Goal: Book appointment/travel/reservation

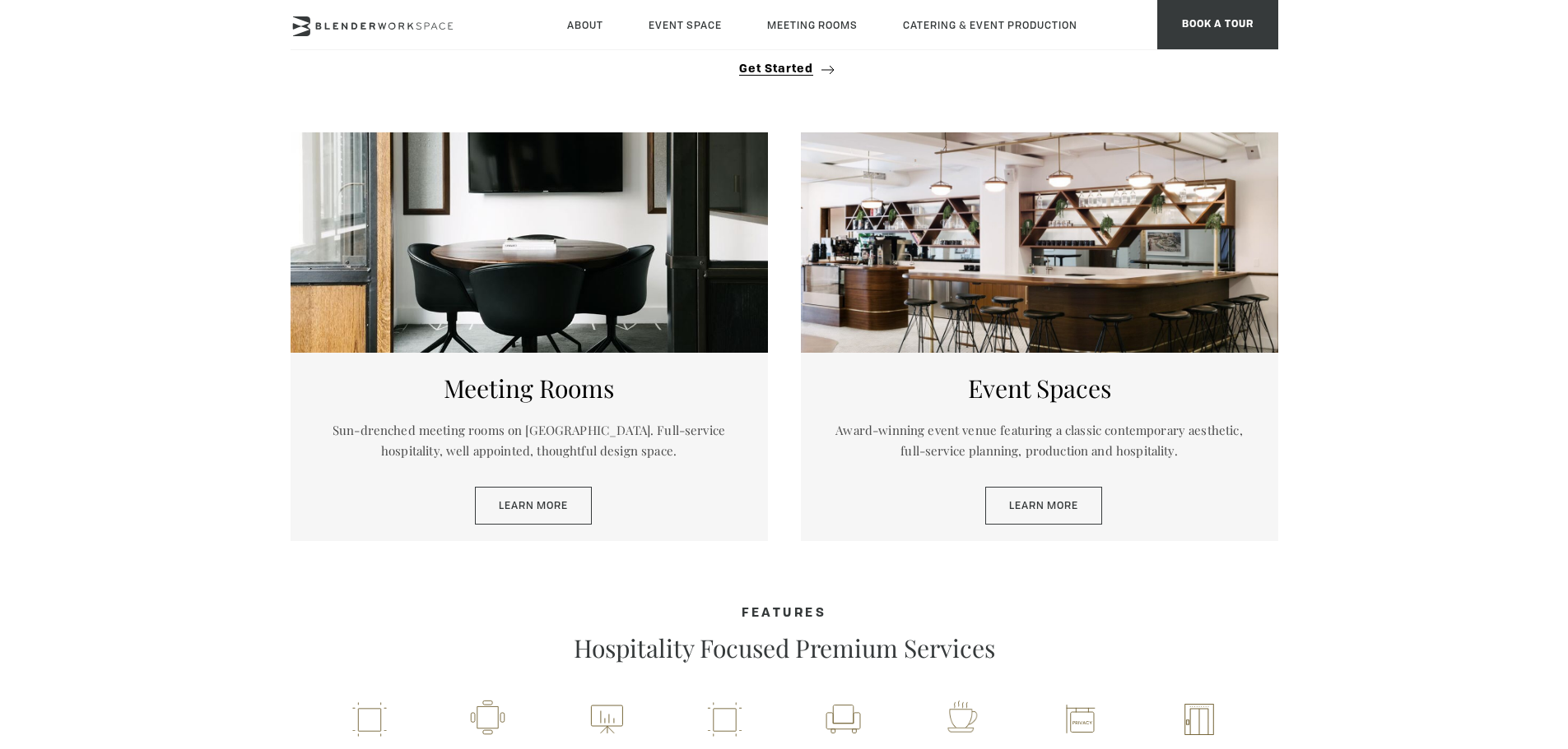
scroll to position [864, 0]
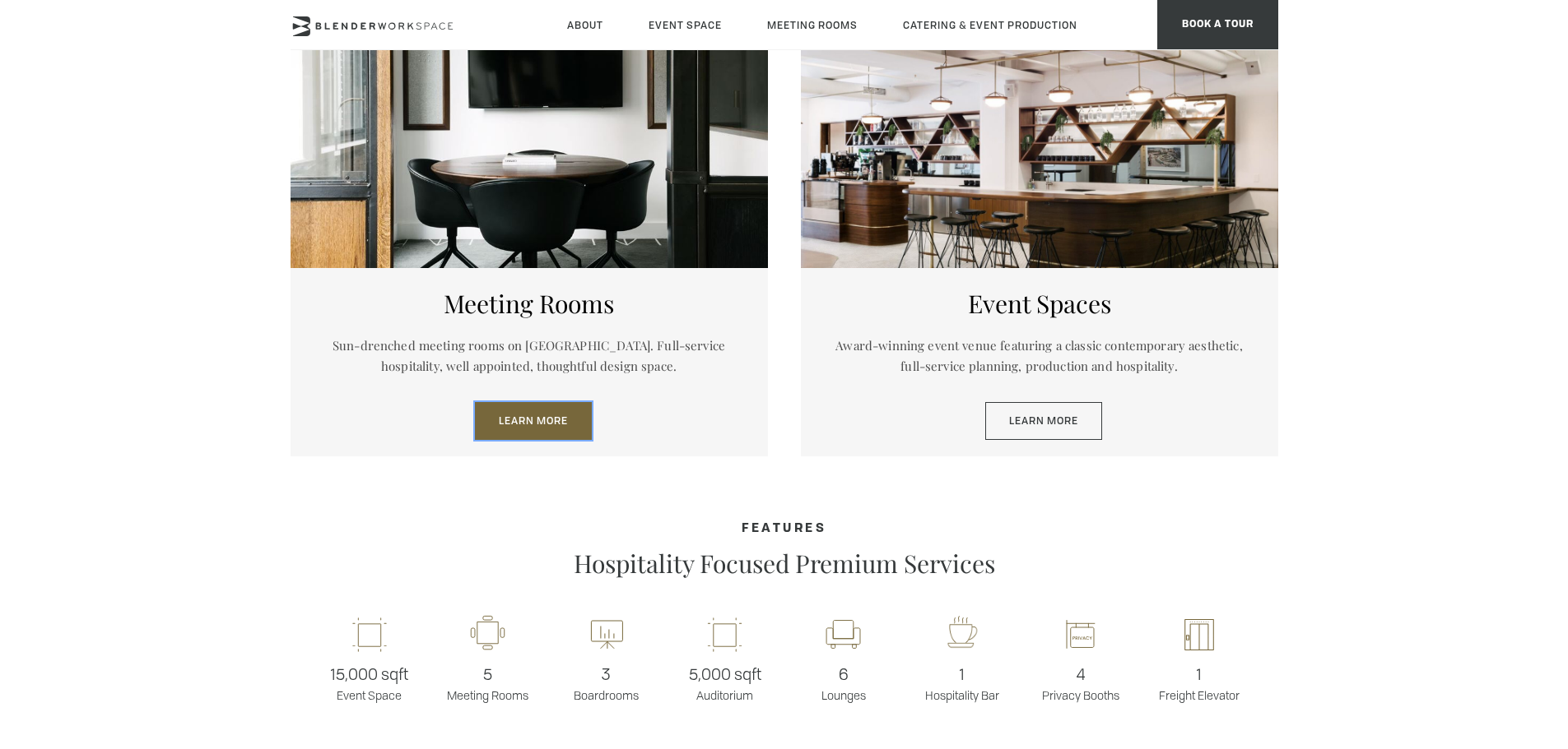
click at [533, 417] on link "Learn More" at bounding box center [534, 420] width 117 height 38
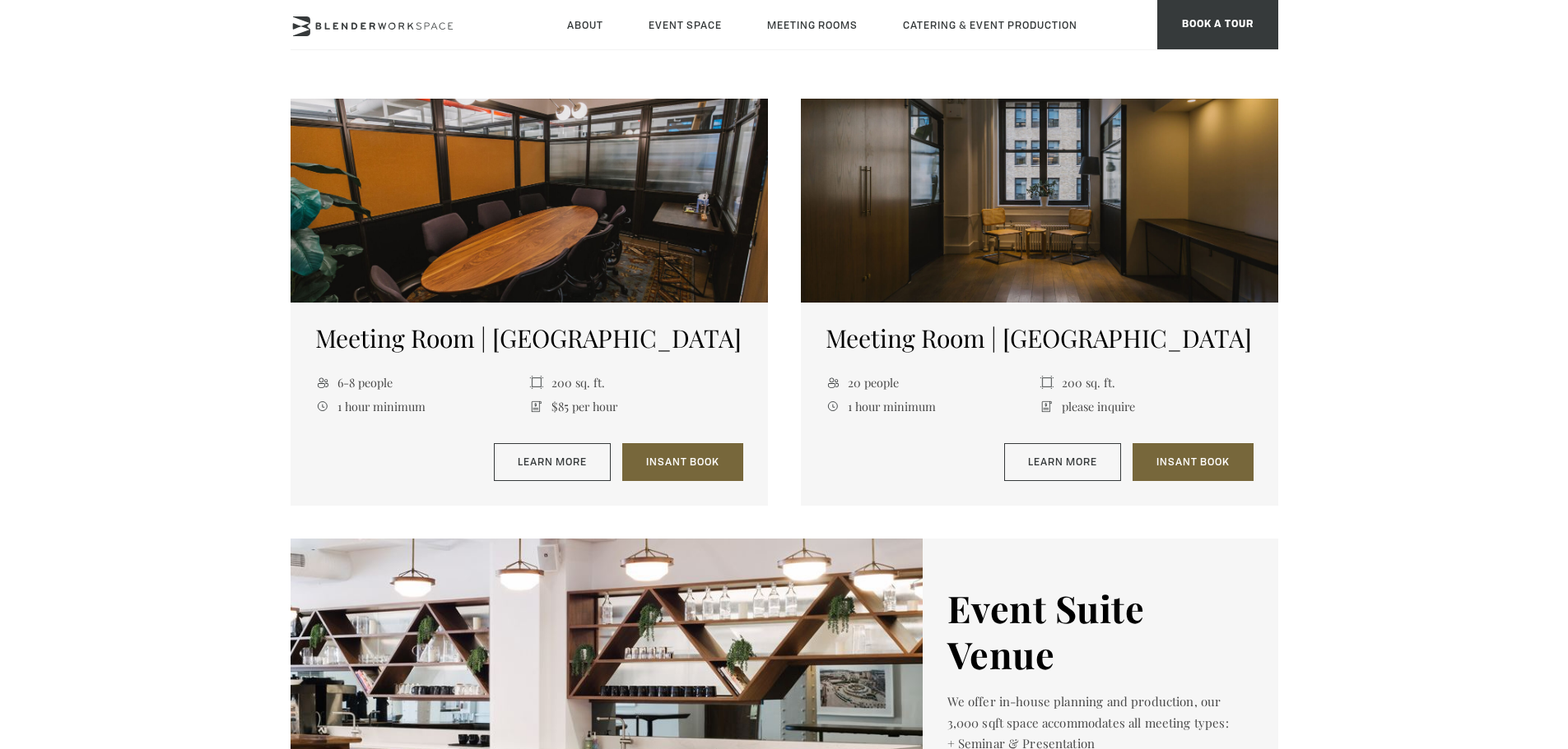
scroll to position [2036, 0]
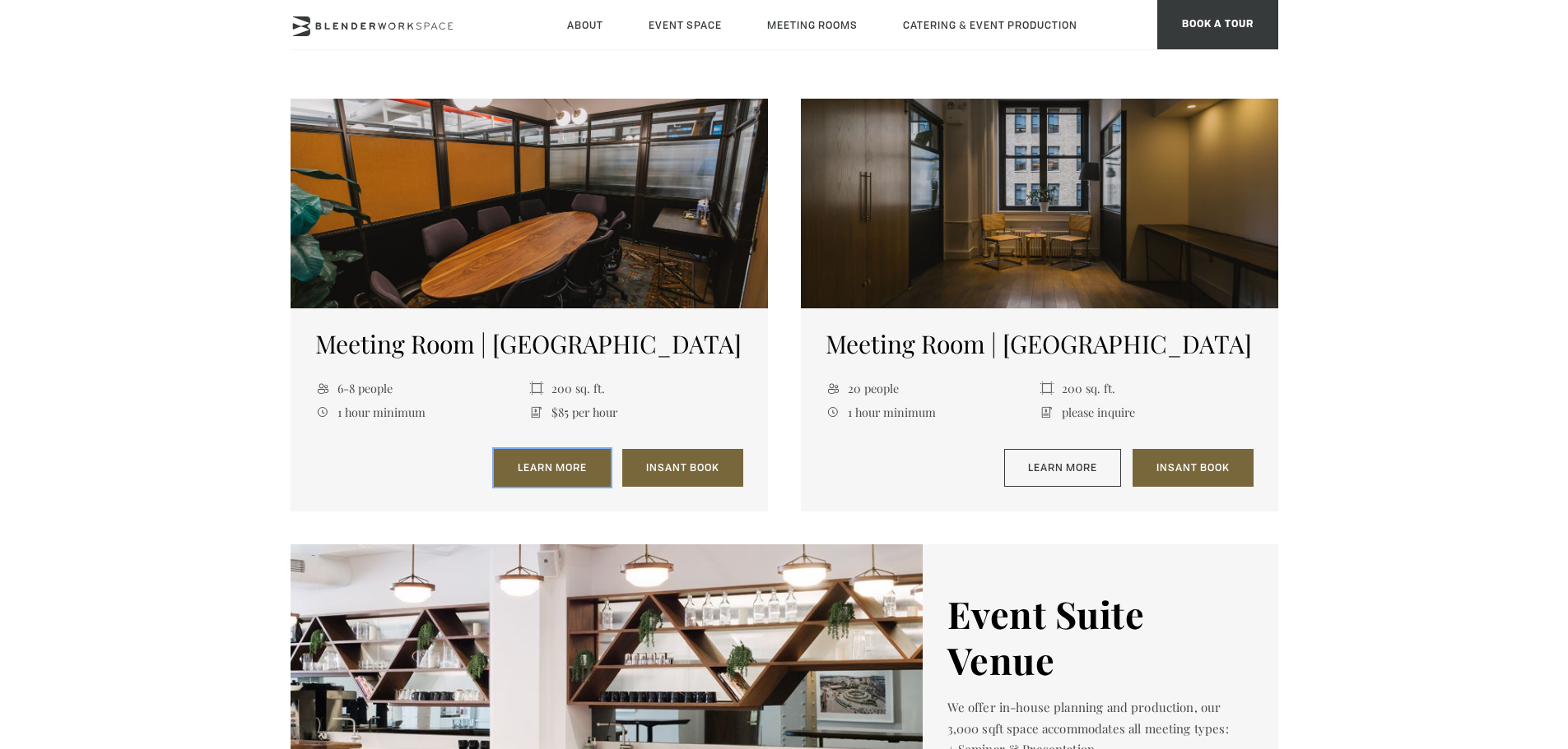
click at [549, 467] on link "Learn More" at bounding box center [552, 468] width 117 height 38
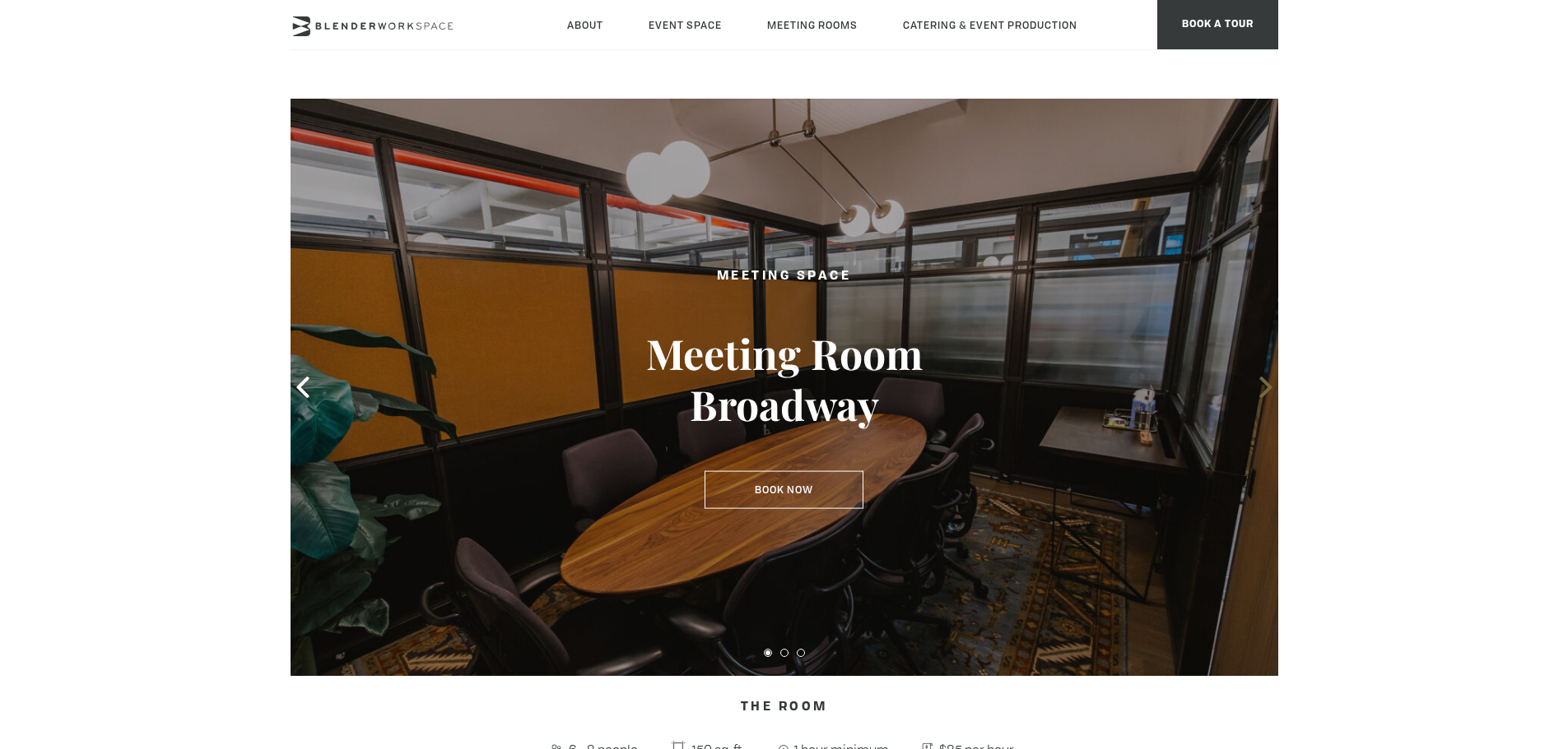
click at [1263, 392] on icon at bounding box center [1266, 387] width 21 height 21
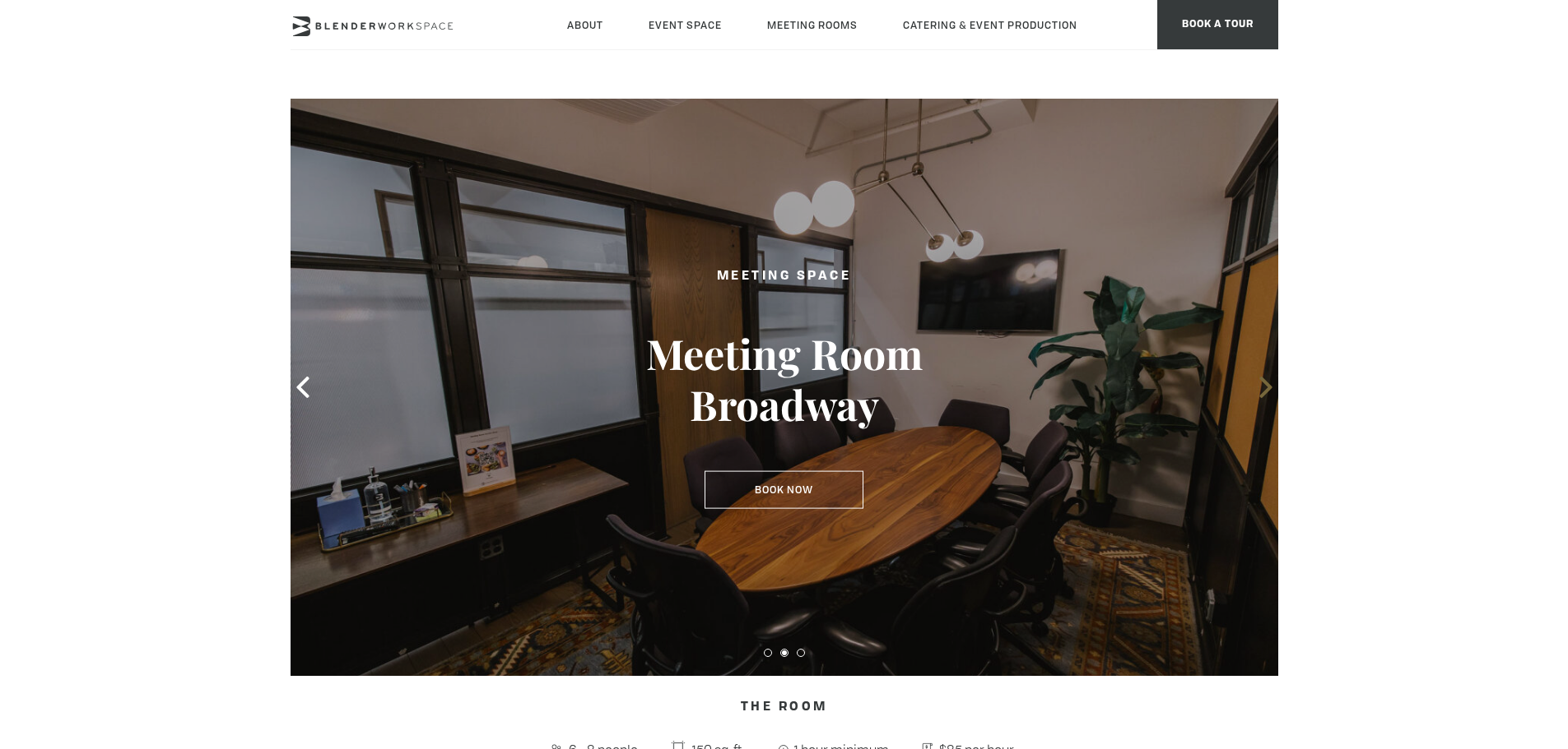
click at [1263, 392] on icon at bounding box center [1266, 387] width 21 height 21
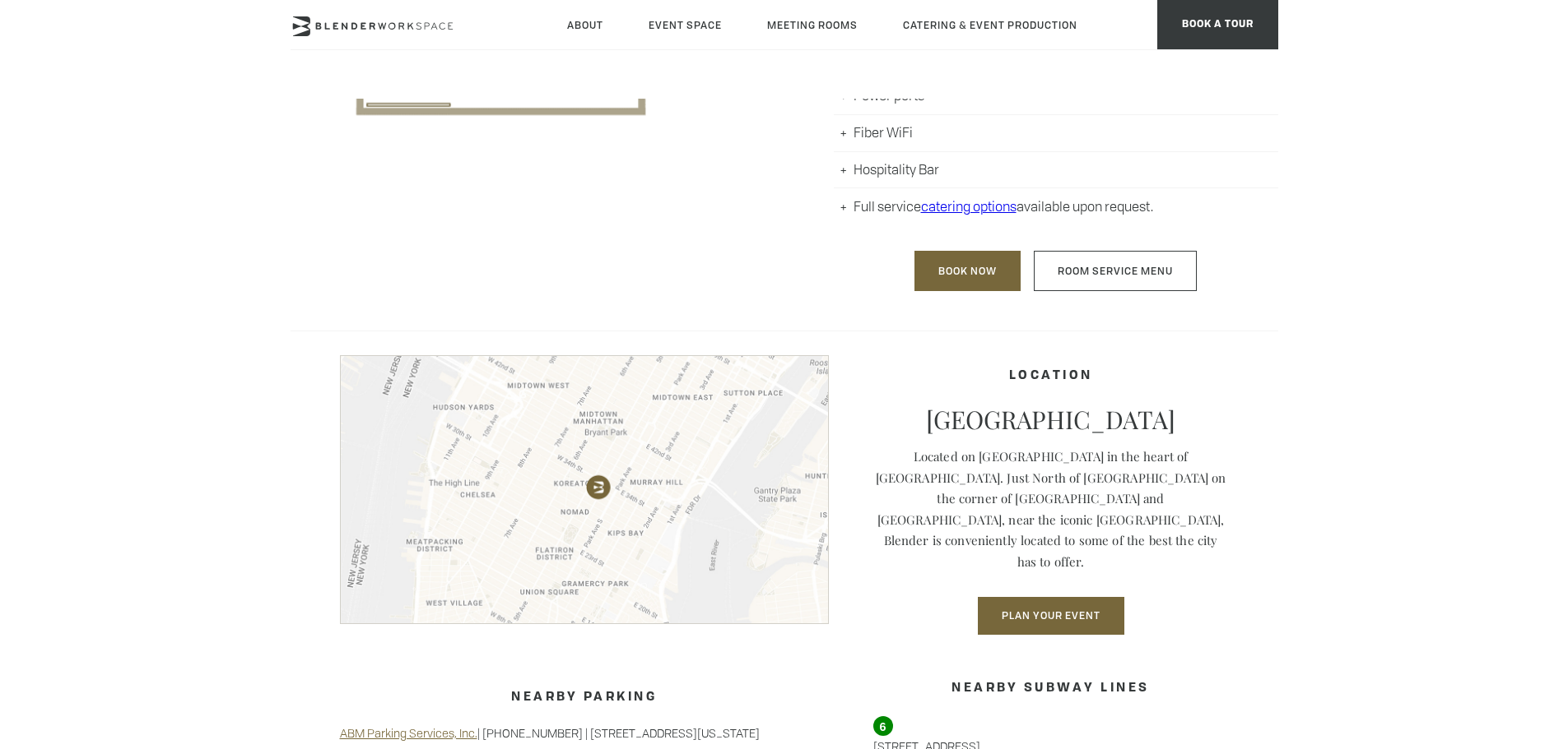
scroll to position [1048, 0]
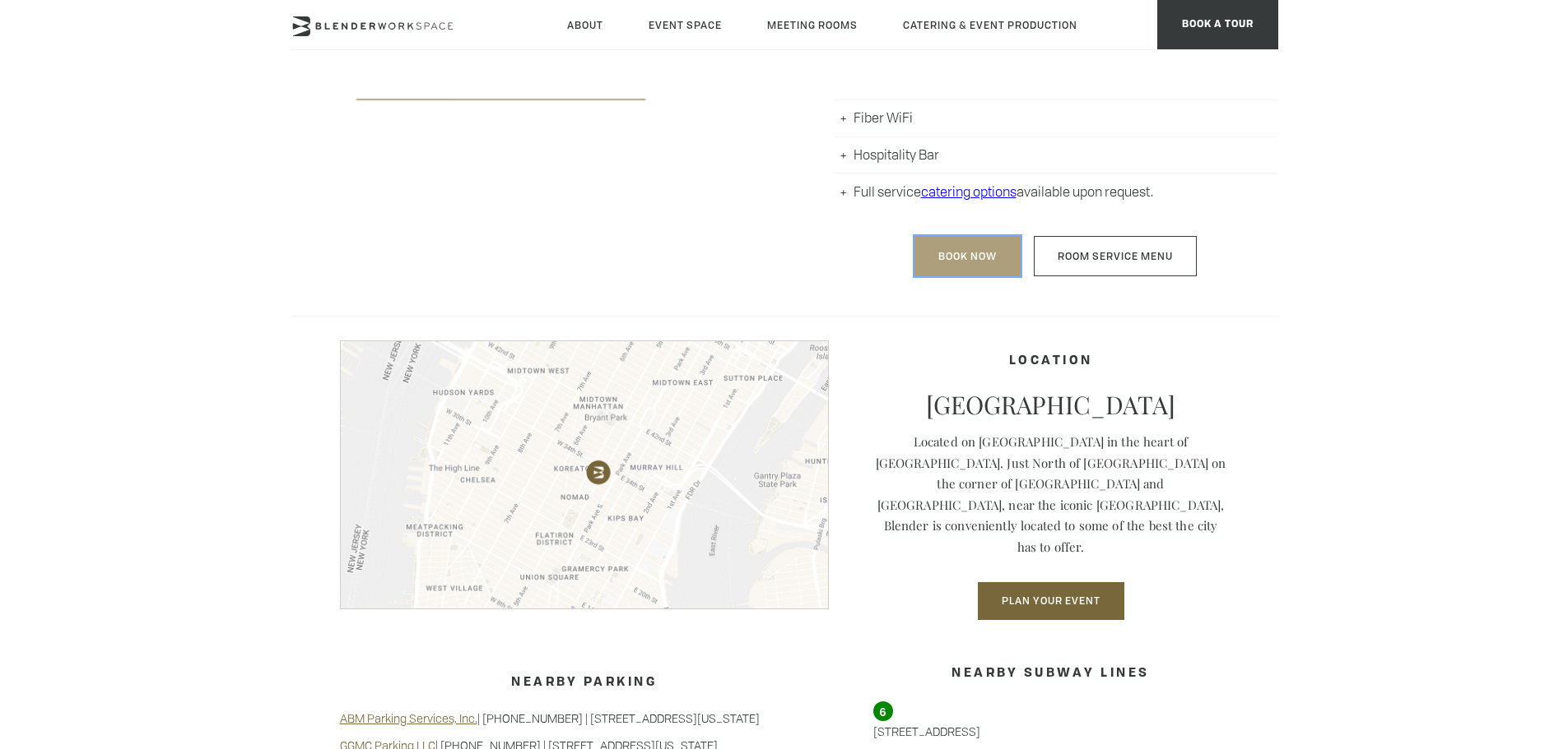
click at [960, 256] on link "Book Now" at bounding box center [967, 256] width 106 height 40
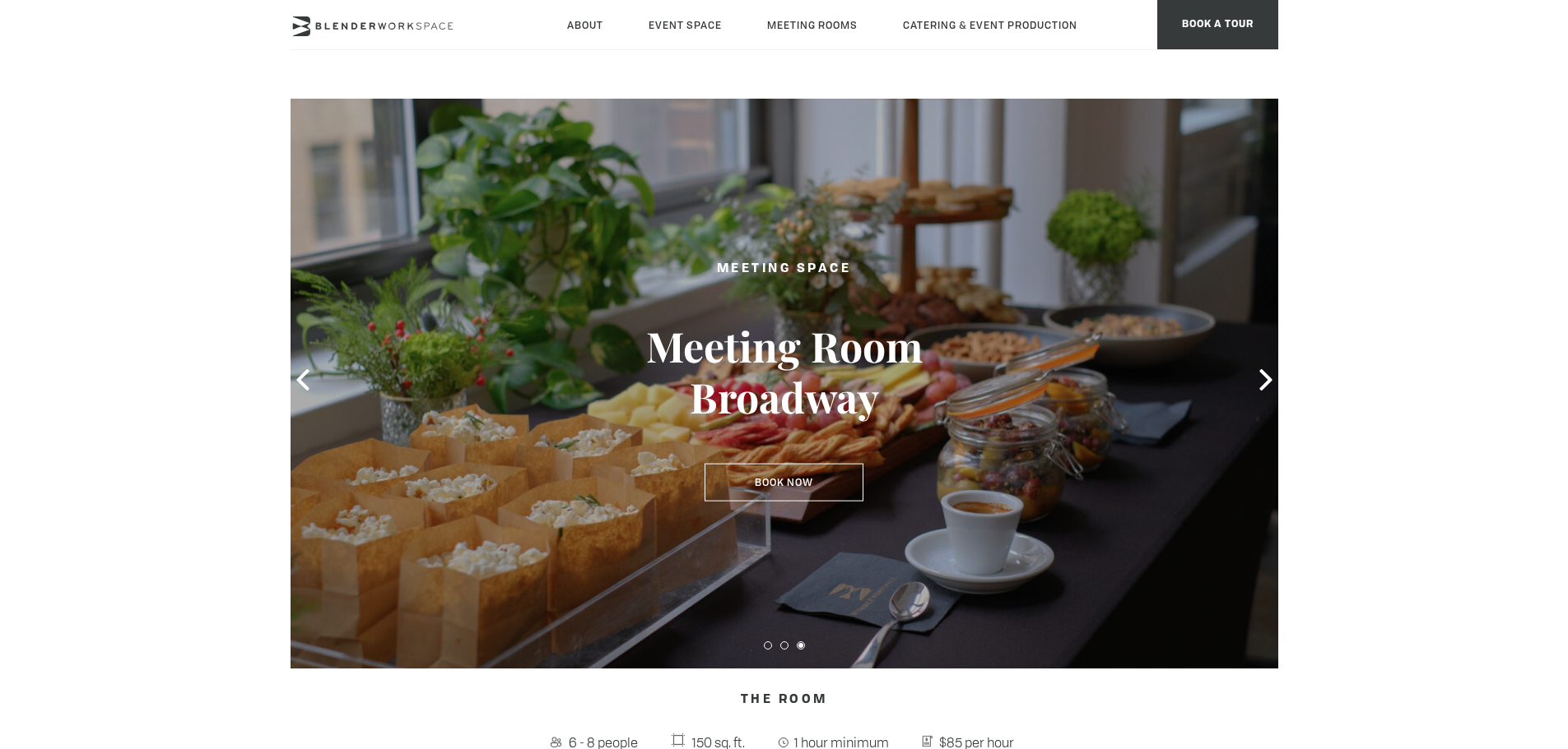
scroll to position [0, 0]
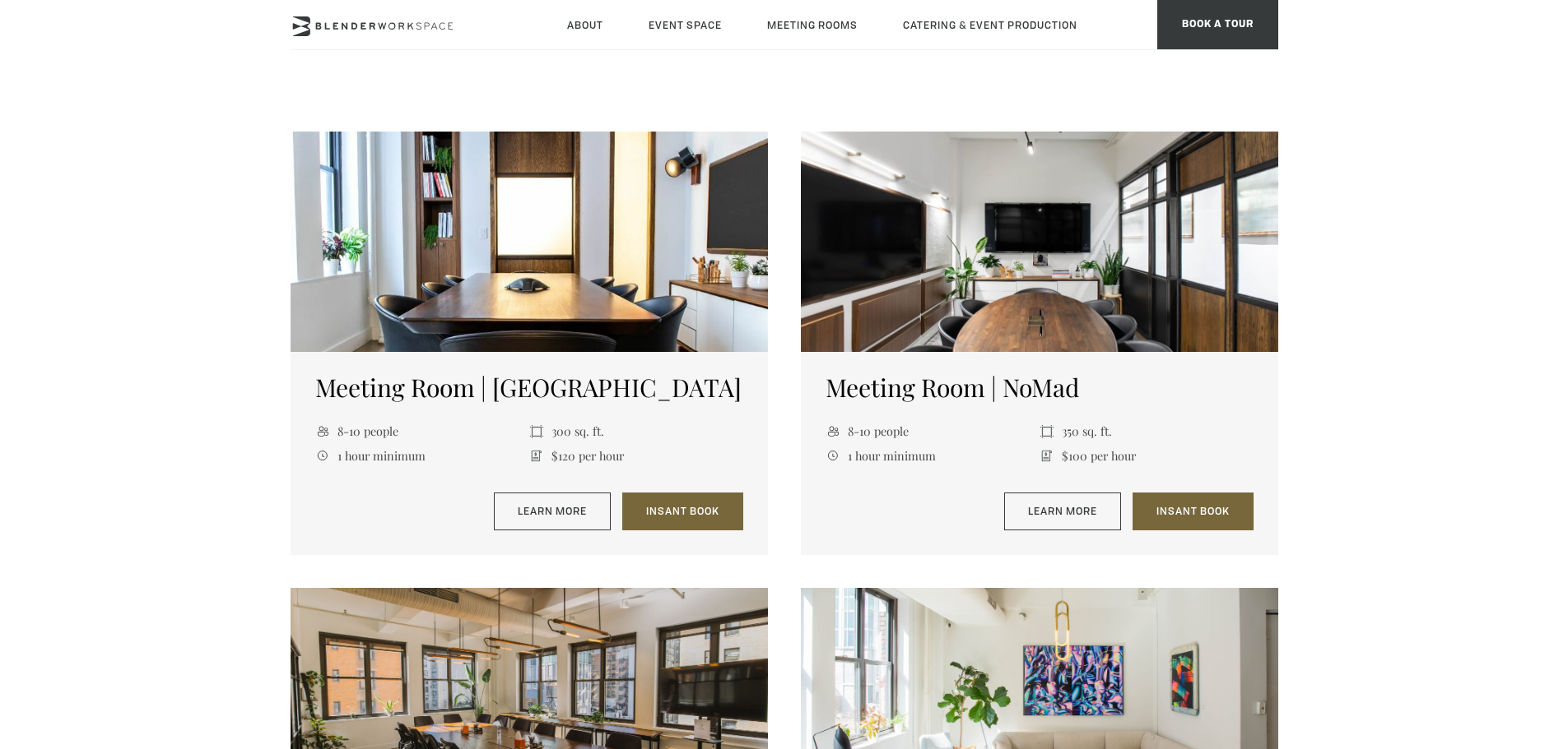
scroll to position [1079, 0]
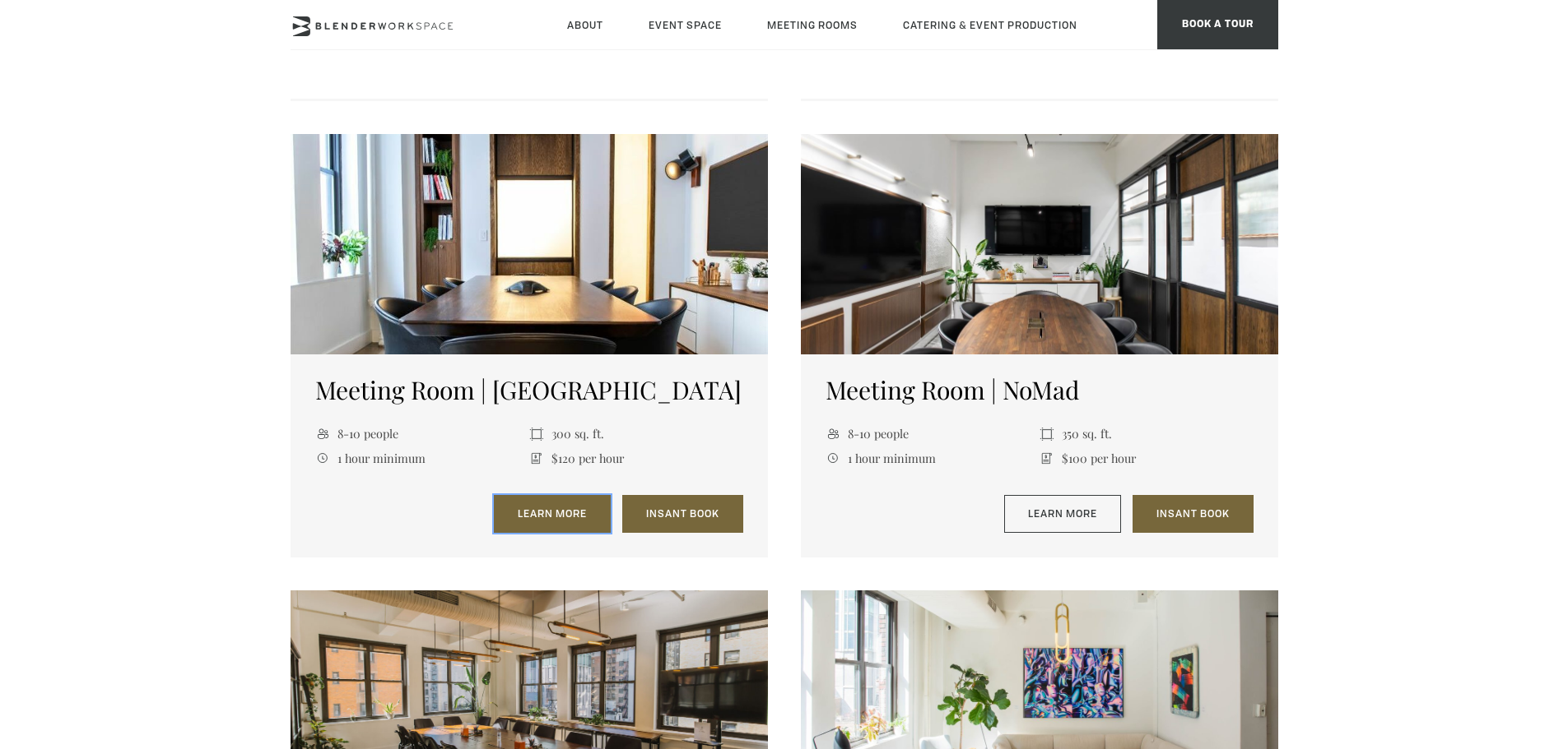
click at [558, 518] on link "Learn More" at bounding box center [552, 514] width 117 height 38
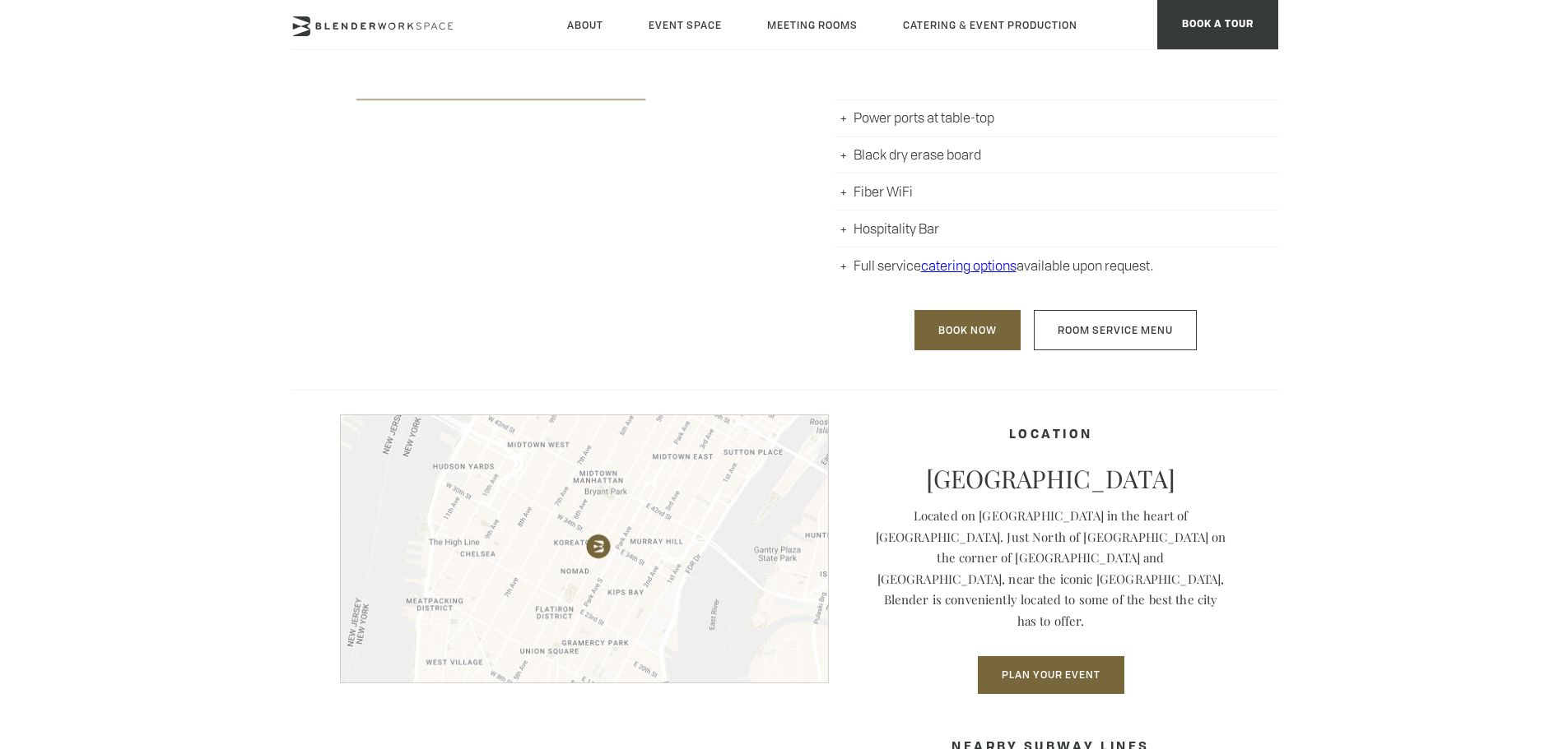
scroll to position [1028, 0]
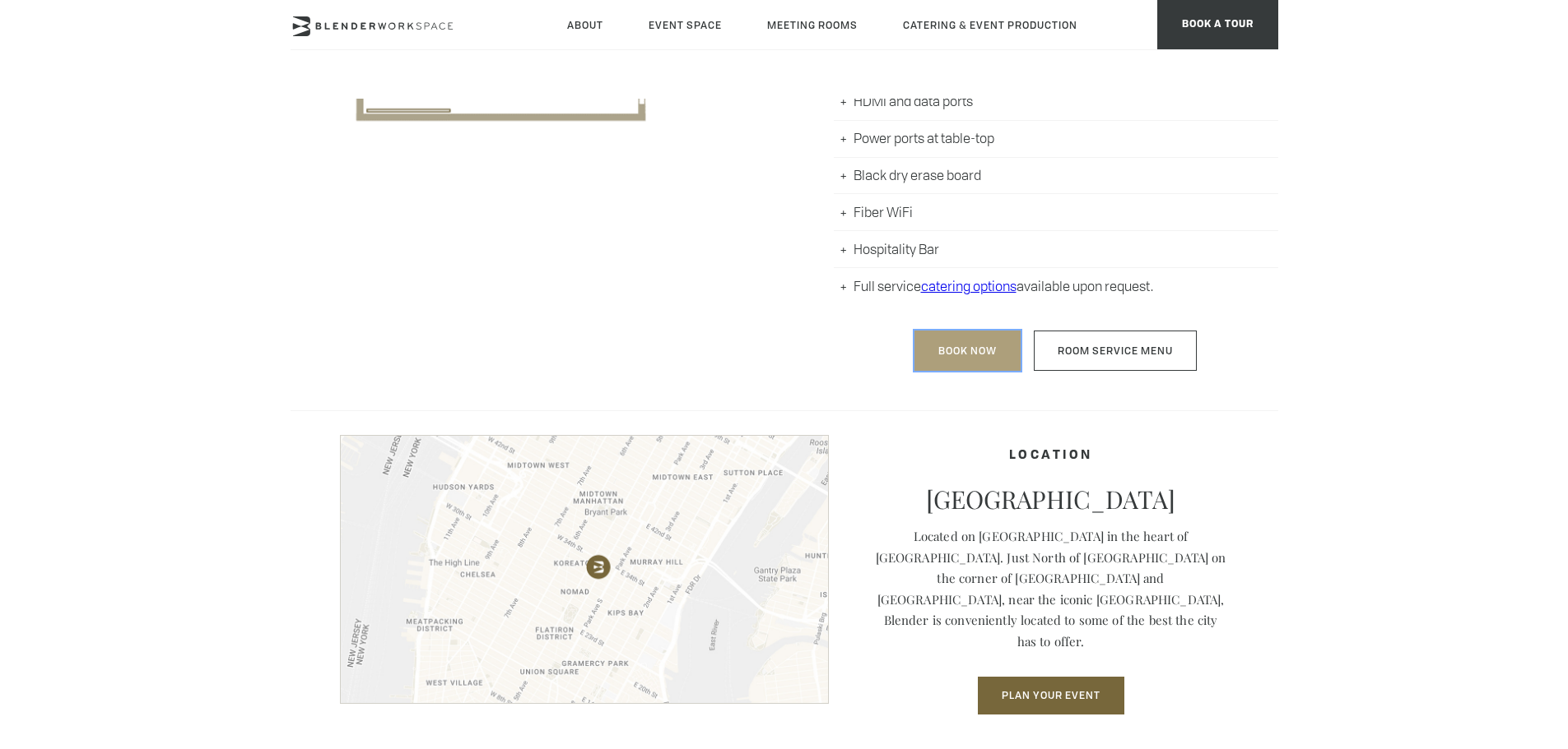
click at [977, 342] on link "Book Now" at bounding box center [967, 350] width 106 height 40
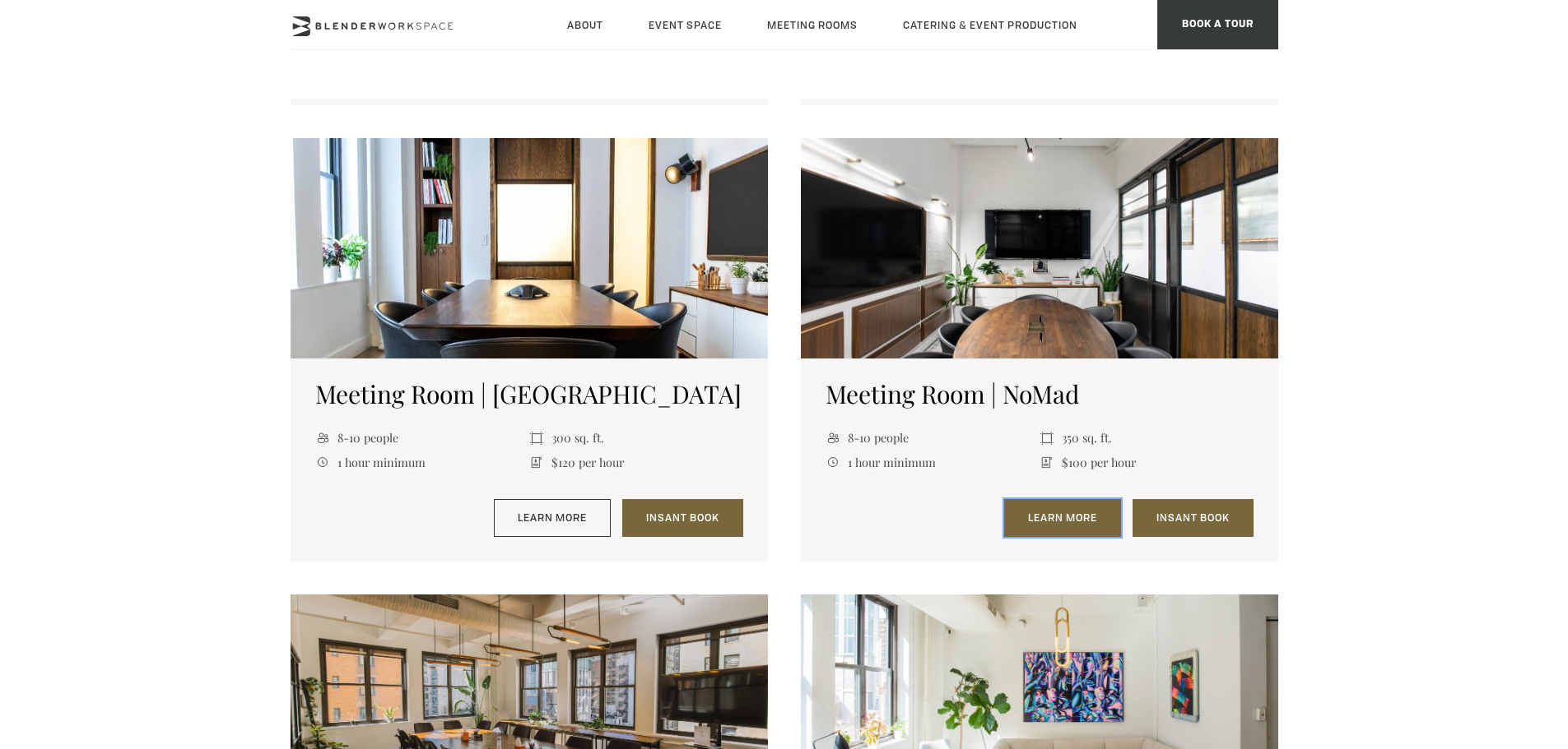
click at [1066, 519] on link "Learn More" at bounding box center [1063, 518] width 117 height 38
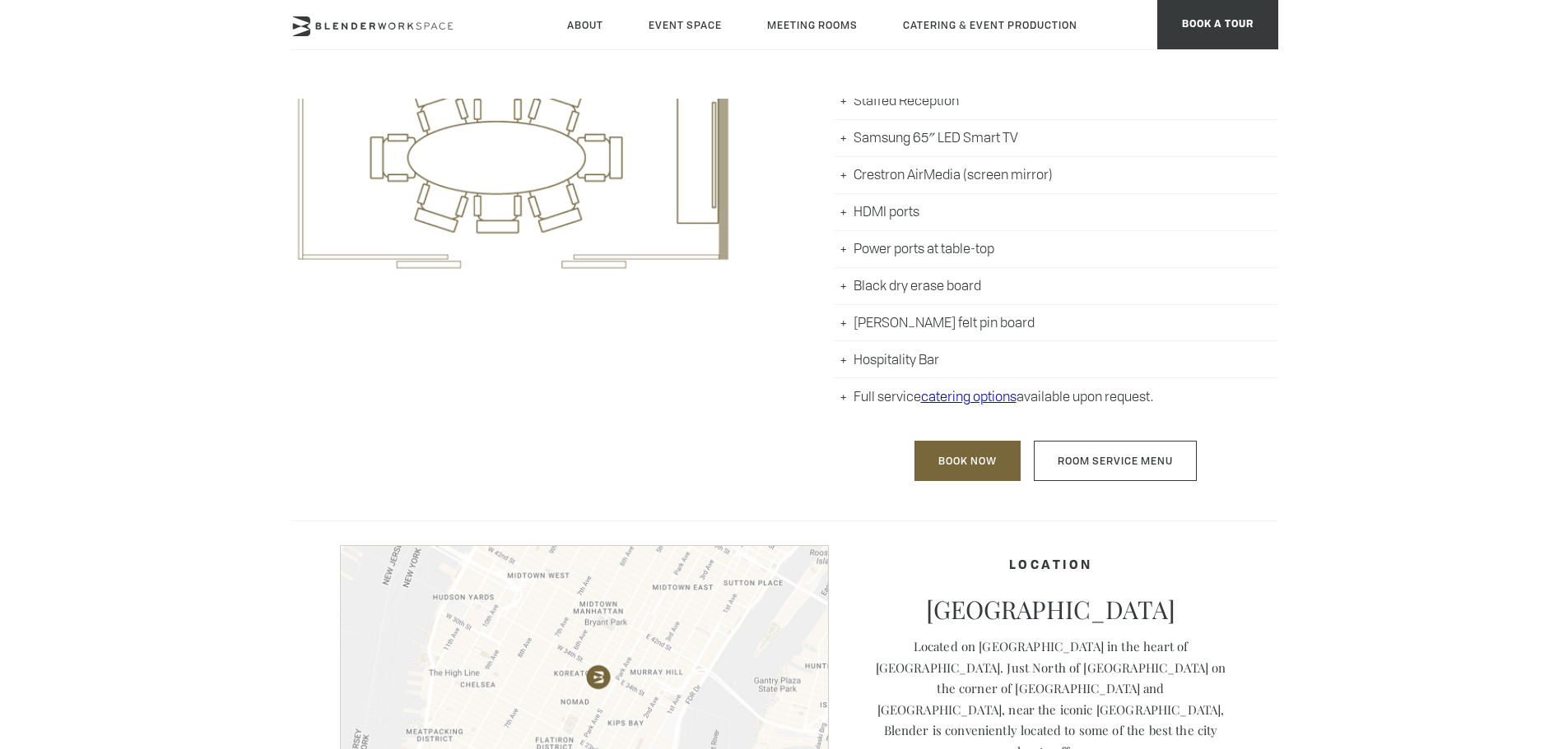
scroll to position [844, 0]
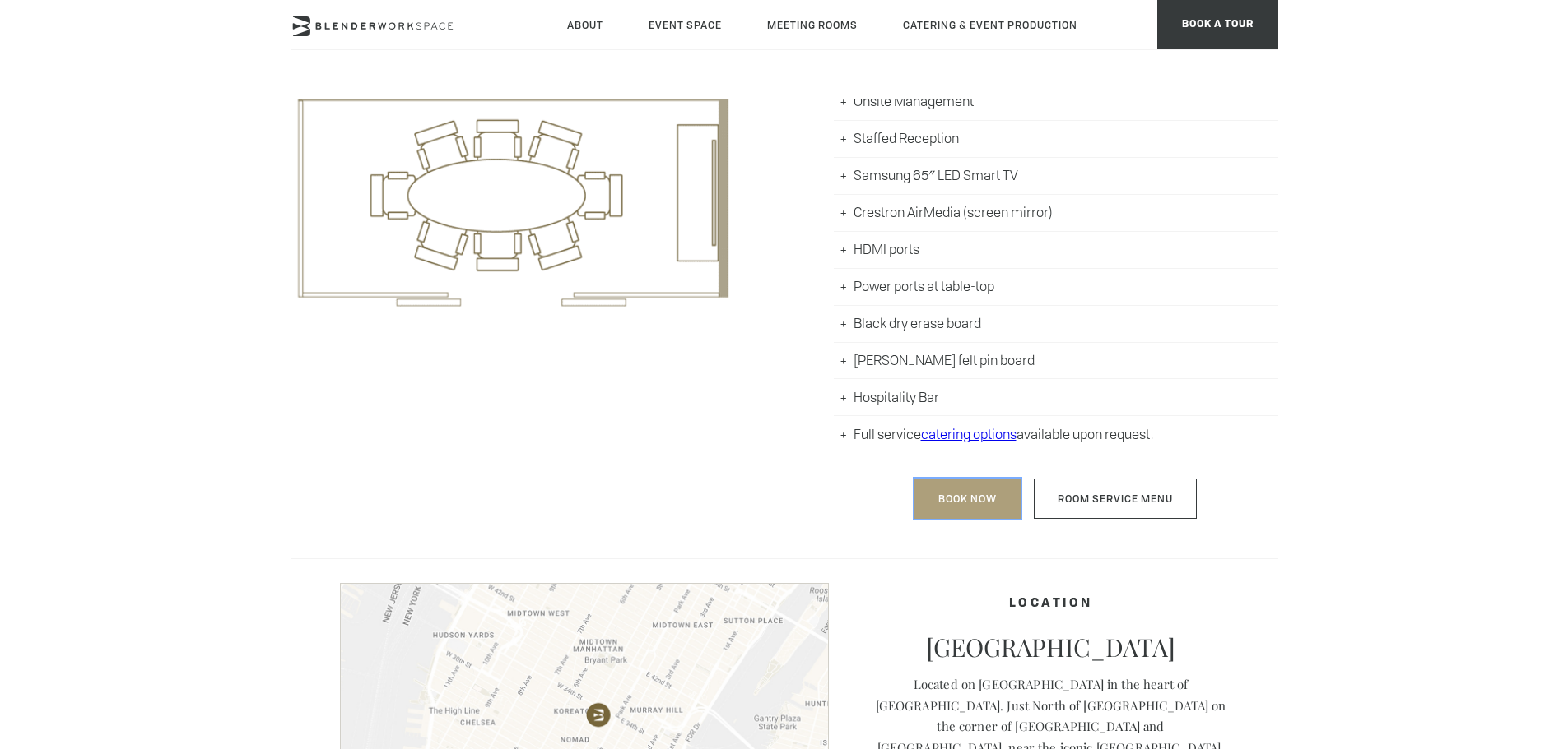
click at [975, 506] on link "Book Now" at bounding box center [967, 498] width 106 height 40
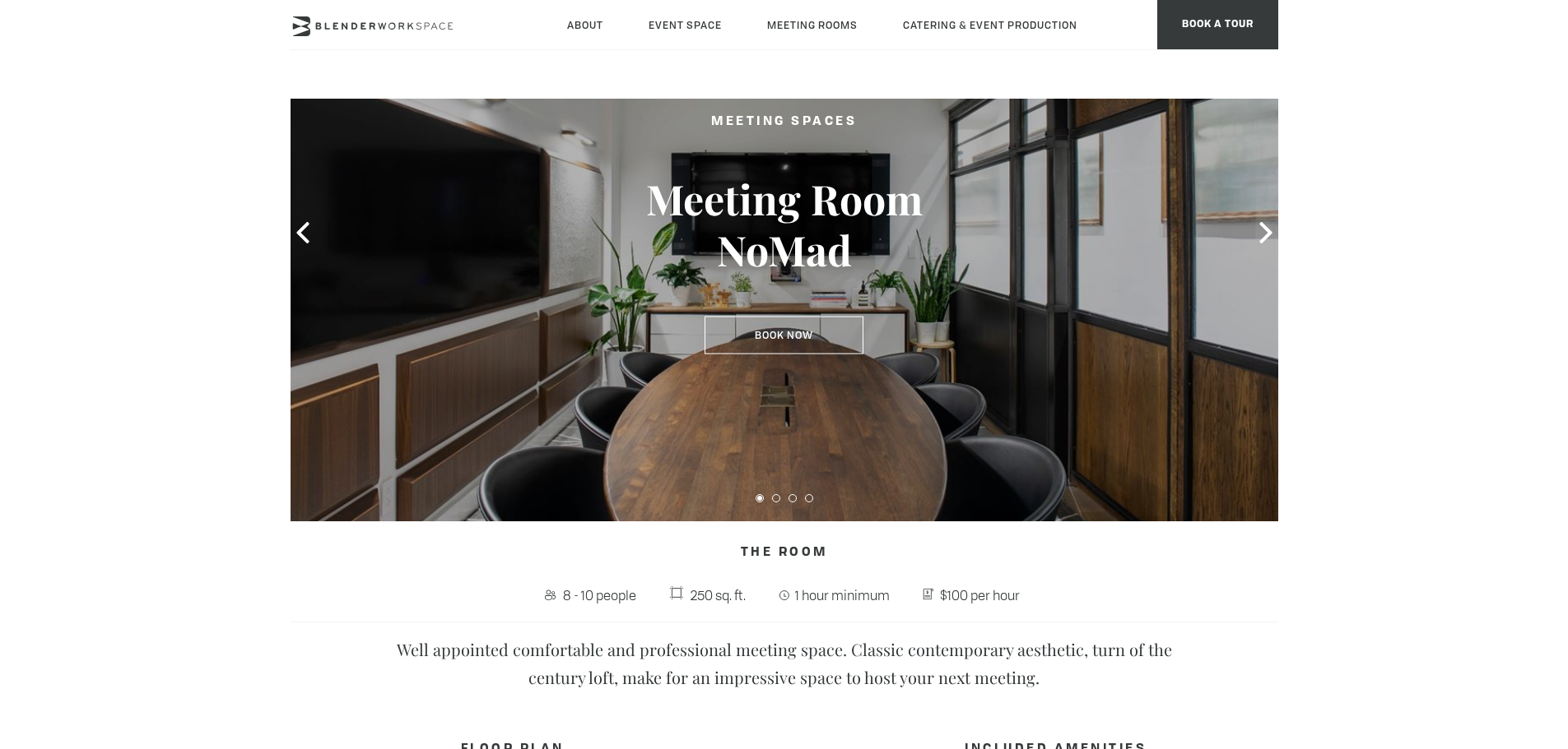
scroll to position [144, 0]
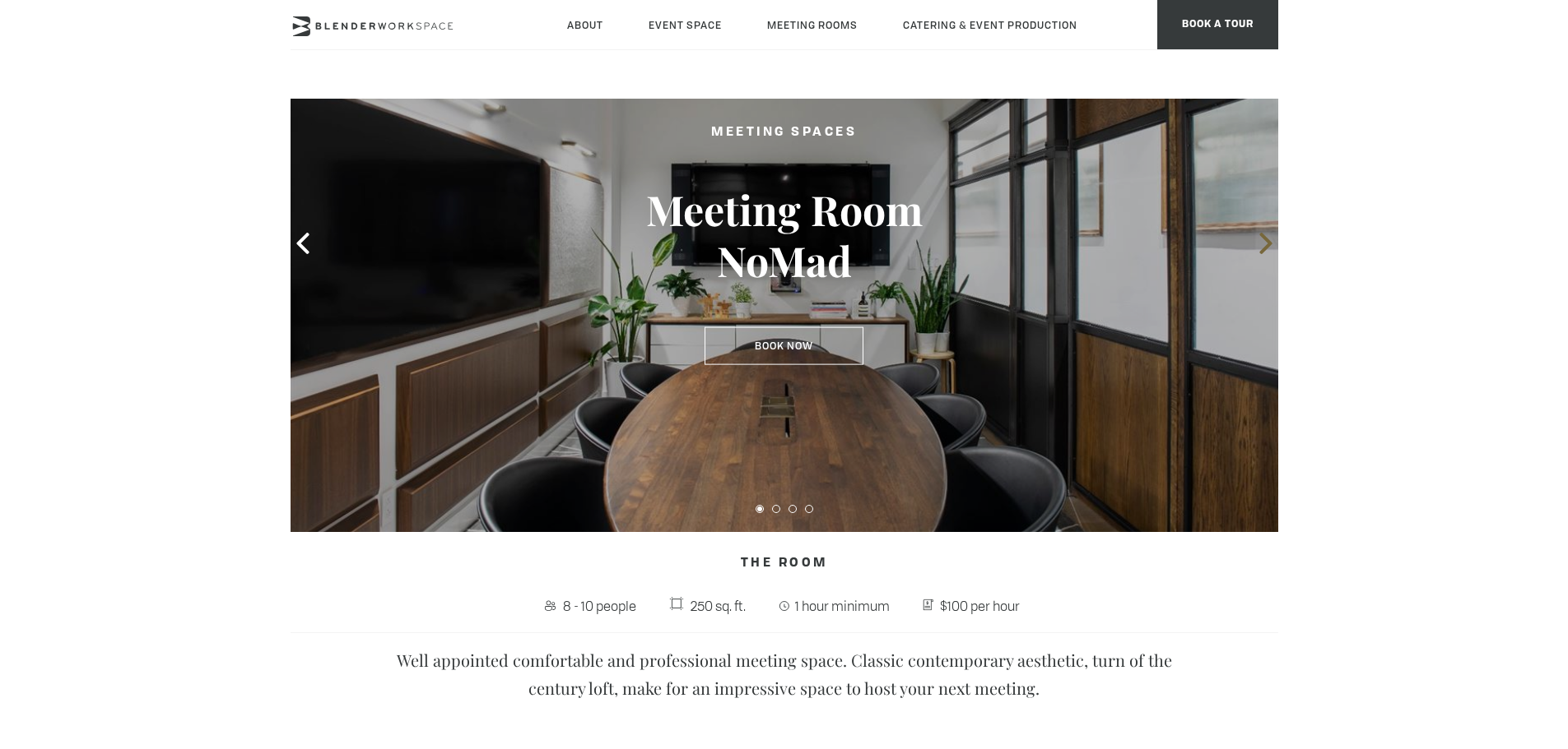
click at [1272, 242] on icon at bounding box center [1266, 244] width 21 height 21
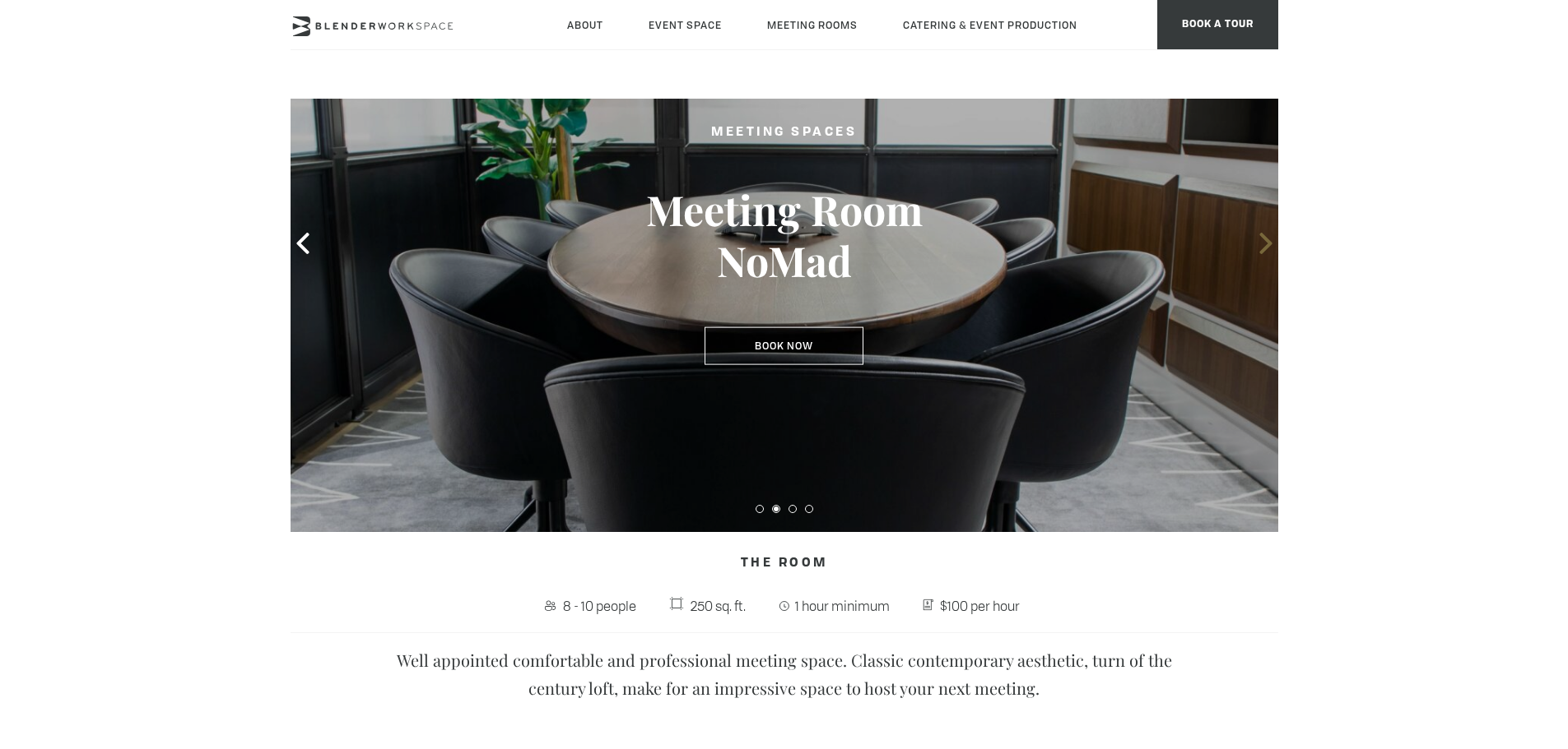
click at [1272, 242] on icon at bounding box center [1266, 244] width 21 height 21
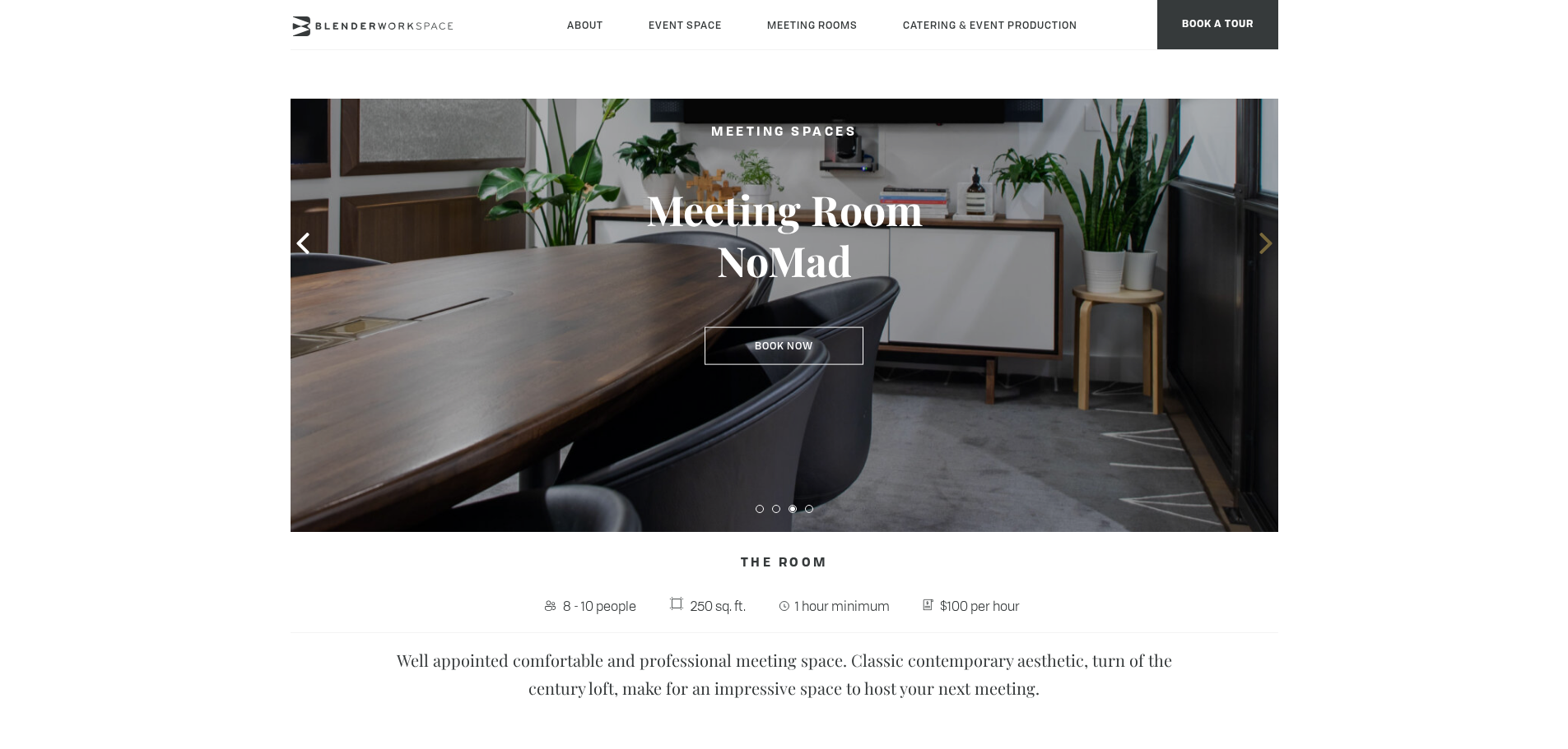
click at [1272, 242] on icon at bounding box center [1266, 244] width 21 height 21
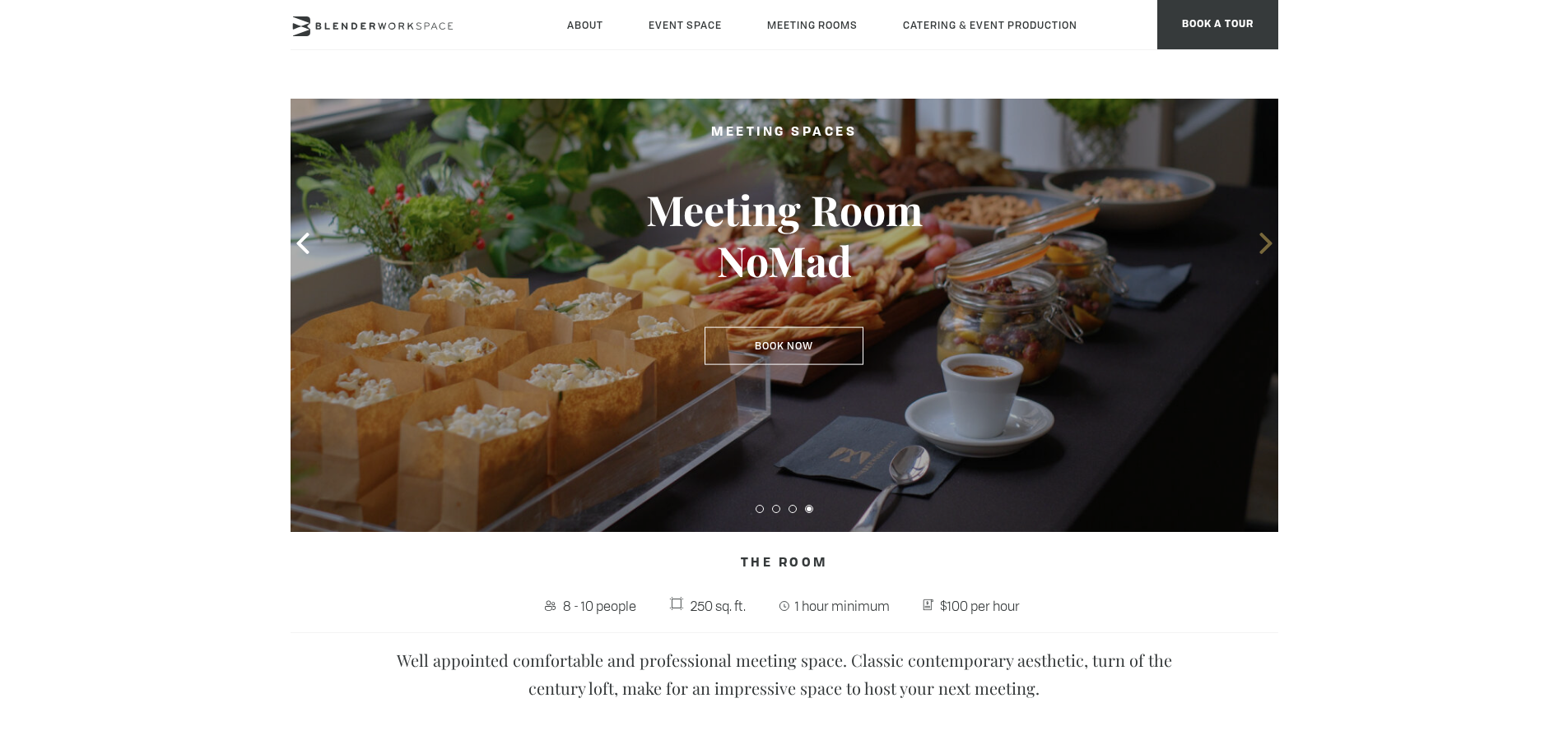
click at [1272, 242] on icon at bounding box center [1266, 244] width 21 height 21
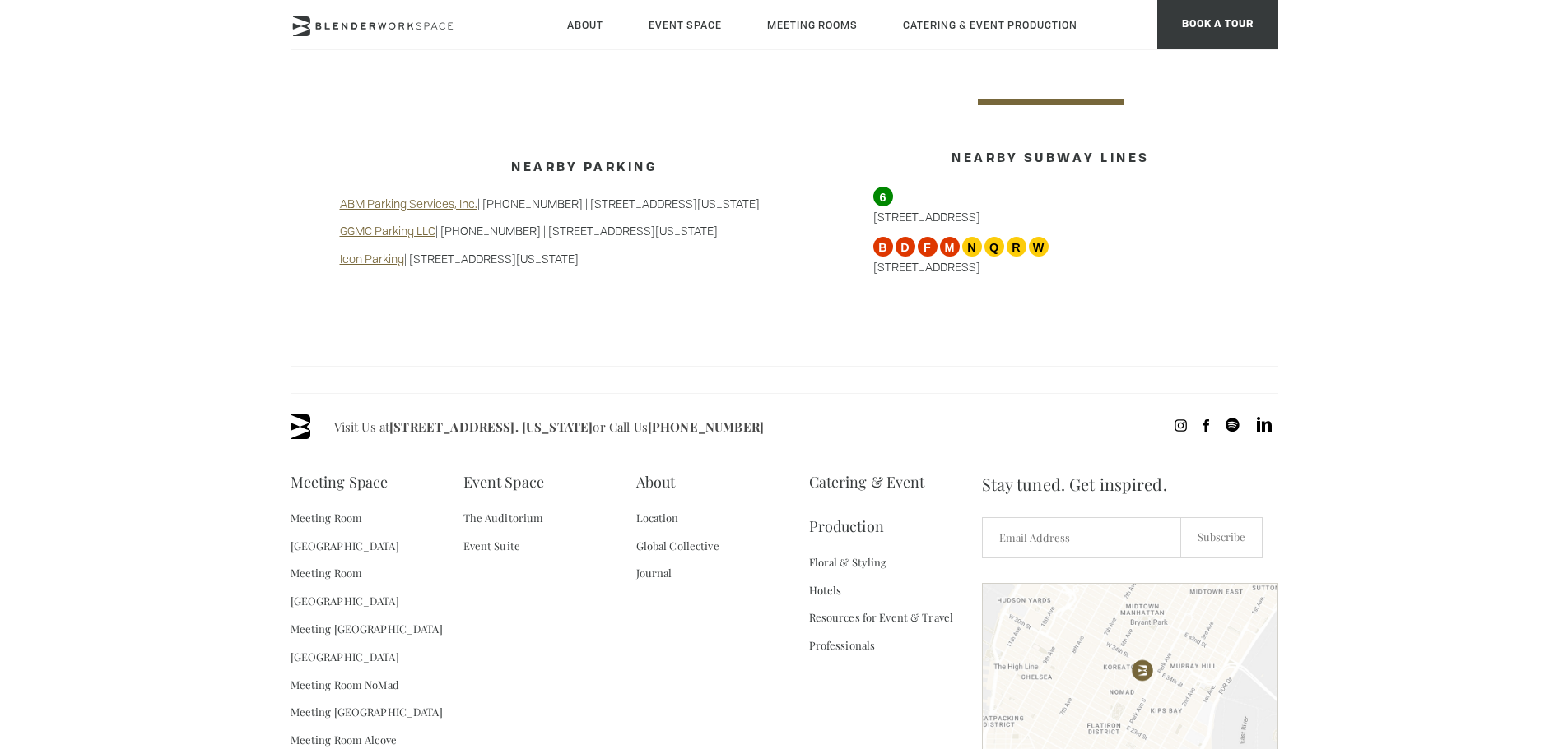
scroll to position [1604, 0]
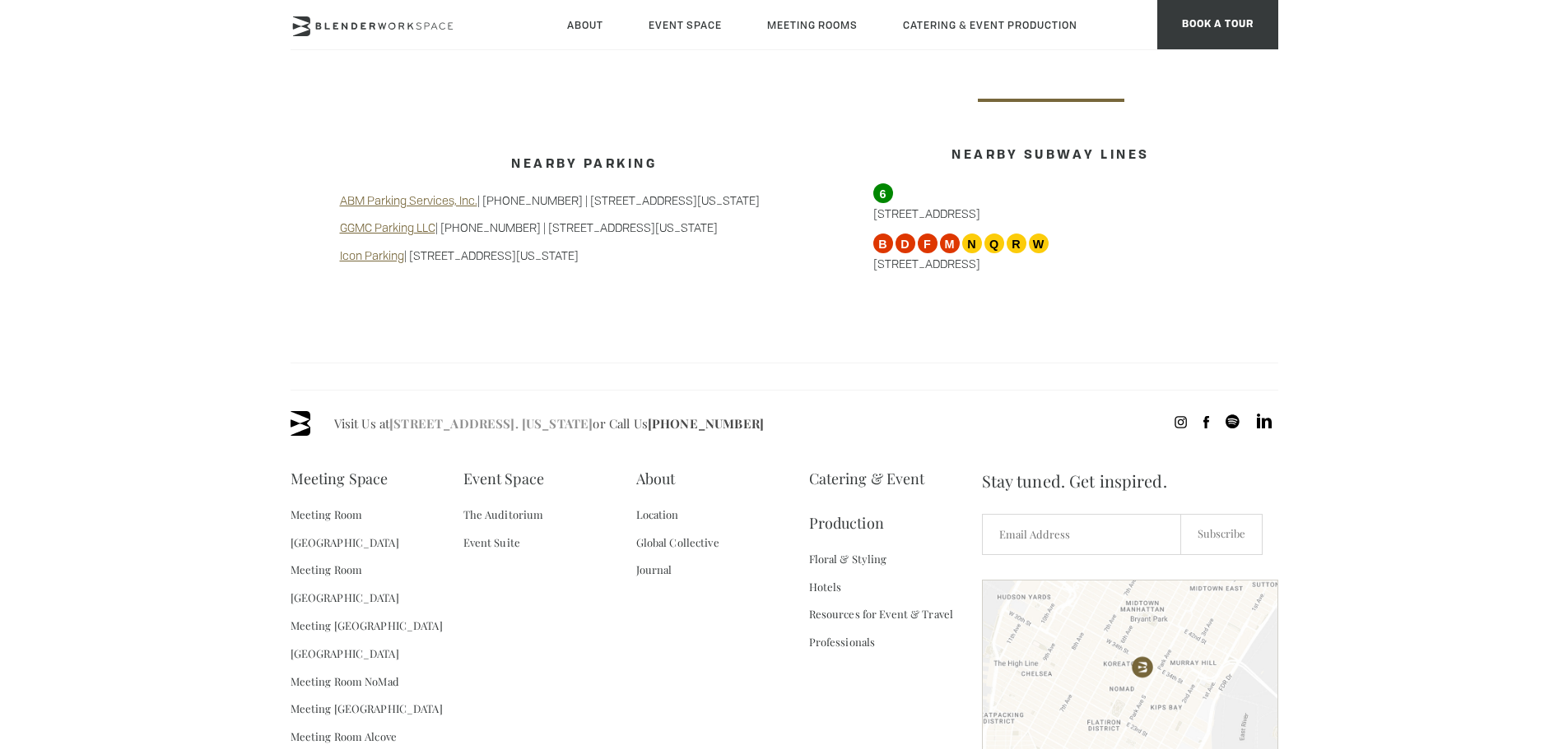
drag, startPoint x: 390, startPoint y: 411, endPoint x: 544, endPoint y: 397, distance: 154.6
click at [544, 412] on span "Visit Us at 135 Madison Ave / E 31st St - Fl 8. New York or Call Us (718) 395-4…" at bounding box center [548, 423] width 429 height 24
copy span "135 Madison Ave / E 31st St"
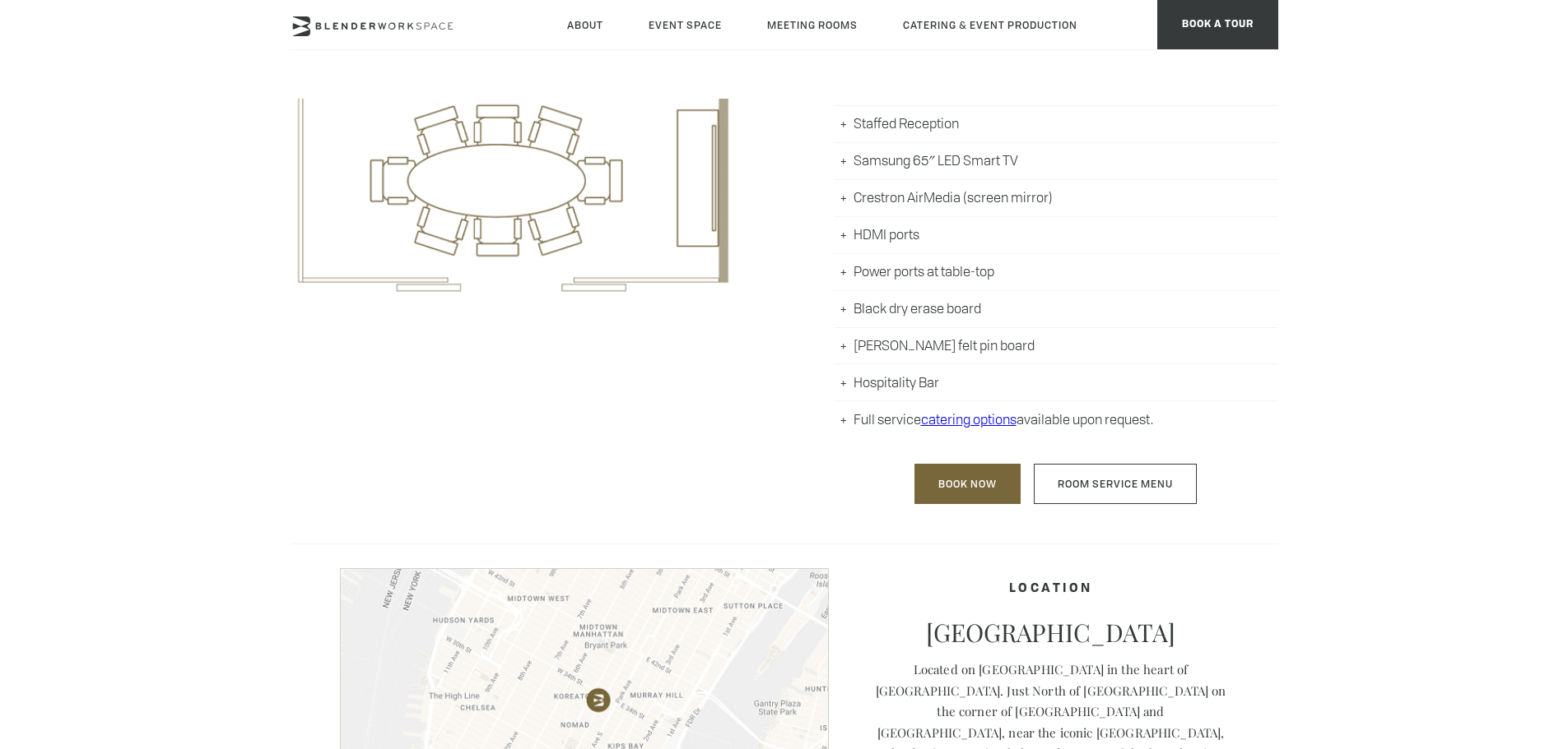
scroll to position [966, 0]
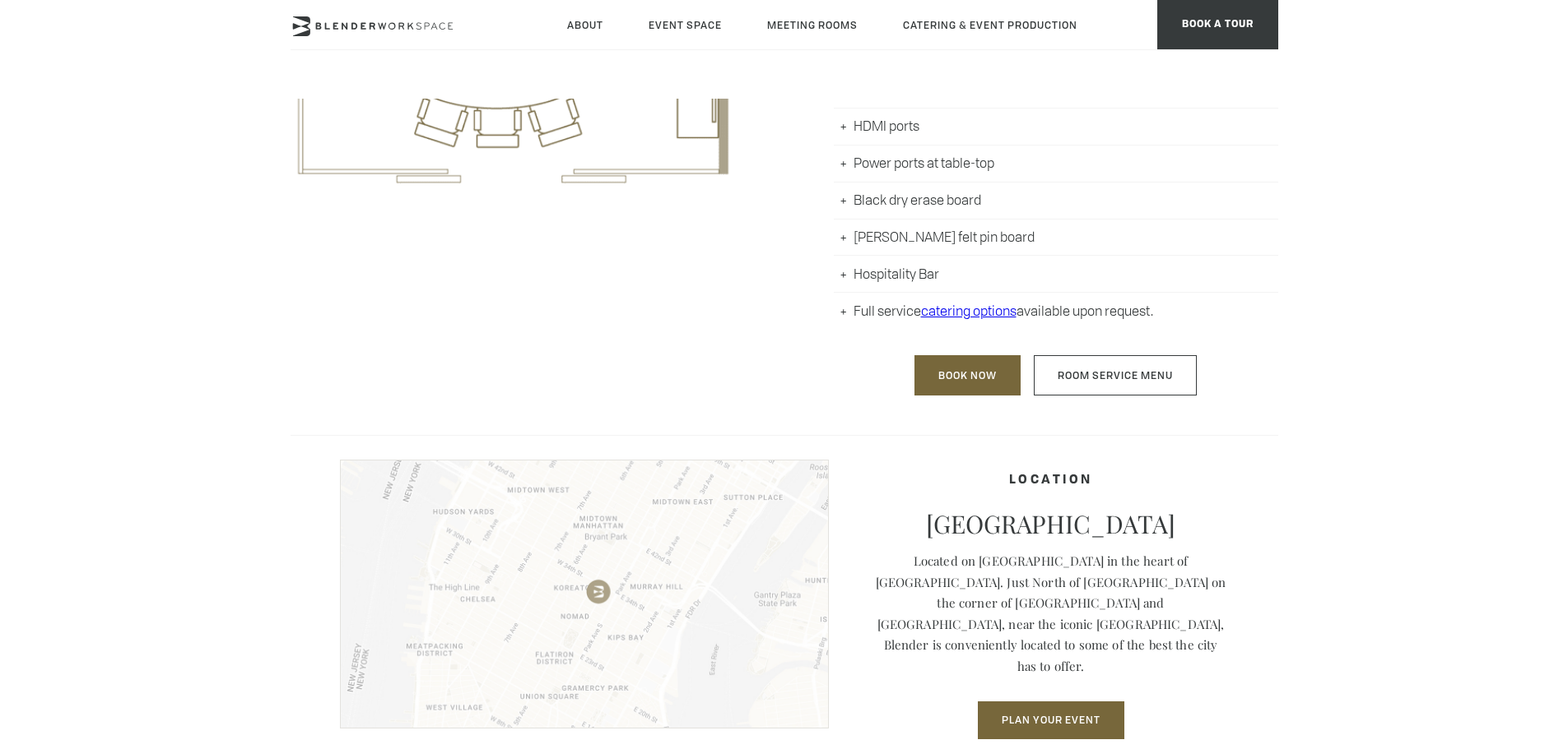
click at [602, 579] on img at bounding box center [583, 595] width 489 height 269
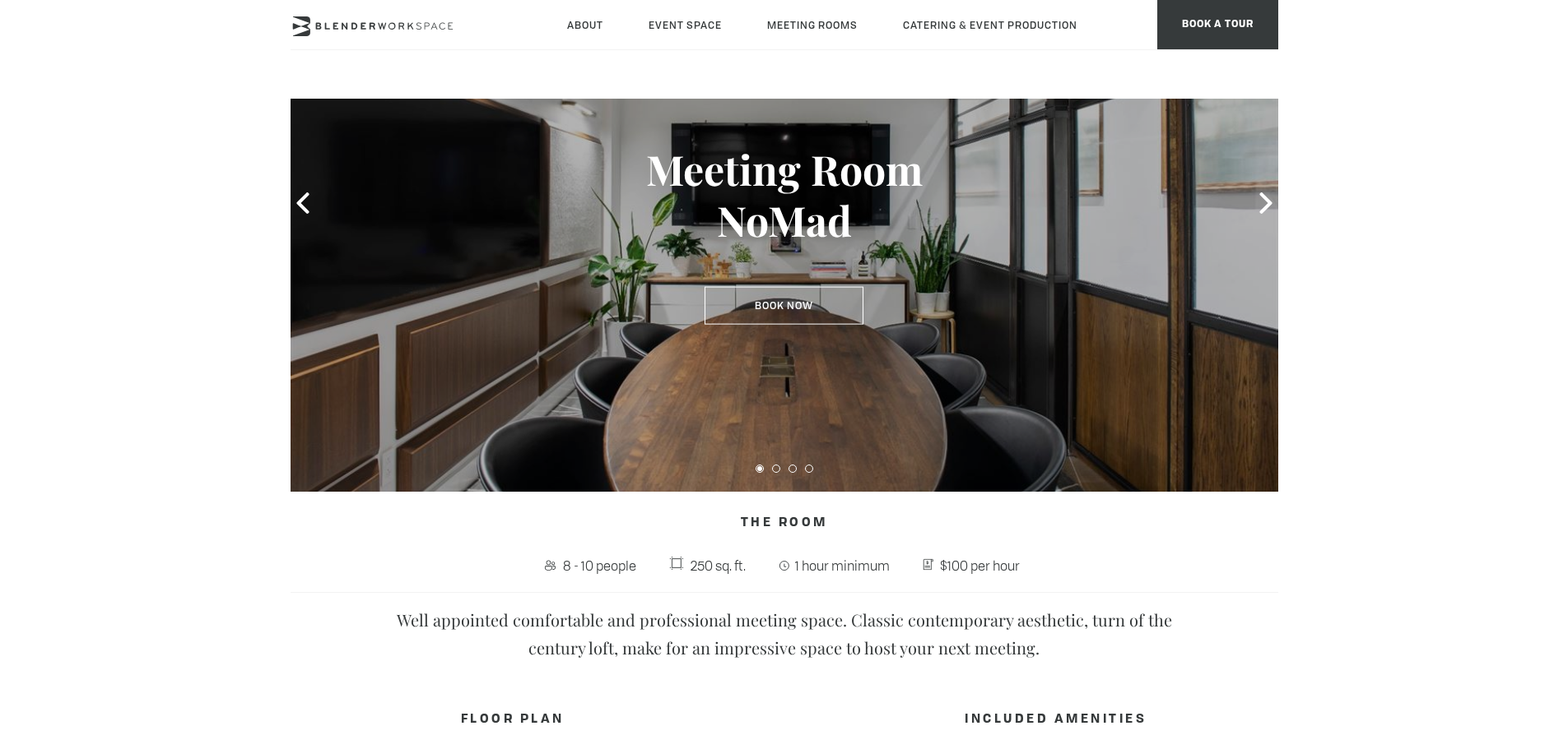
scroll to position [0, 0]
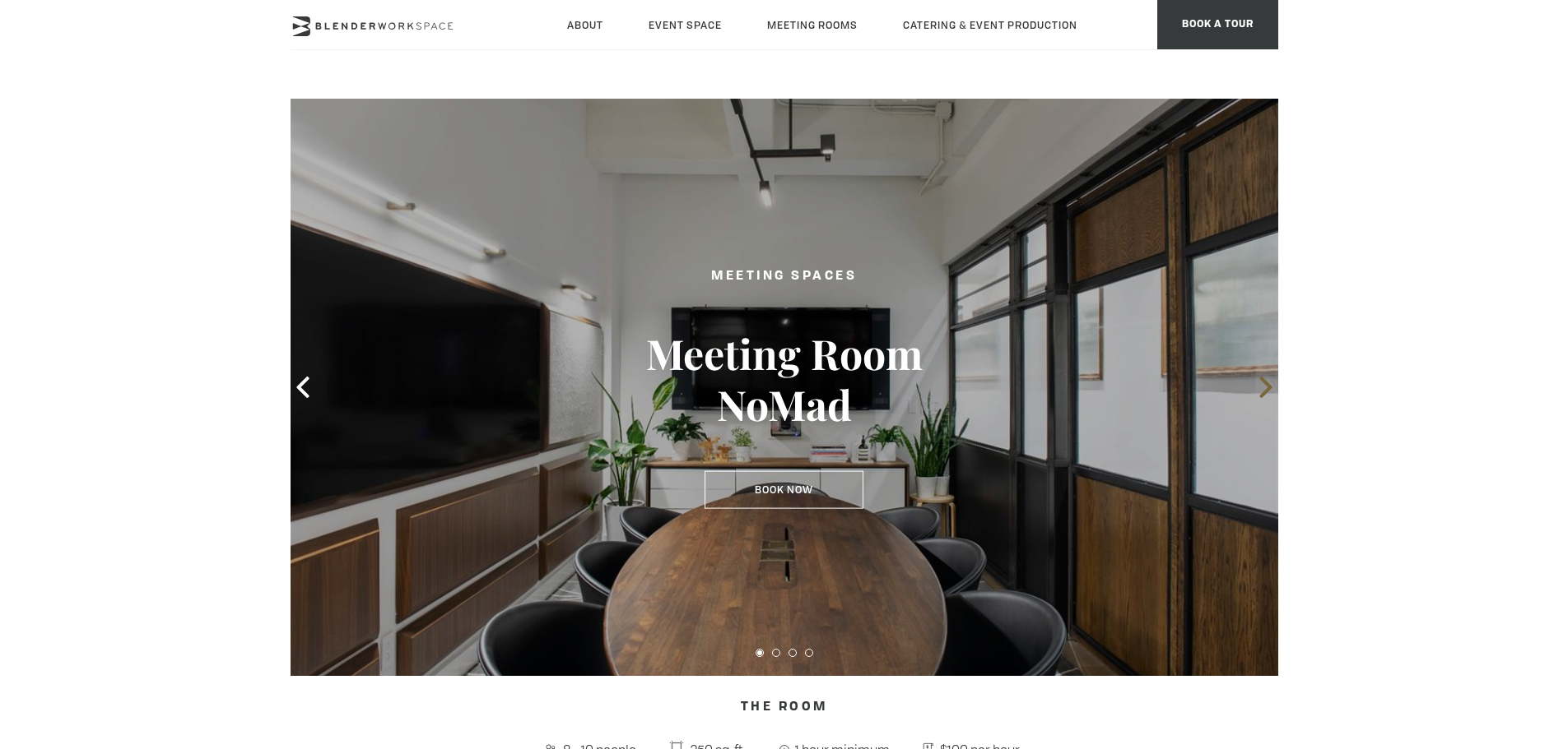
click at [1266, 381] on icon at bounding box center [1266, 387] width 13 height 21
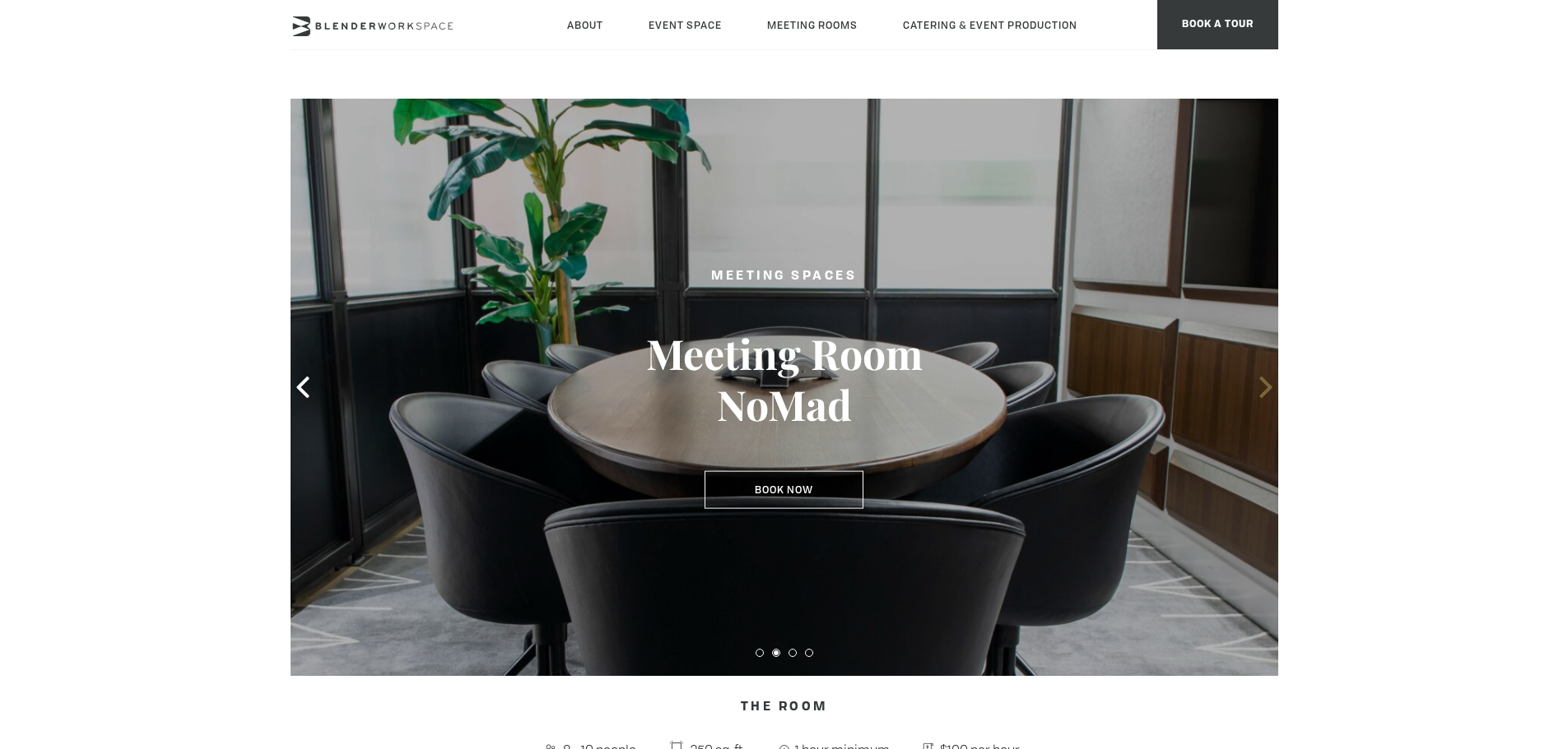
click at [1266, 381] on icon at bounding box center [1266, 387] width 13 height 21
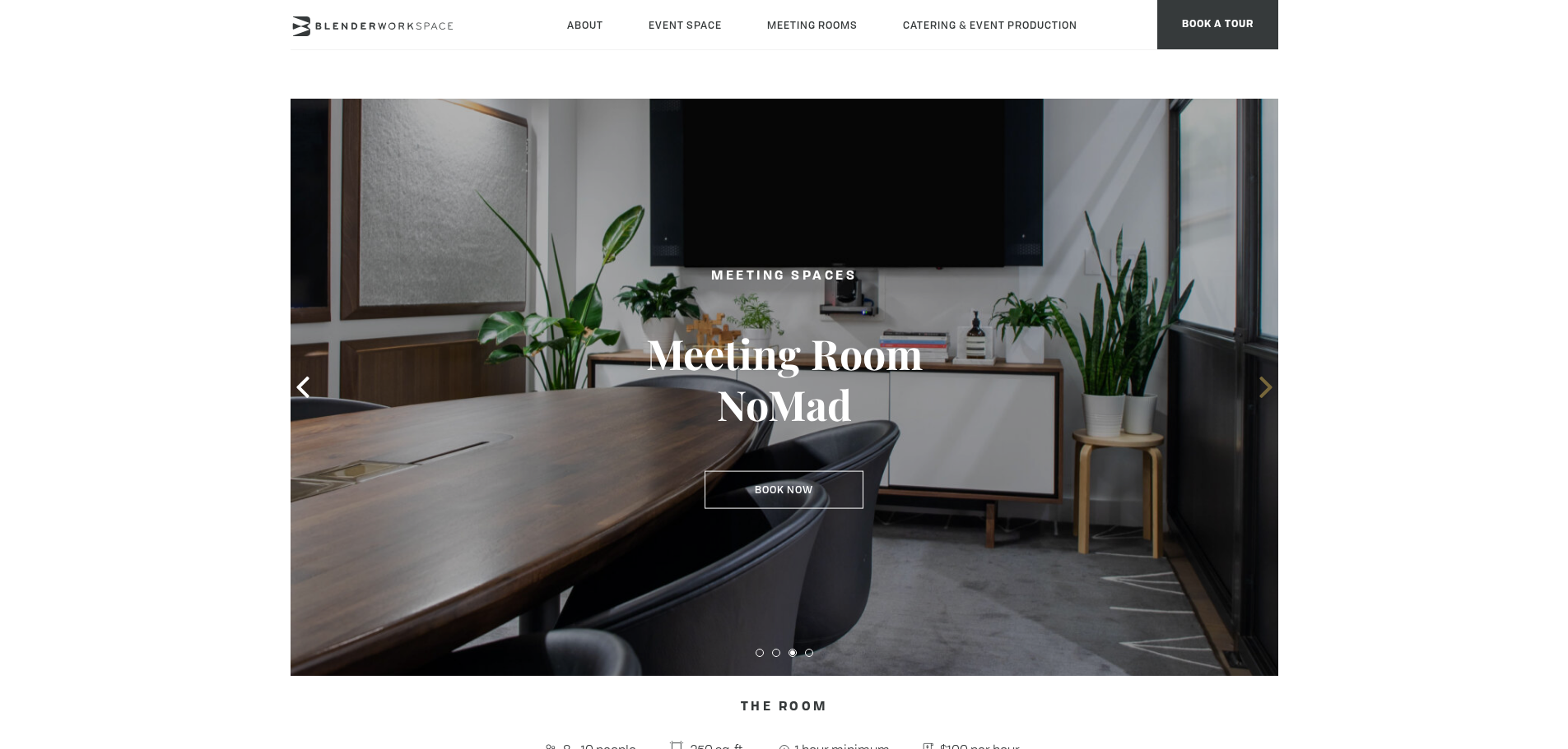
click at [1266, 381] on icon at bounding box center [1266, 387] width 13 height 21
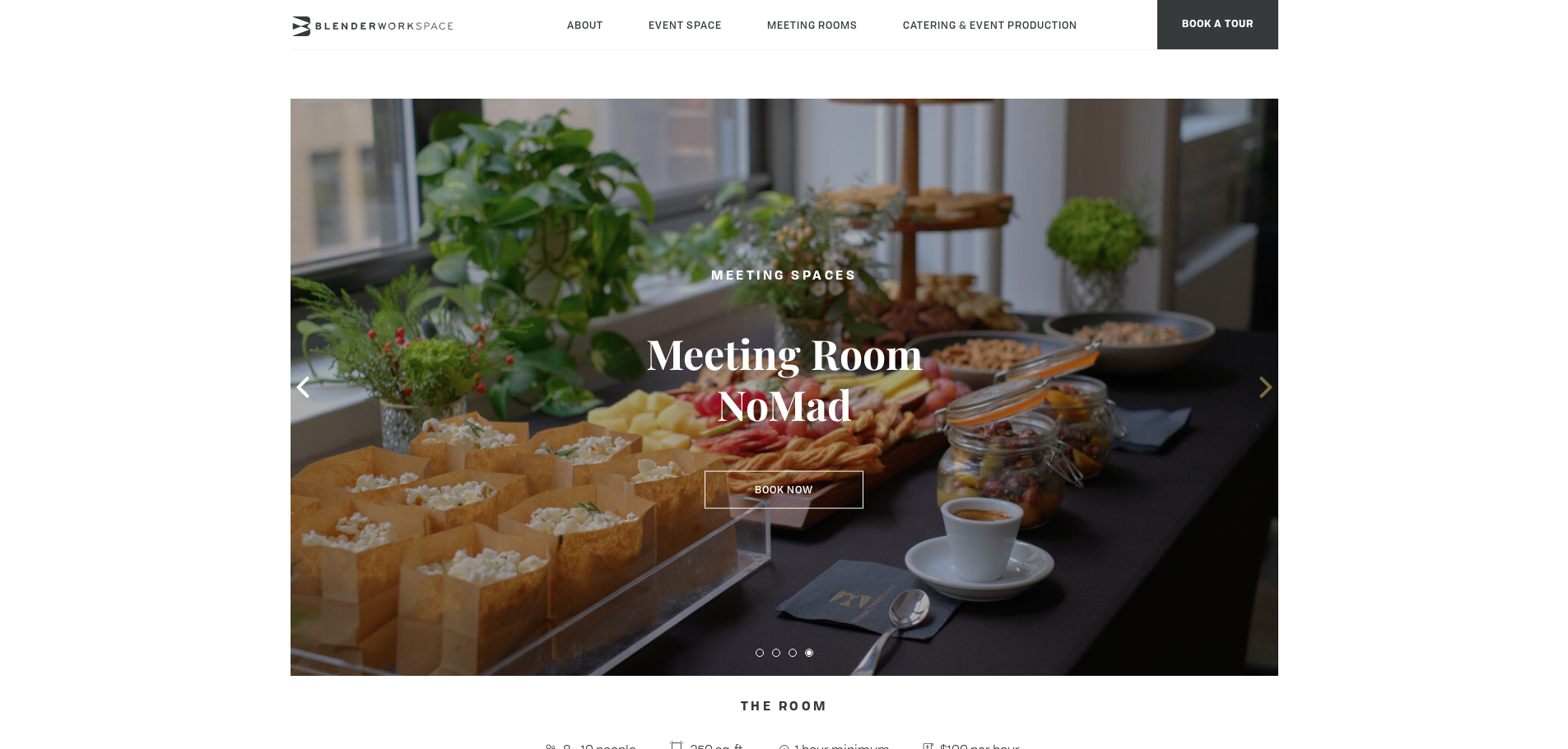
click at [1266, 381] on icon at bounding box center [1266, 387] width 13 height 21
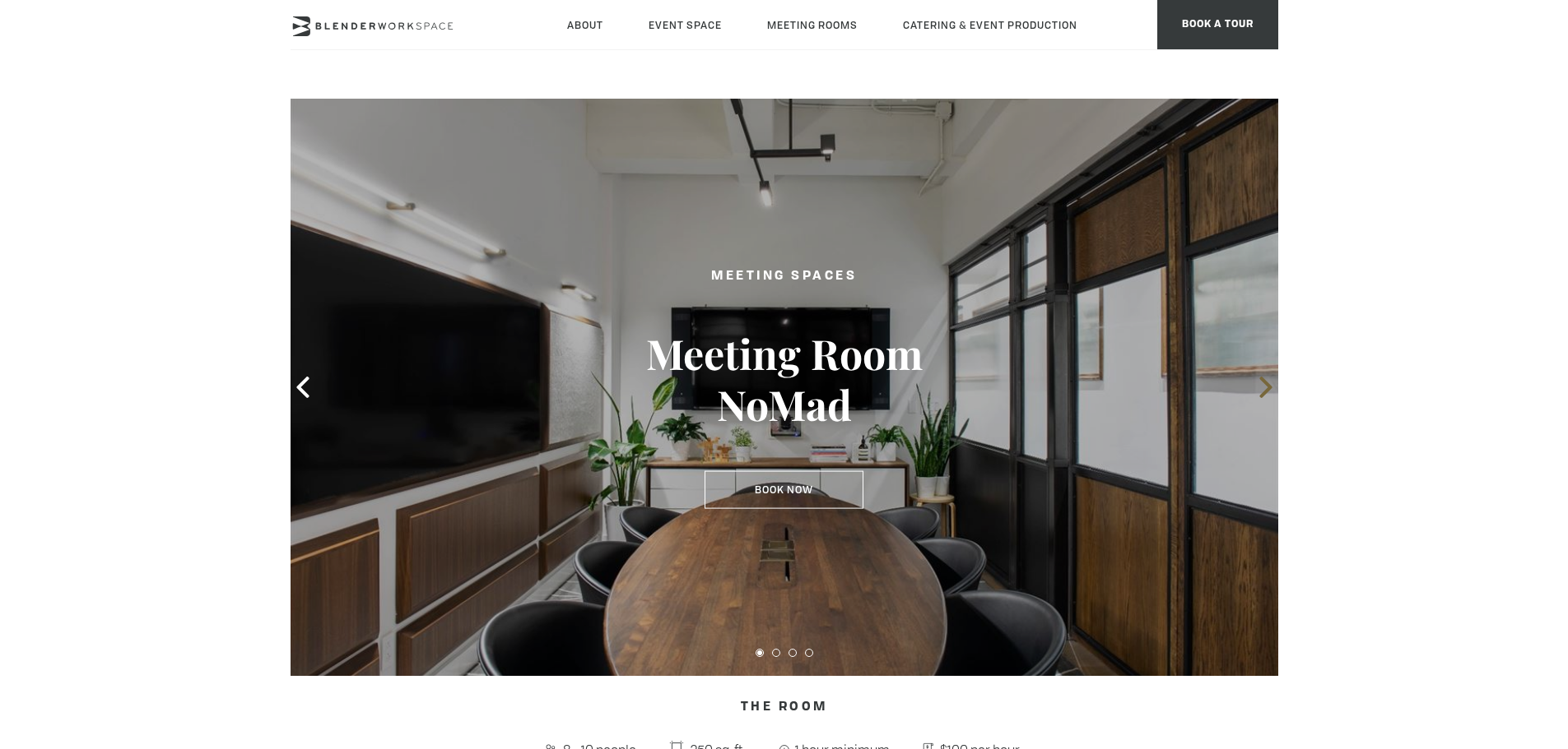
click at [1266, 381] on icon at bounding box center [1266, 387] width 13 height 21
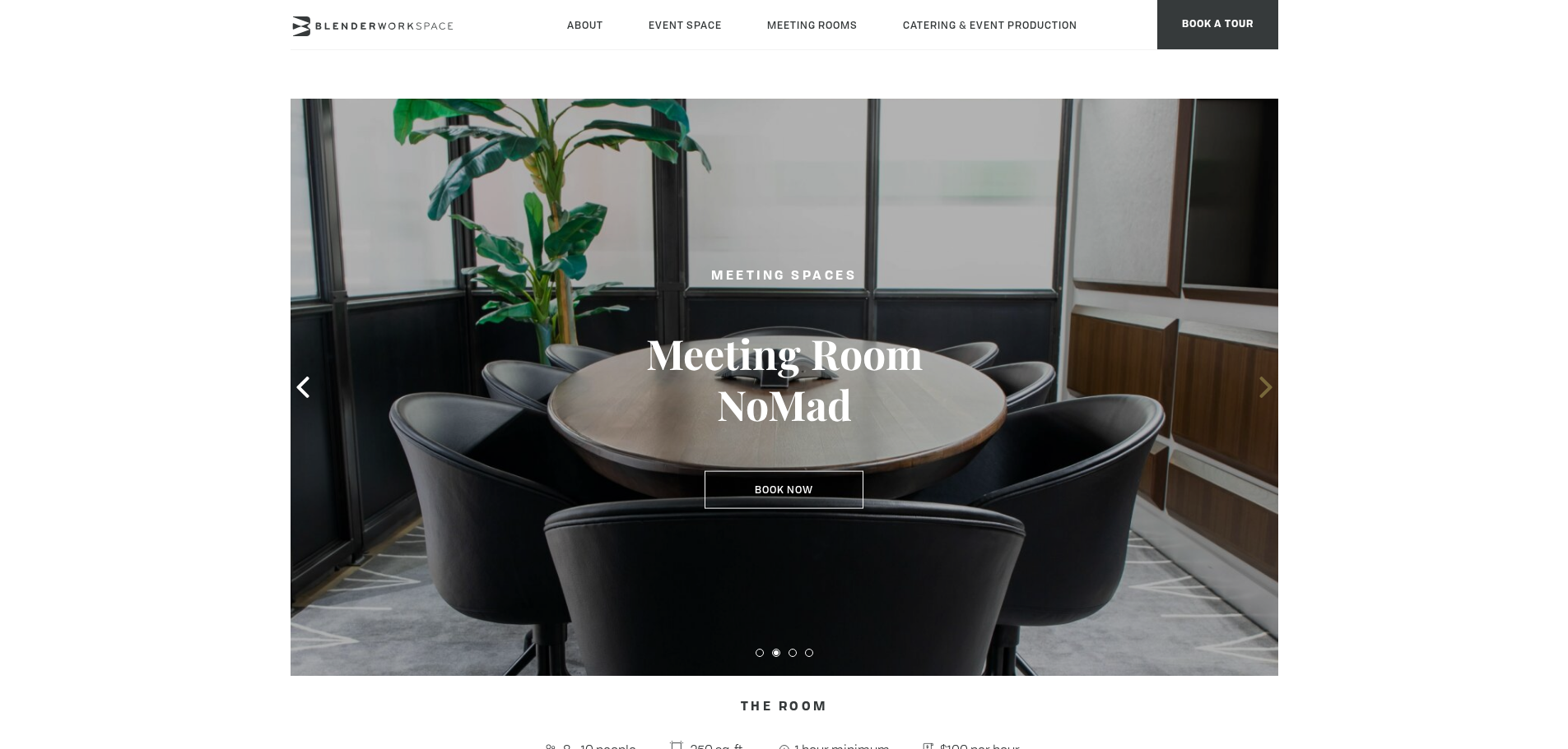
click at [1266, 381] on icon at bounding box center [1266, 387] width 13 height 21
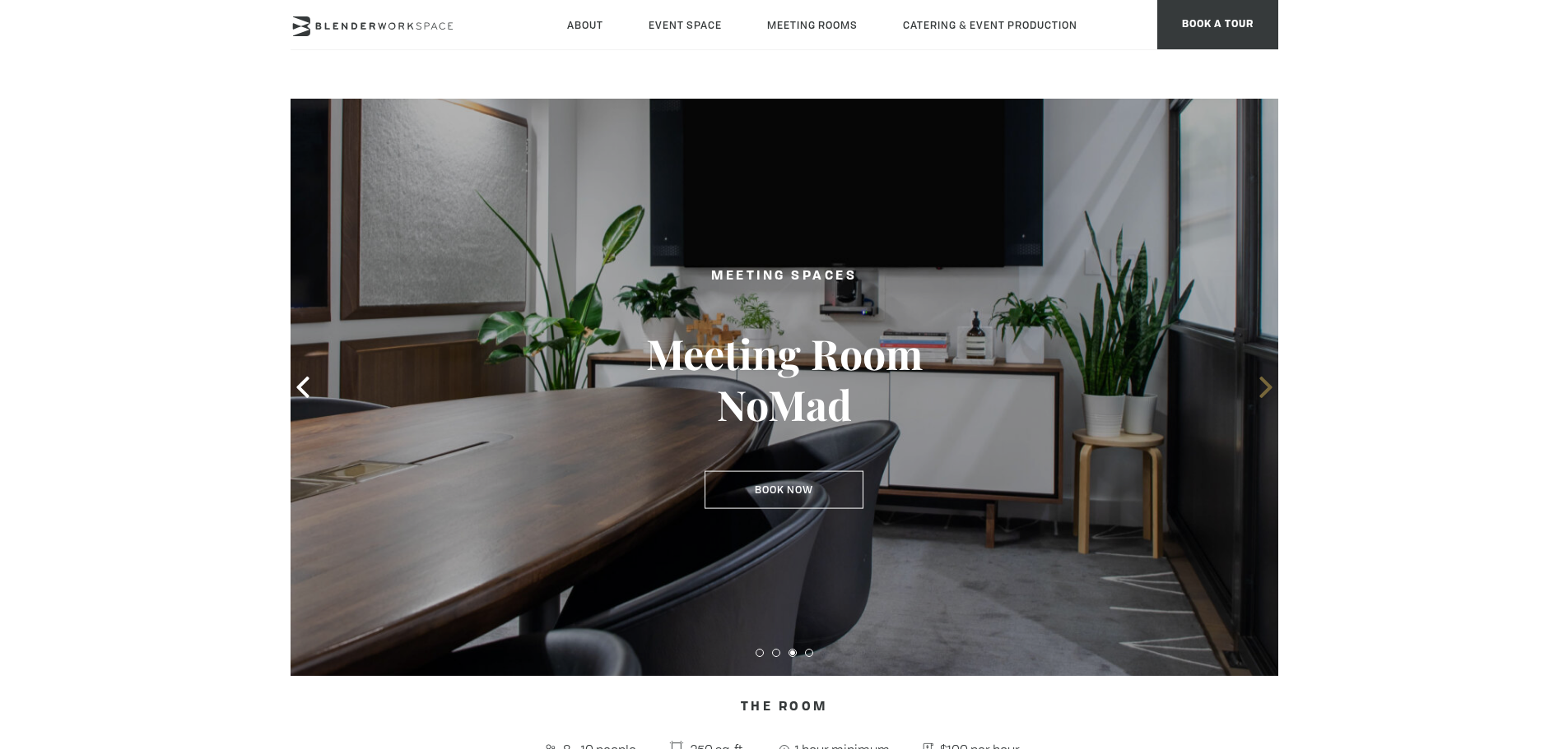
click at [1266, 381] on icon at bounding box center [1266, 387] width 13 height 21
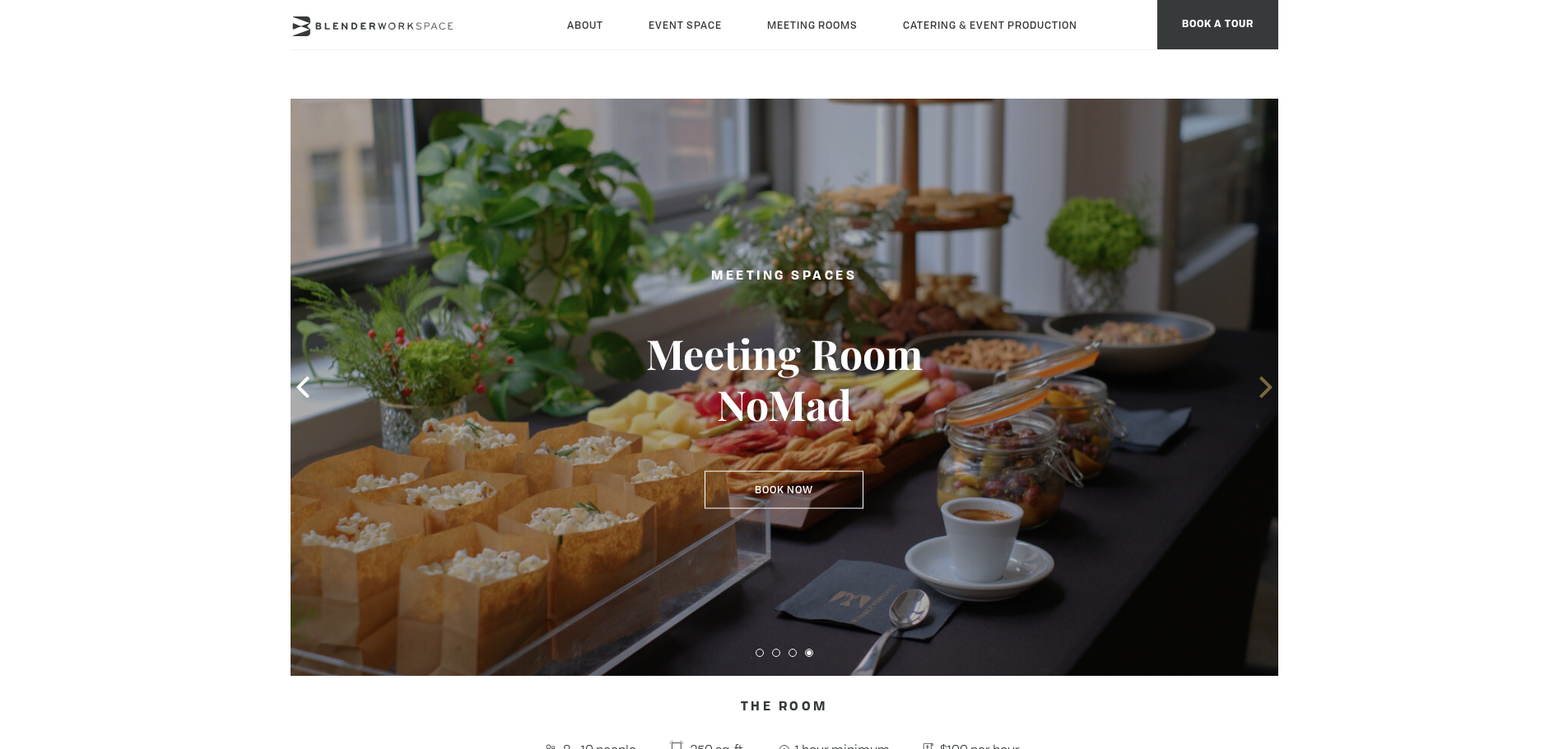
click at [1266, 381] on icon at bounding box center [1266, 387] width 13 height 21
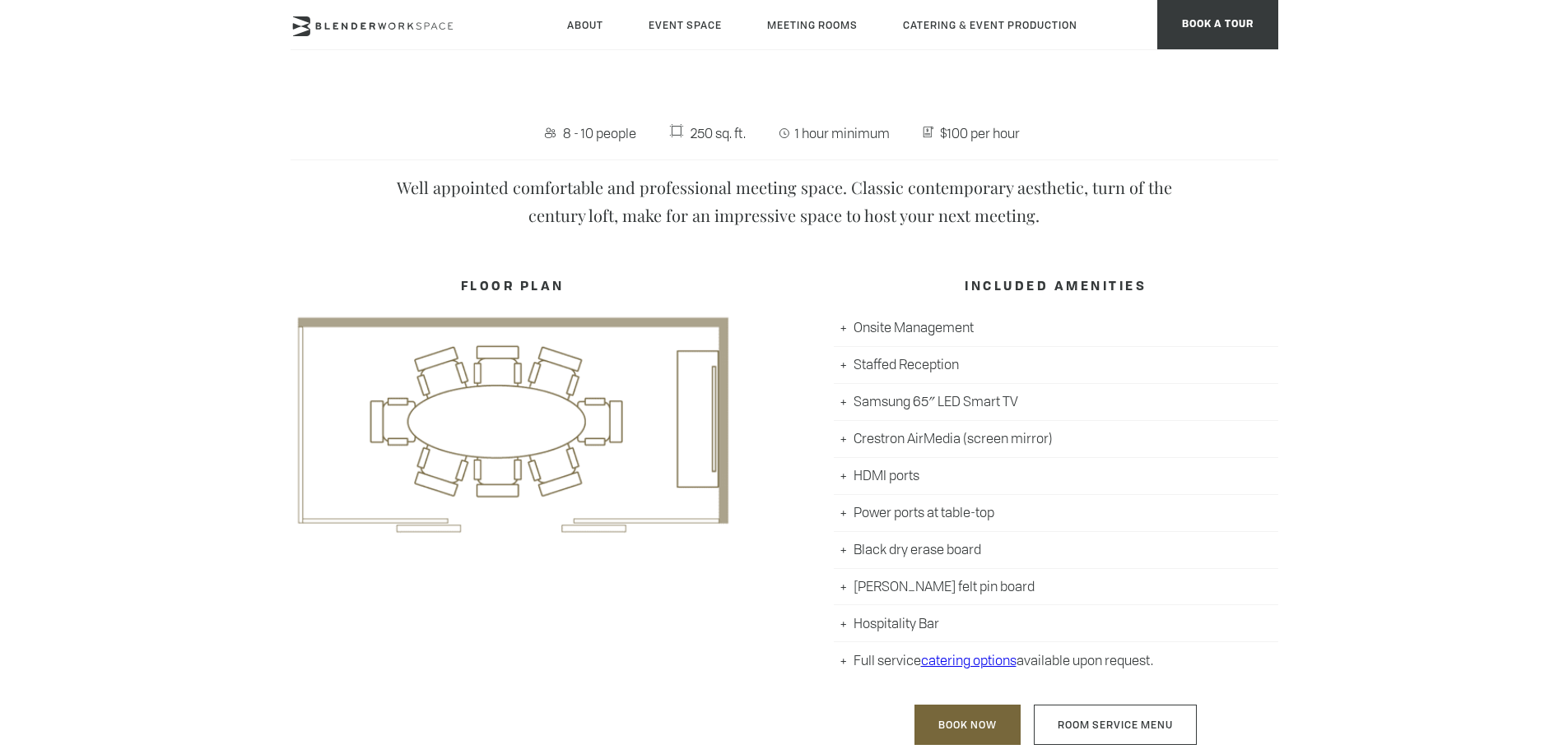
scroll to position [658, 0]
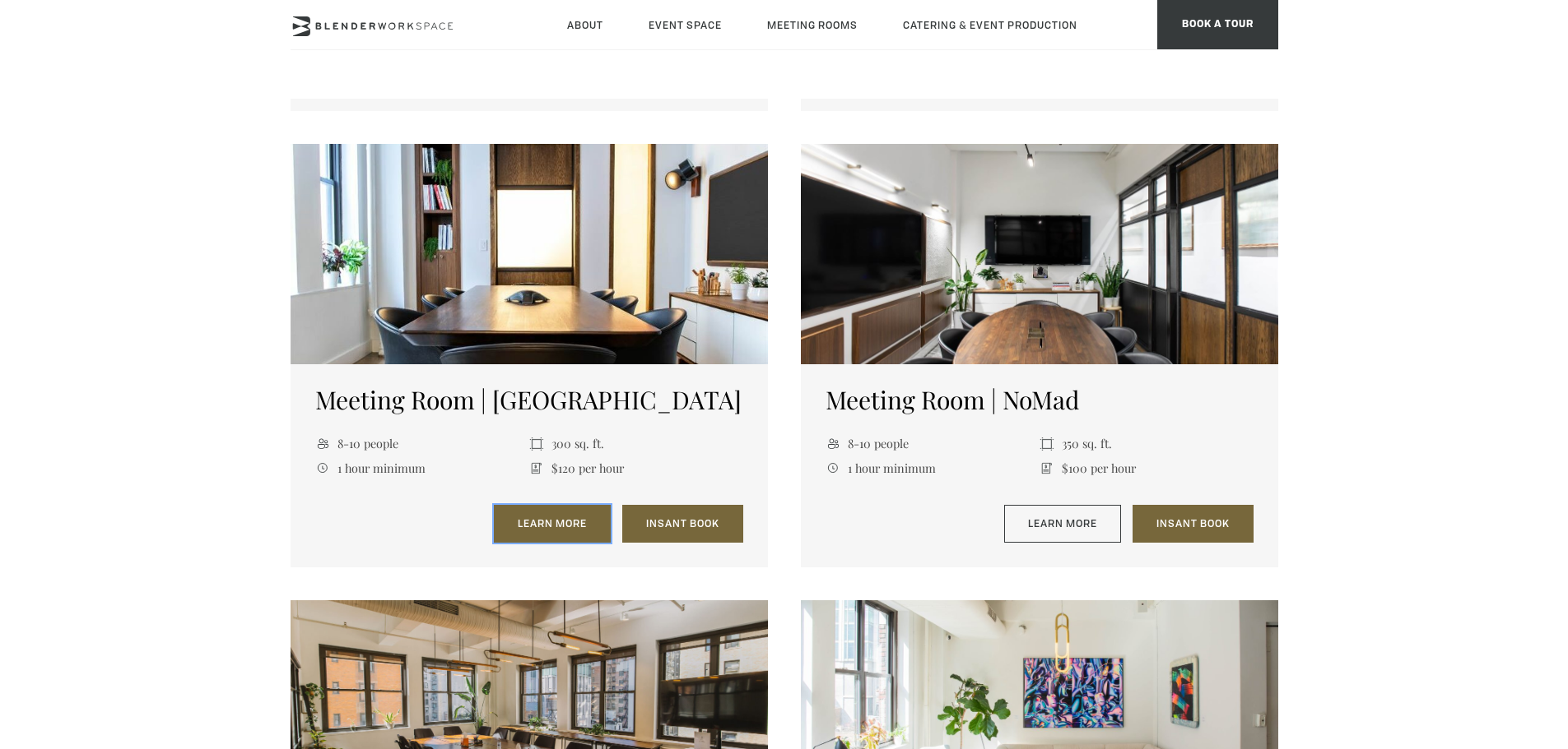
click at [534, 524] on link "Learn More" at bounding box center [552, 524] width 117 height 38
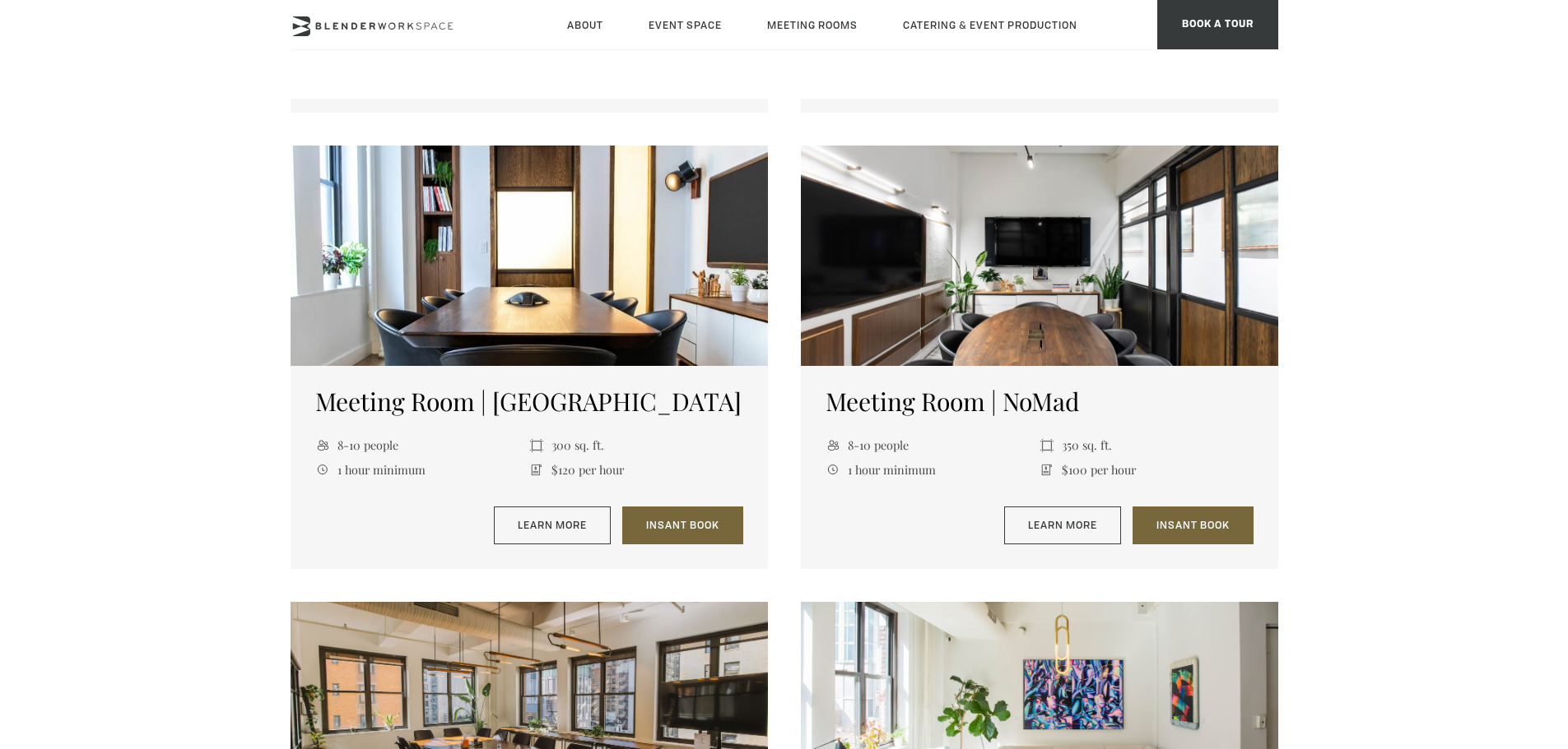
scroll to position [1069, 0]
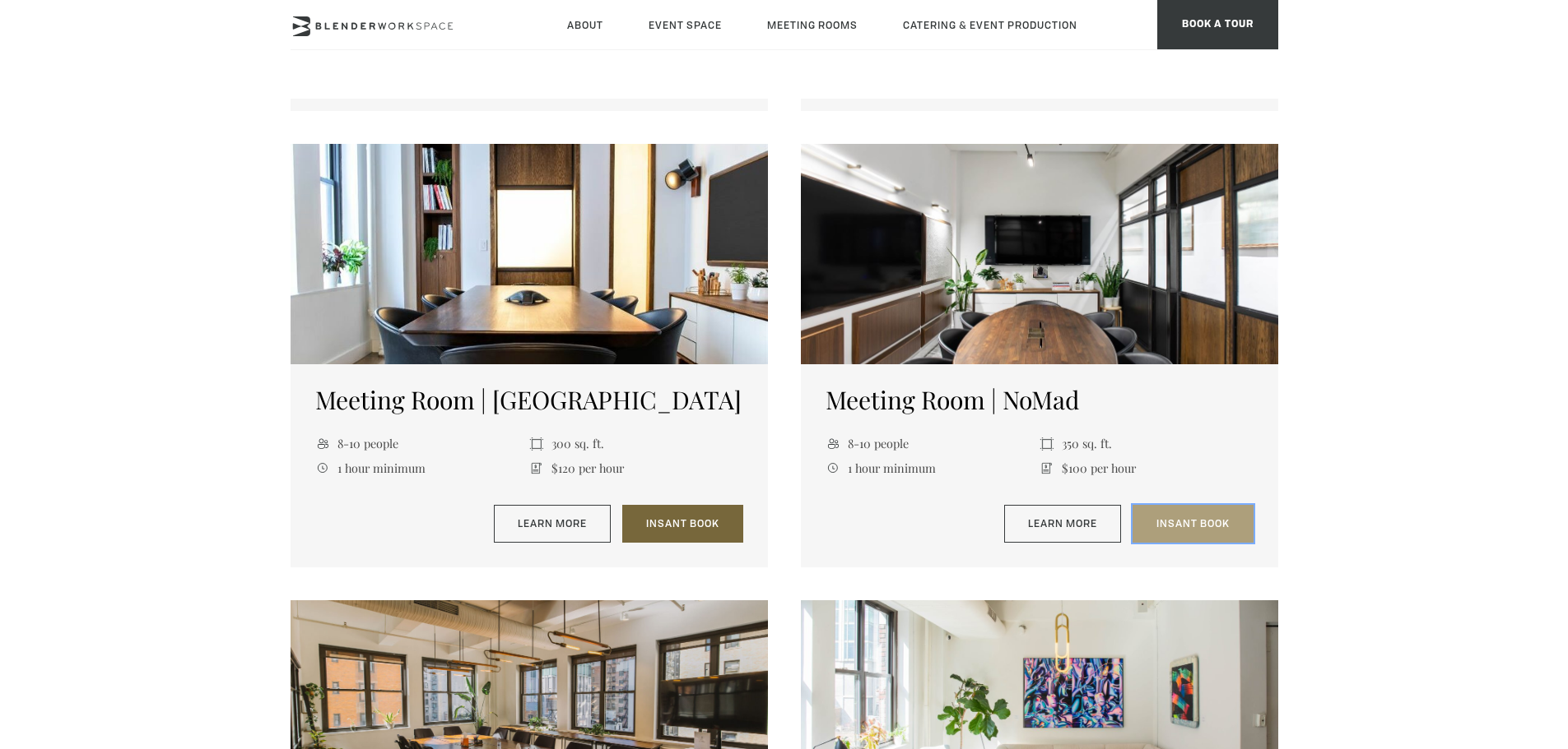
click at [1184, 514] on link "Insant Book" at bounding box center [1193, 524] width 121 height 38
click at [1166, 532] on link "Insant Book" at bounding box center [1193, 524] width 121 height 38
click at [1214, 517] on link "Insant Book" at bounding box center [1193, 524] width 121 height 38
click at [1208, 27] on span "BOOK A TOUR" at bounding box center [1218, 24] width 121 height 50
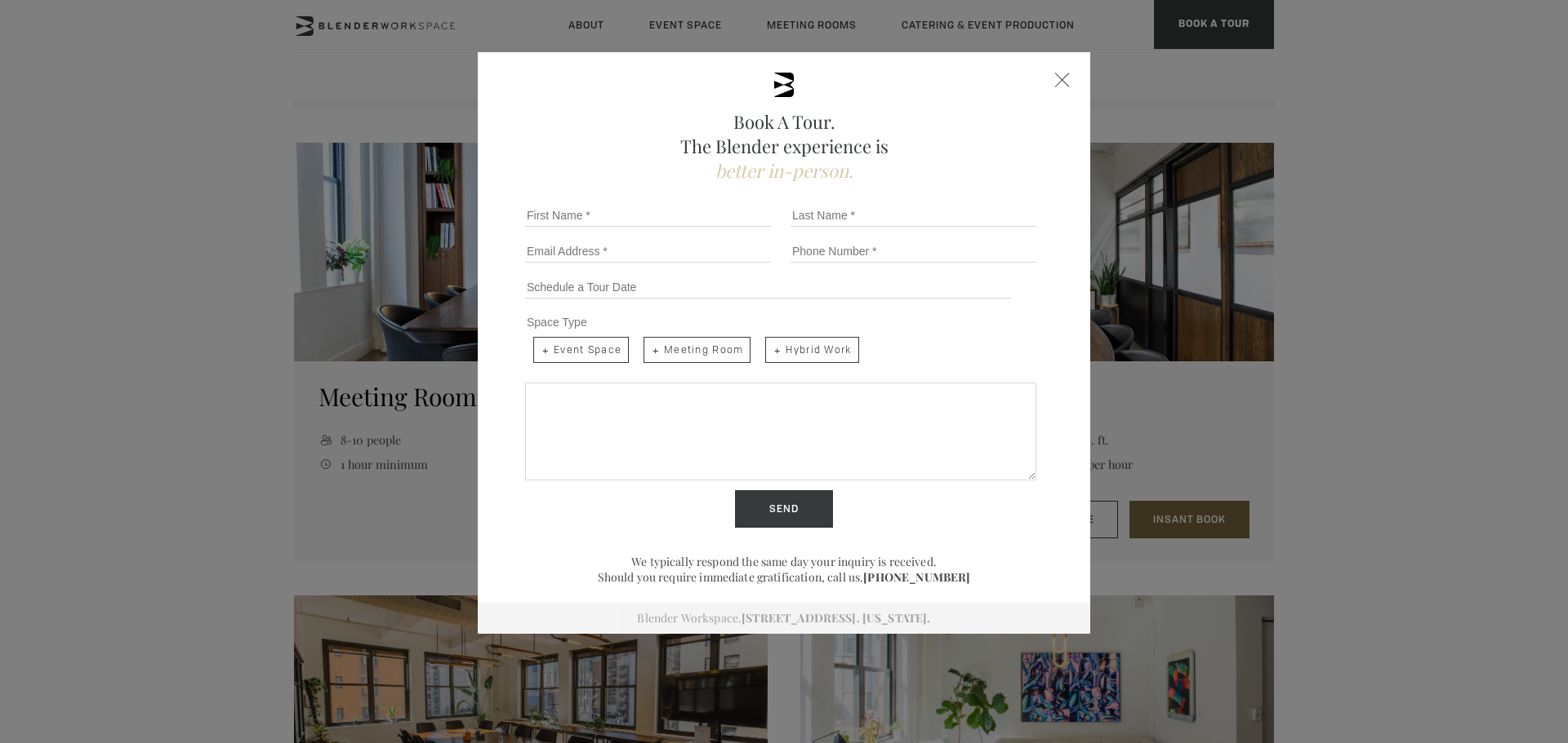
click at [1047, 72] on div "Book A Tour. The Blender experience is better in-person. Team Size 1 2 3 4 5 6 …" at bounding box center [783, 342] width 613 height 581
click at [1060, 75] on span "Close form" at bounding box center [1062, 79] width 15 height 15
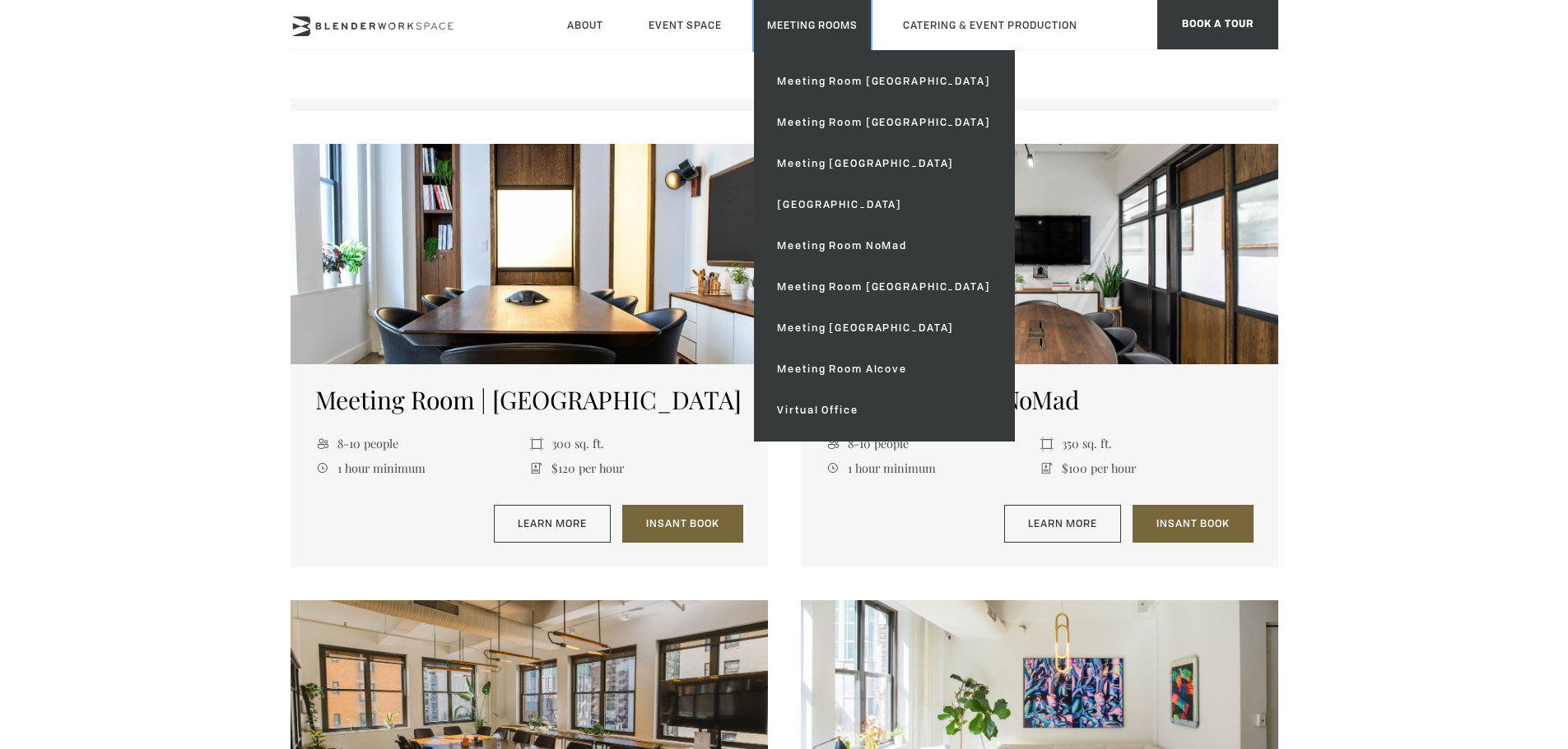
click at [795, 33] on link "Meeting Rooms" at bounding box center [813, 24] width 117 height 50
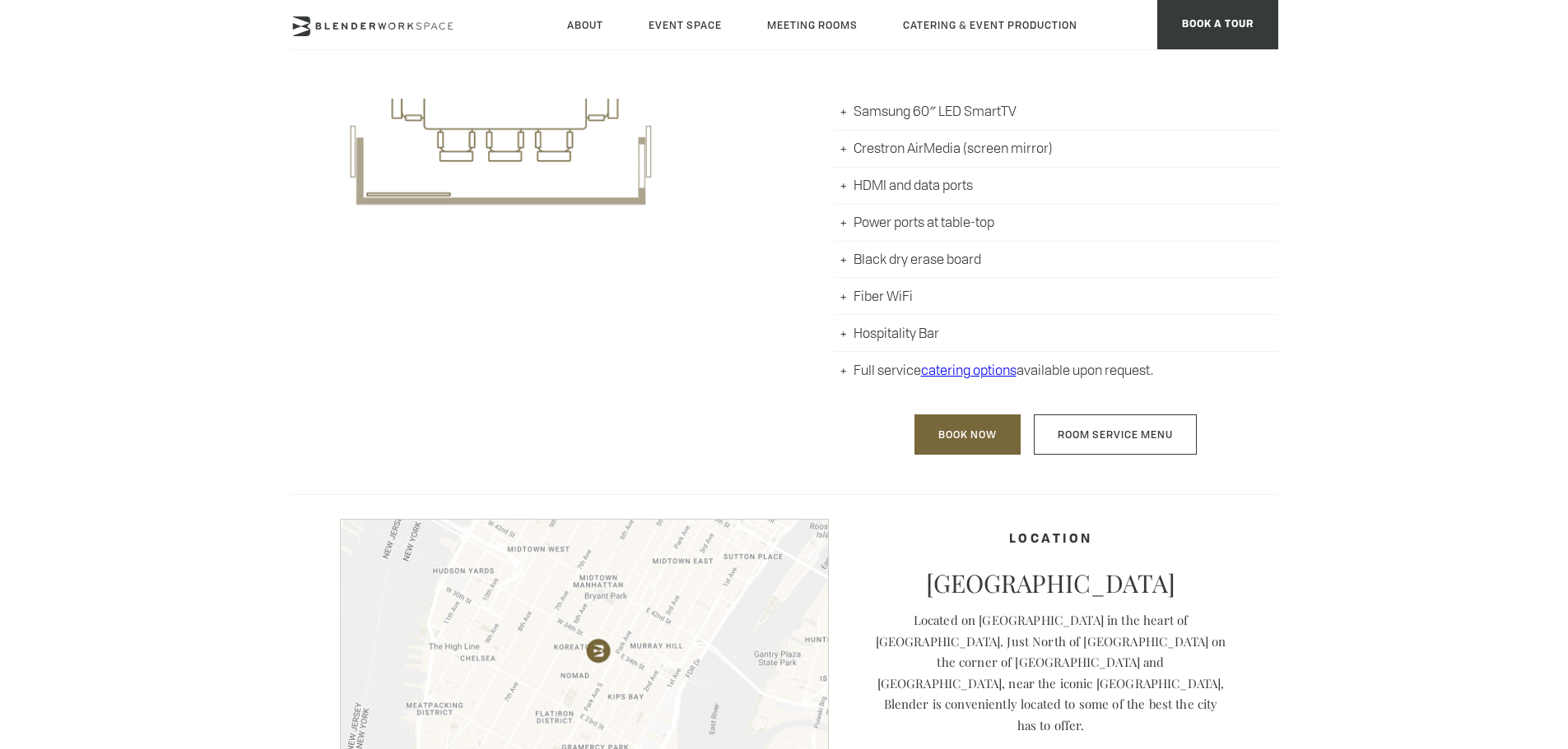
scroll to position [946, 0]
click at [969, 432] on link "Book Now" at bounding box center [967, 432] width 106 height 40
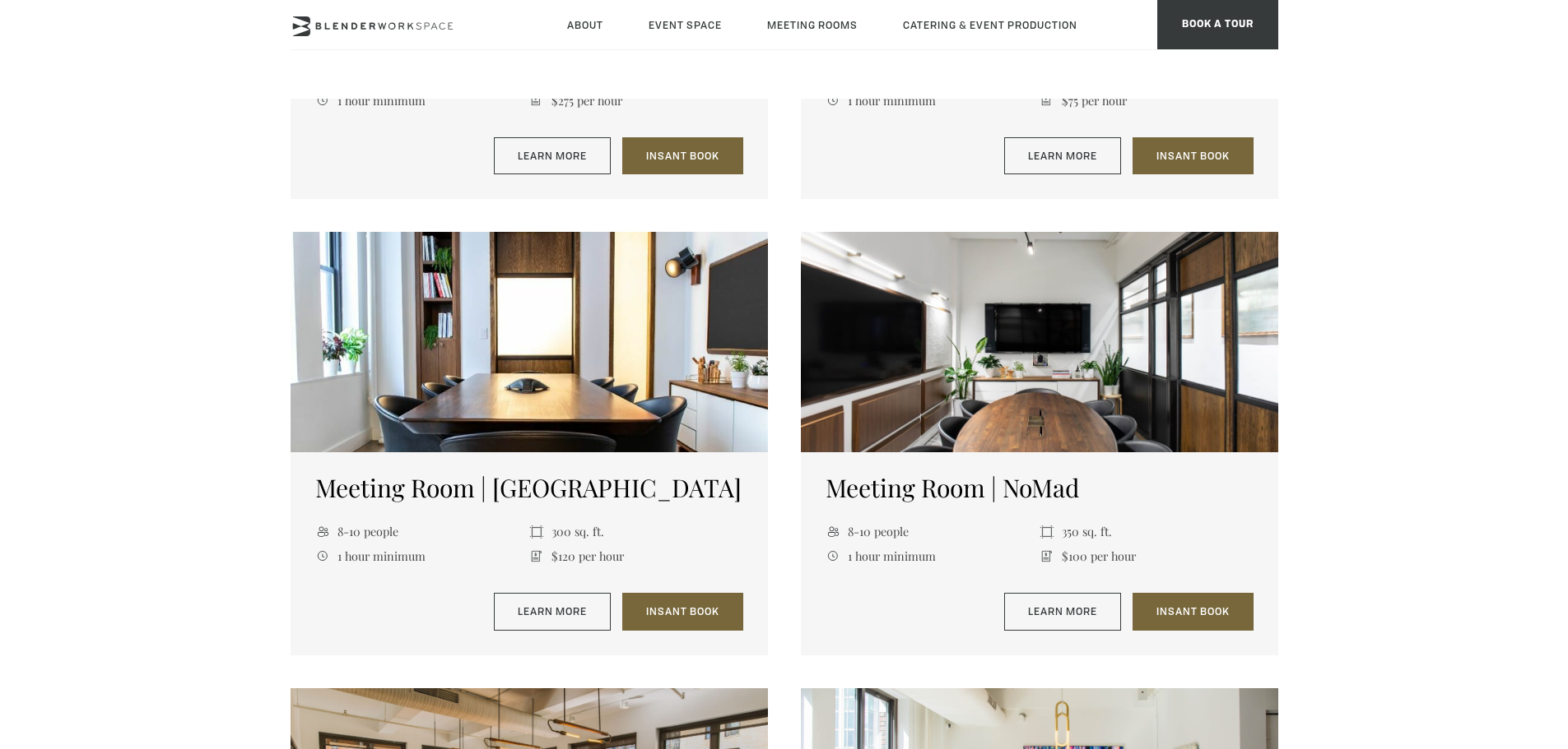
scroll to position [1048, 0]
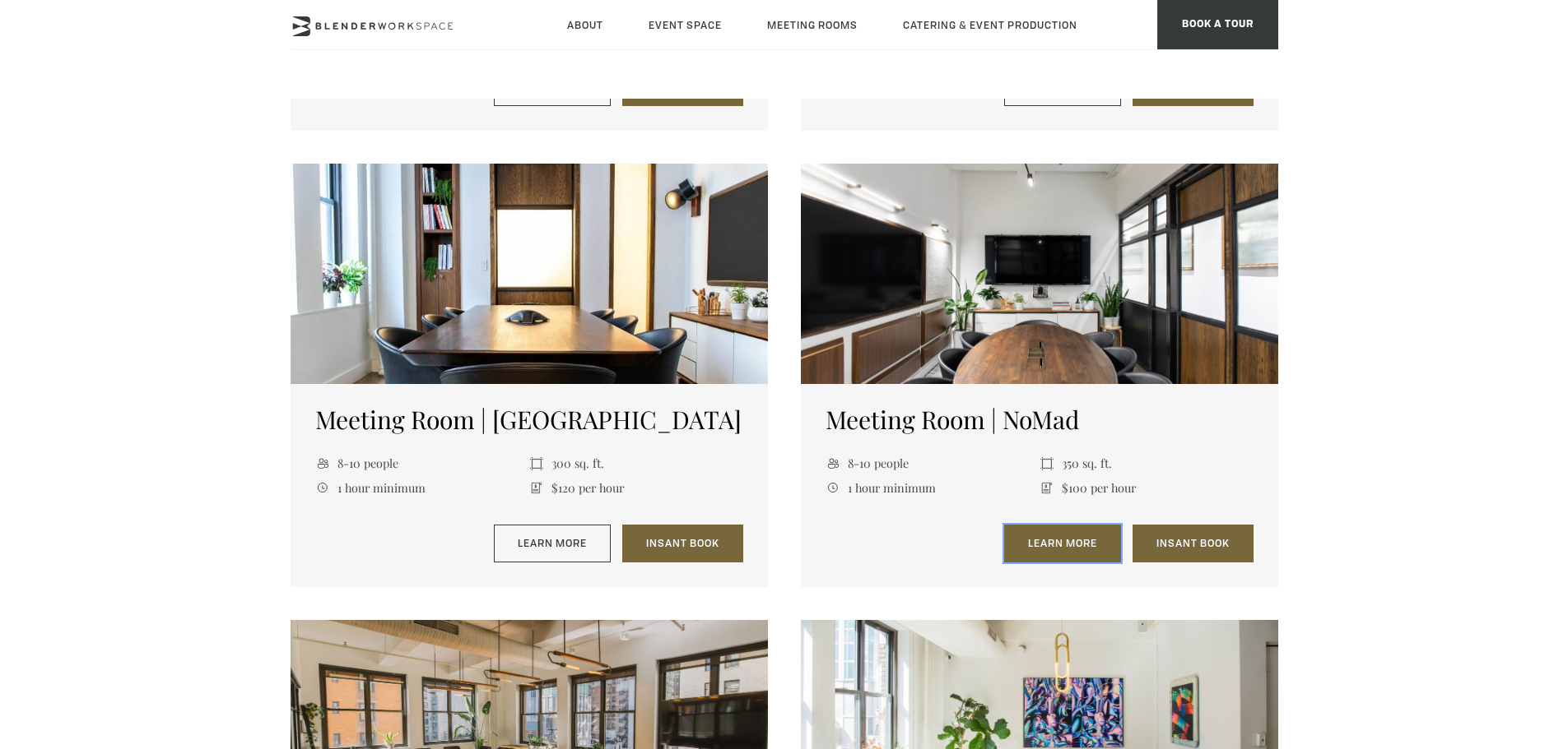
click at [1091, 539] on link "Learn More" at bounding box center [1063, 543] width 117 height 38
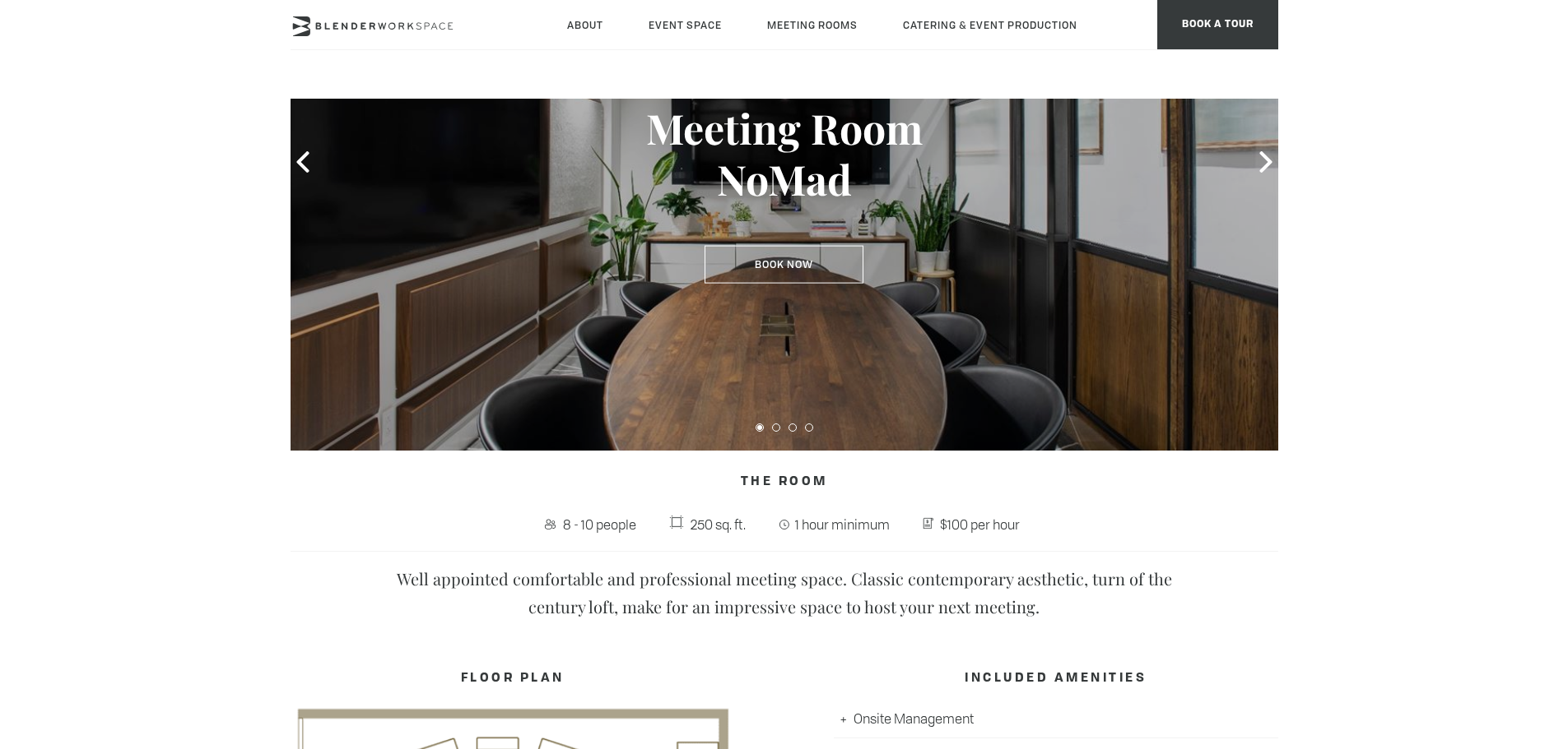
scroll to position [247, 0]
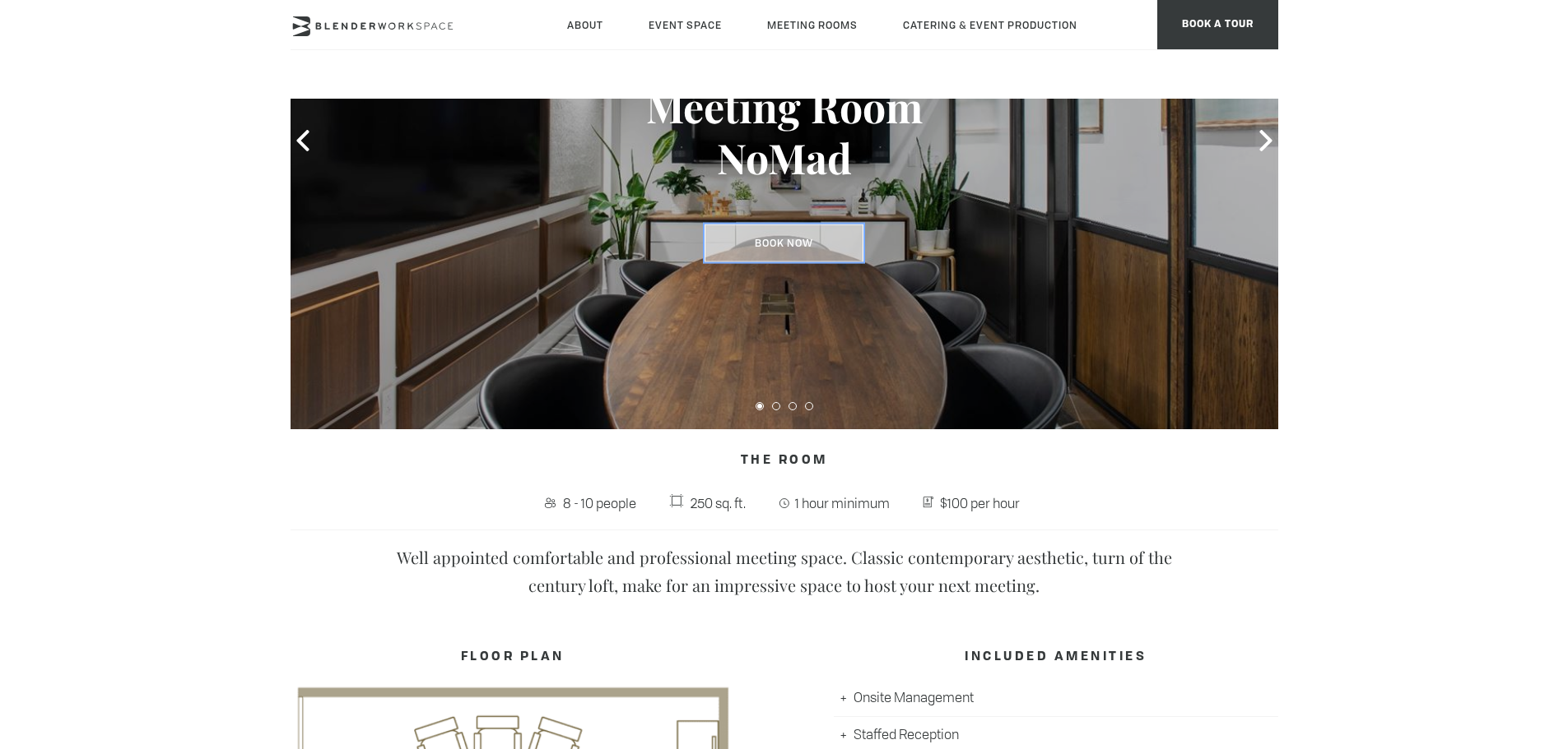
click at [786, 249] on link "Book Now" at bounding box center [784, 243] width 159 height 38
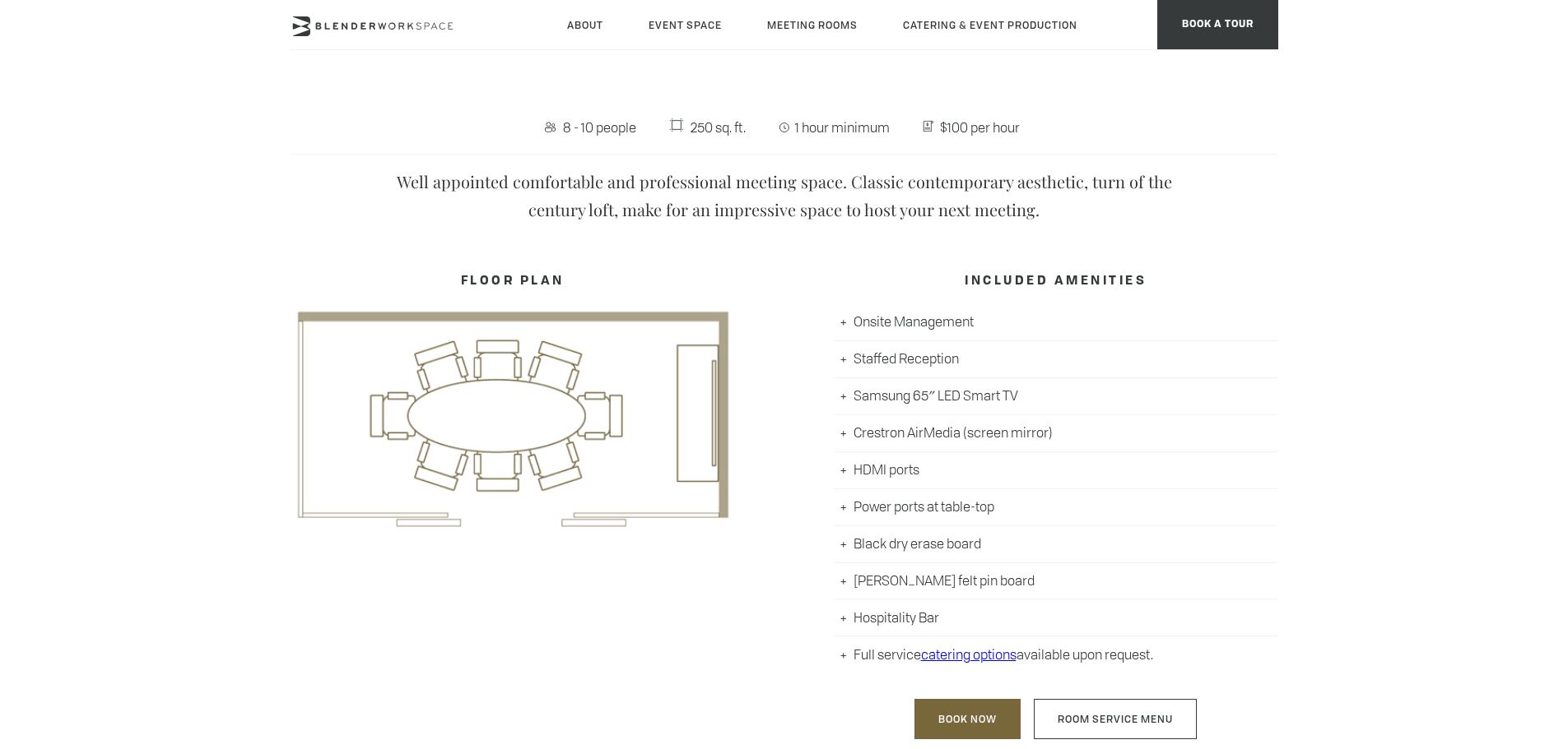
scroll to position [638, 0]
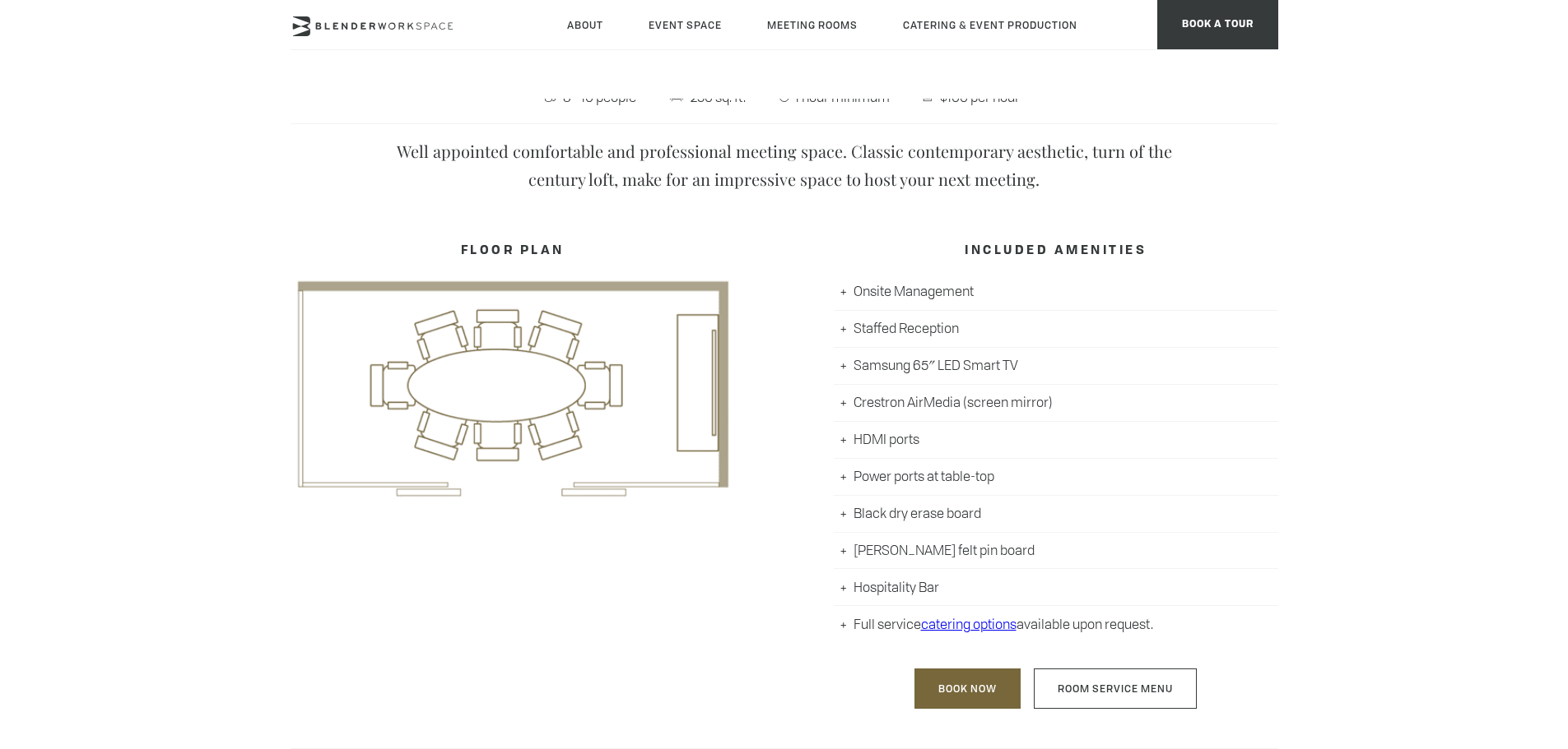
click at [844, 308] on li "Onsite Management" at bounding box center [1055, 293] width 444 height 37
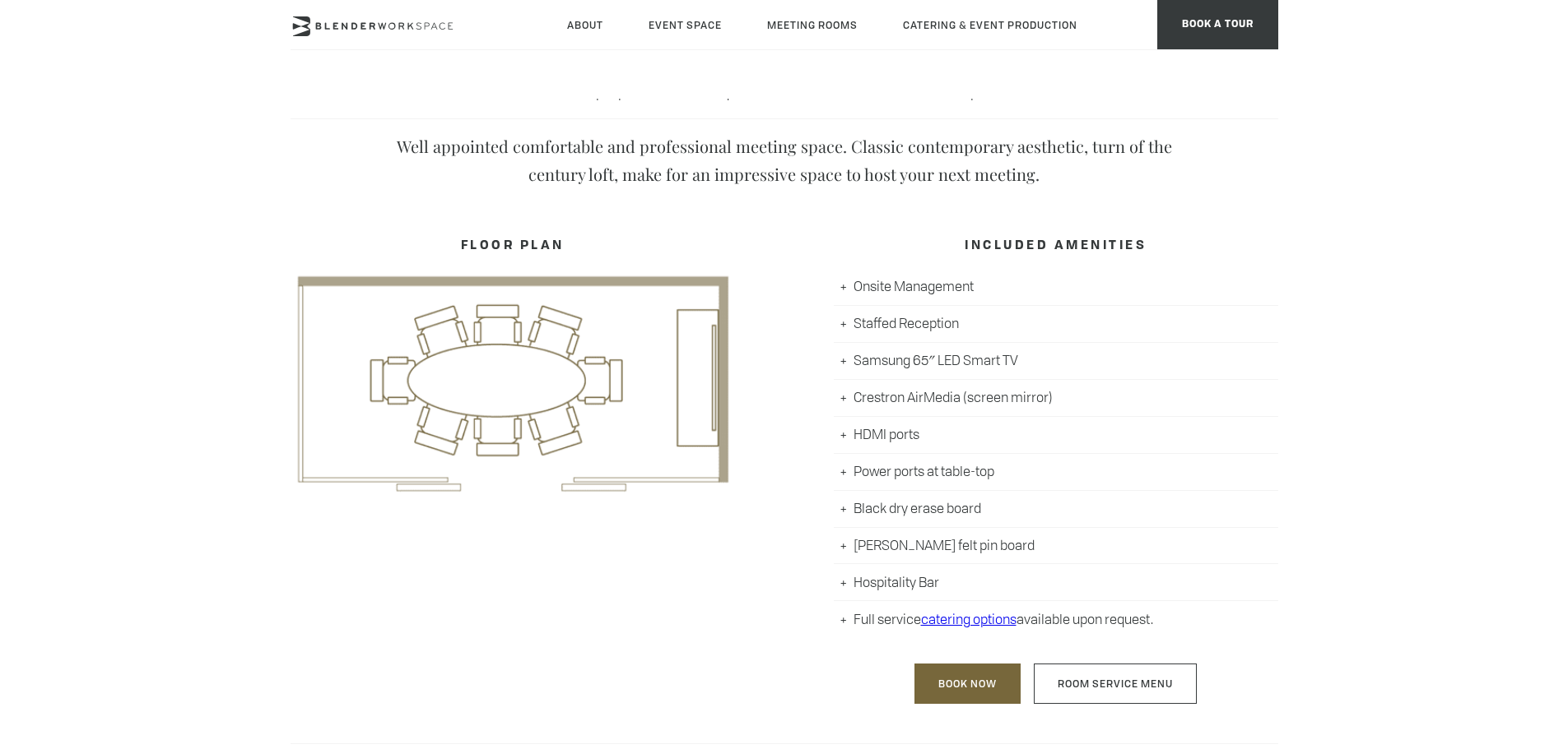
click at [858, 322] on li "Staffed Reception" at bounding box center [1055, 325] width 444 height 37
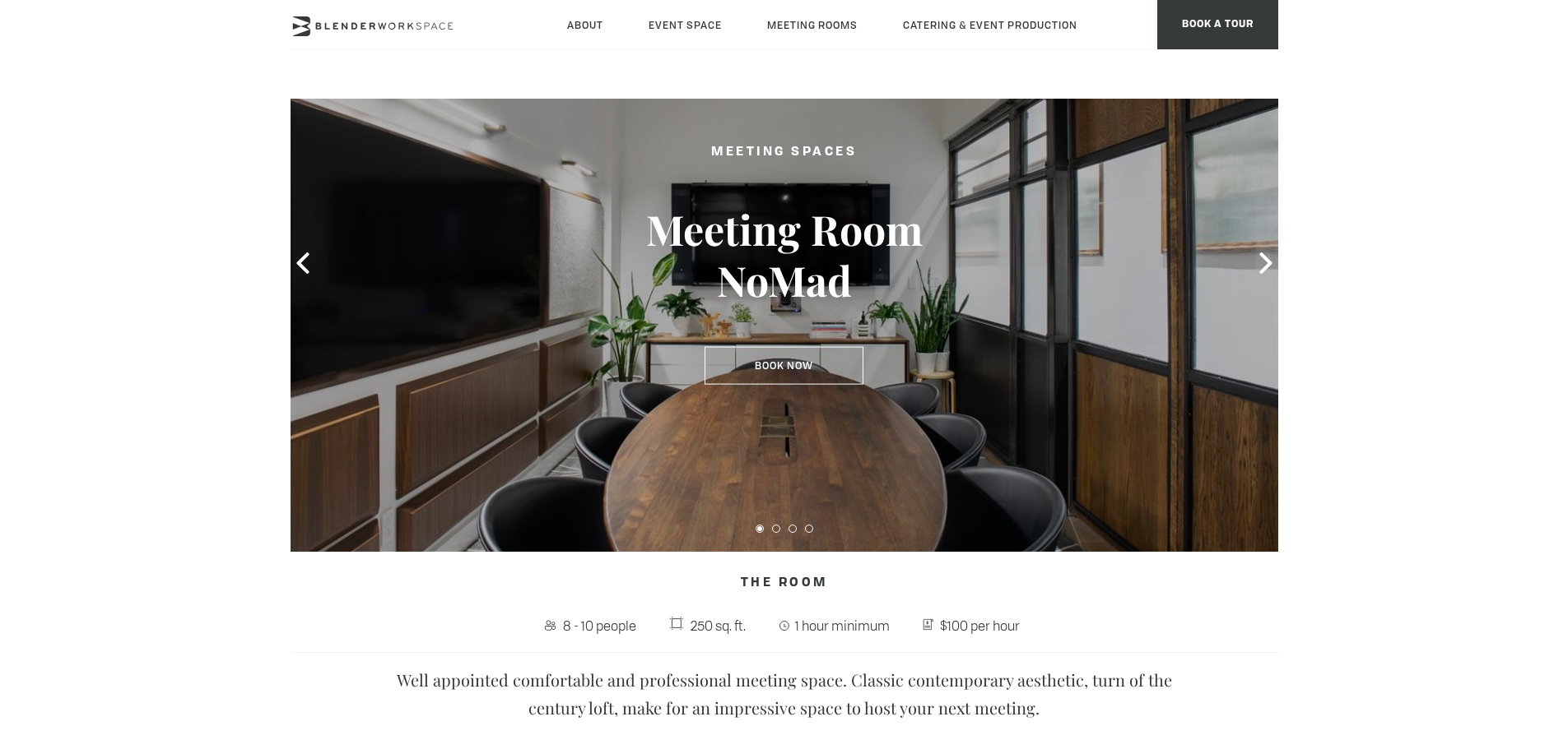
scroll to position [0, 0]
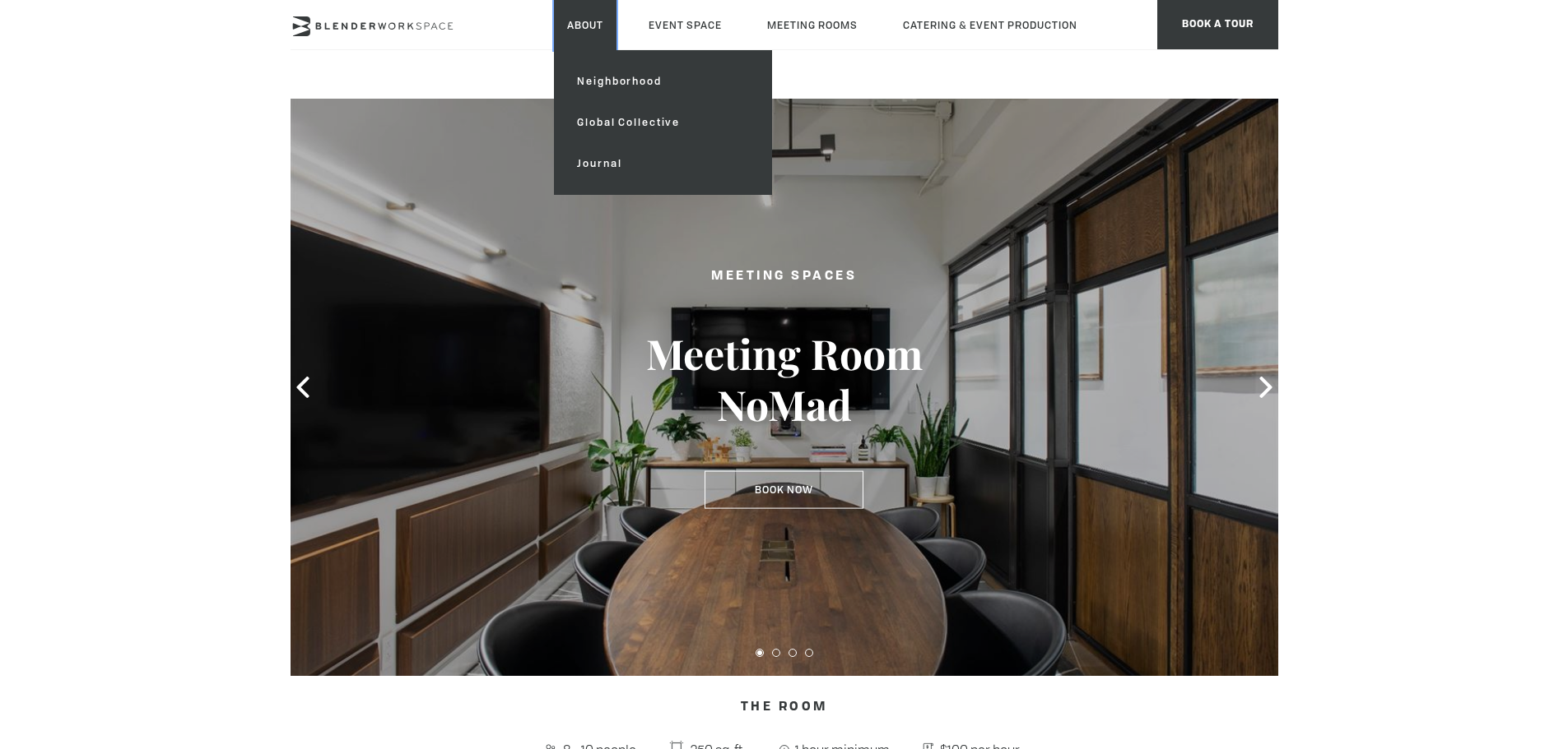
click at [578, 9] on link "About" at bounding box center [585, 24] width 62 height 50
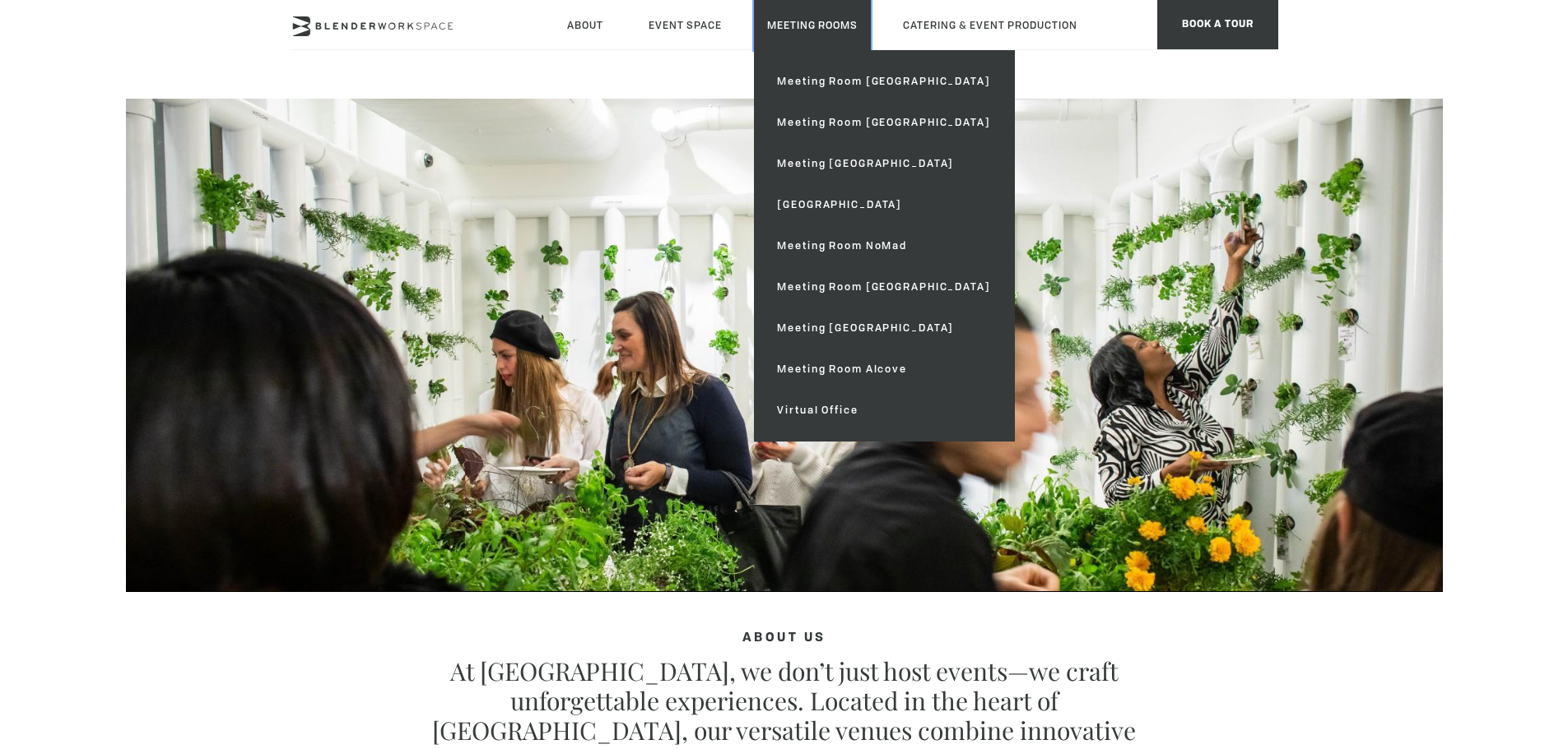
click at [784, 28] on link "Meeting Rooms" at bounding box center [813, 24] width 117 height 50
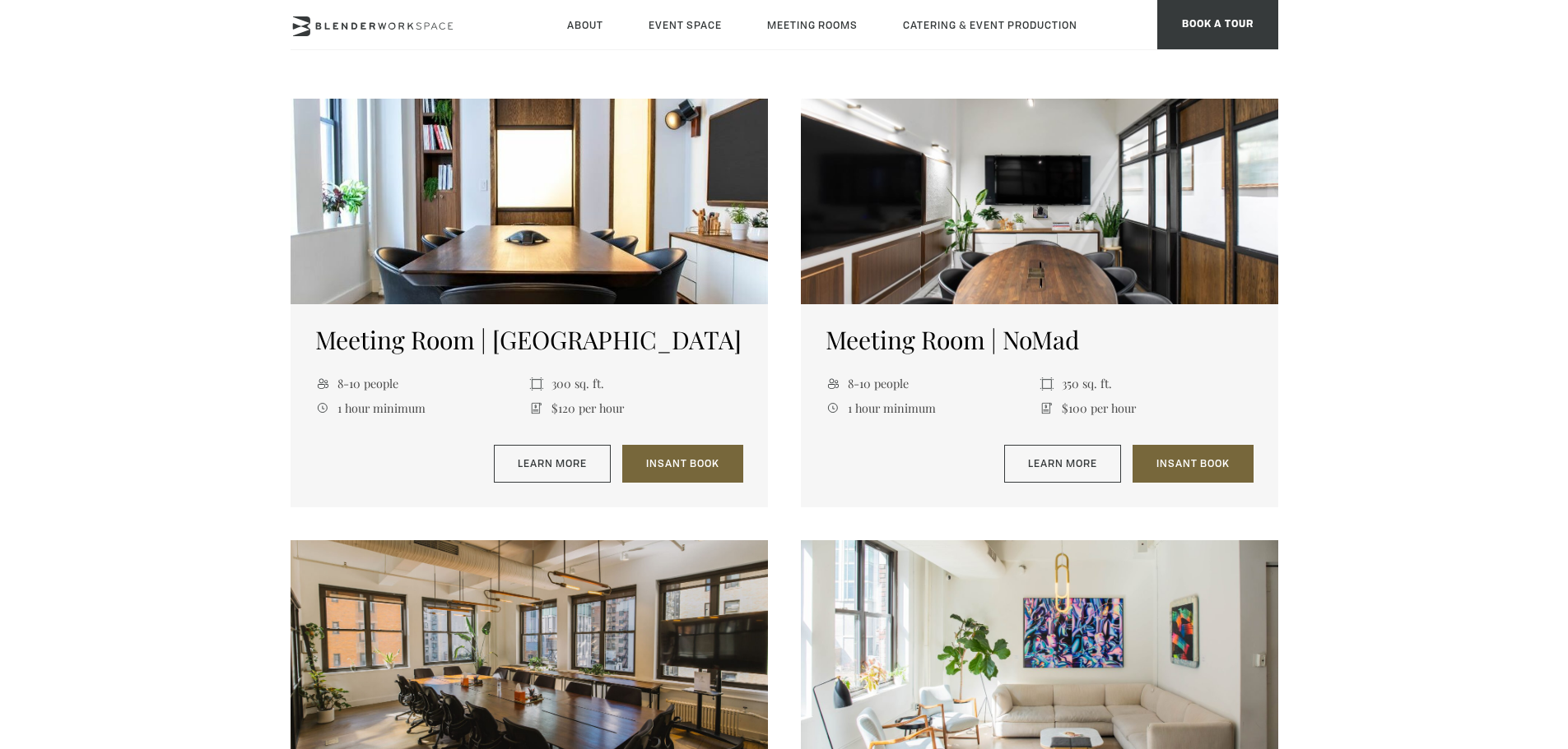
scroll to position [1131, 0]
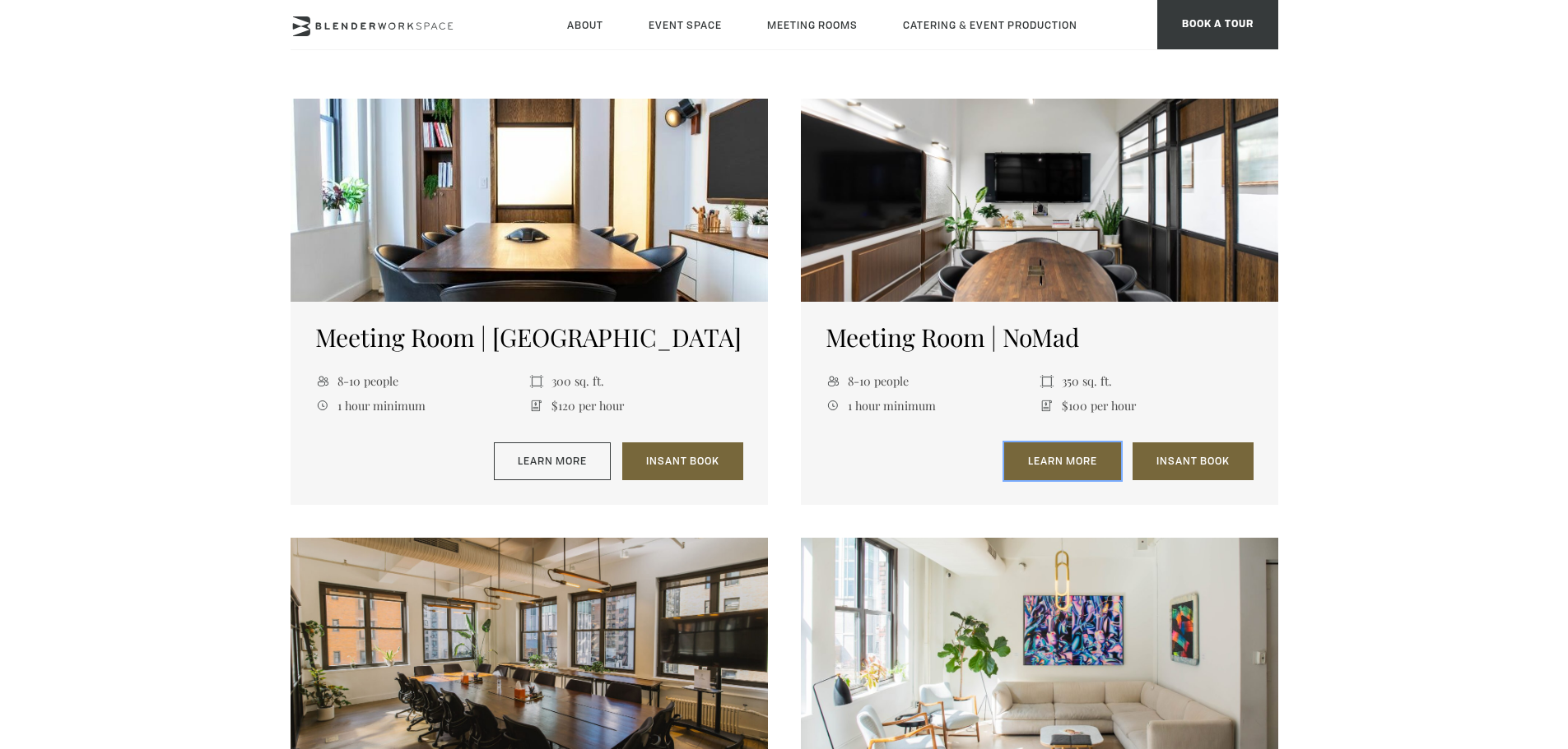
click at [1090, 457] on link "Learn More" at bounding box center [1063, 461] width 117 height 38
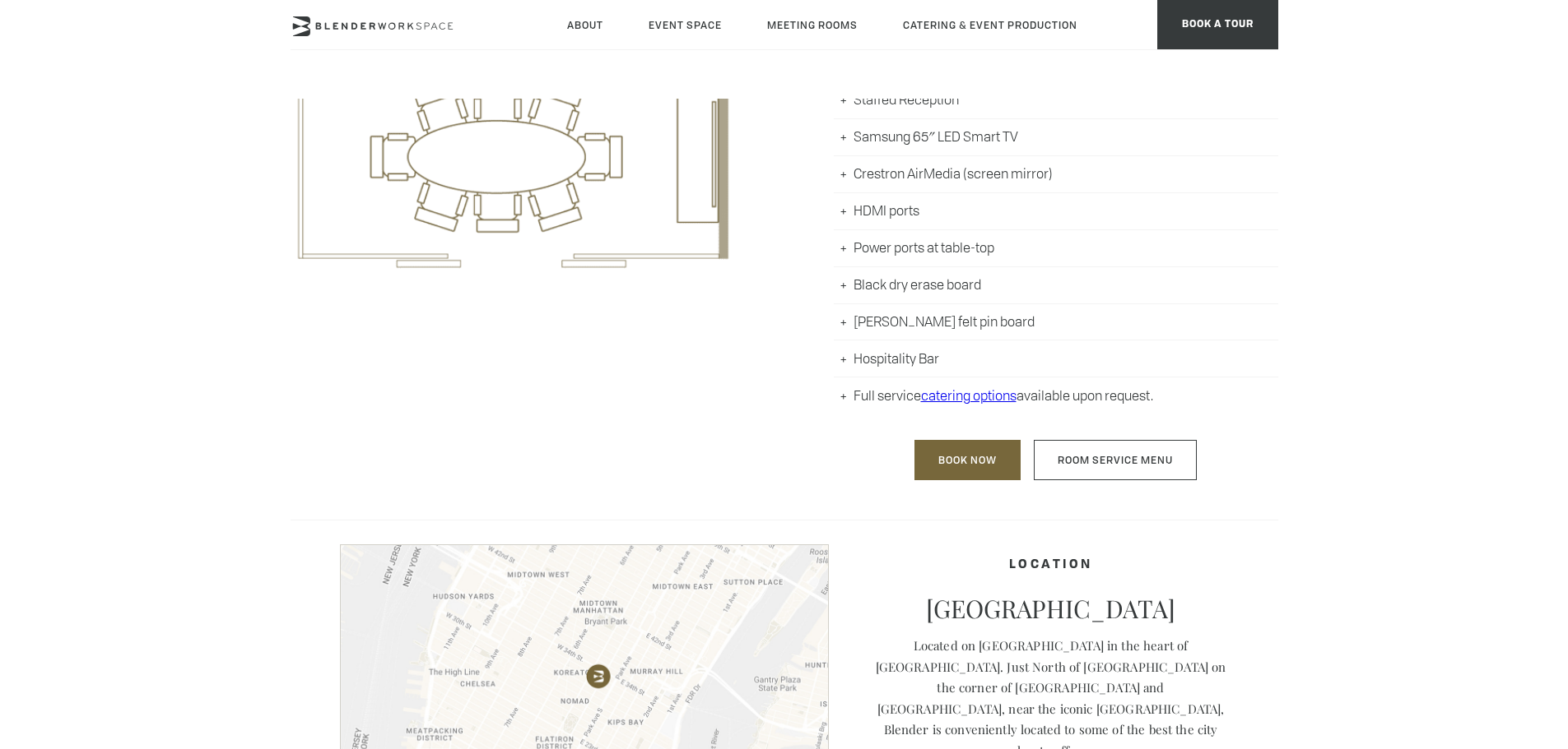
scroll to position [885, 0]
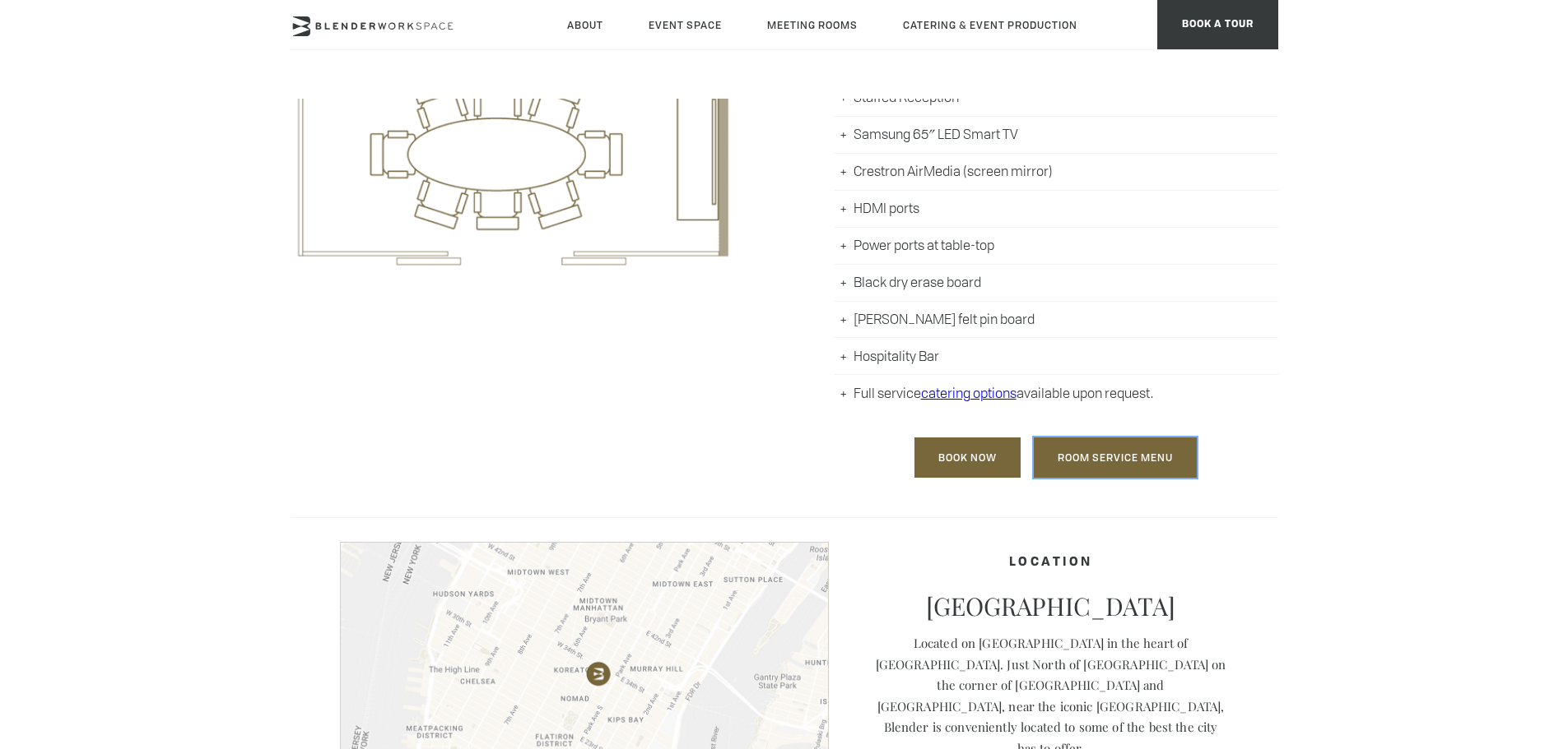
click at [1121, 453] on link "Room Service Menu" at bounding box center [1114, 457] width 163 height 40
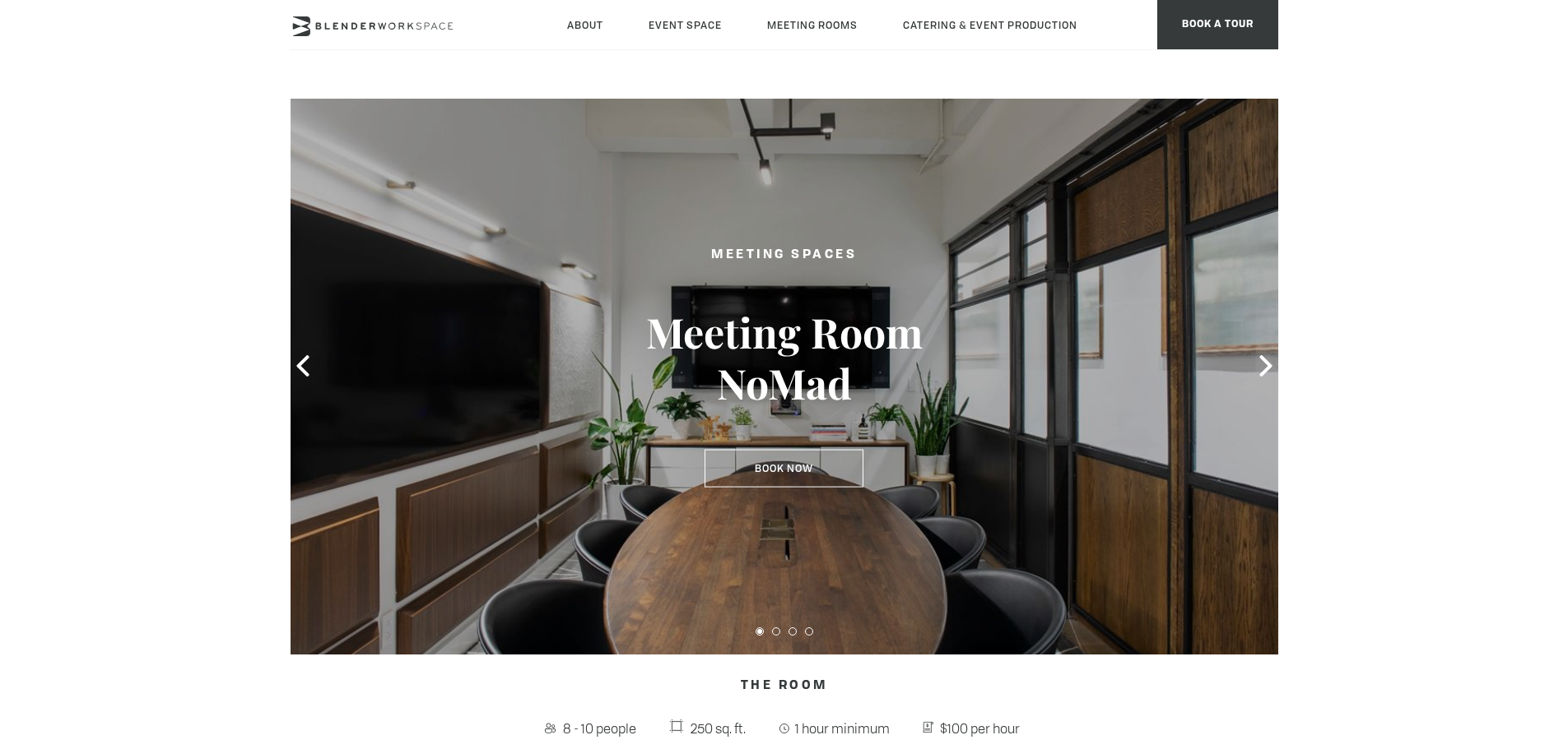
scroll to position [0, 0]
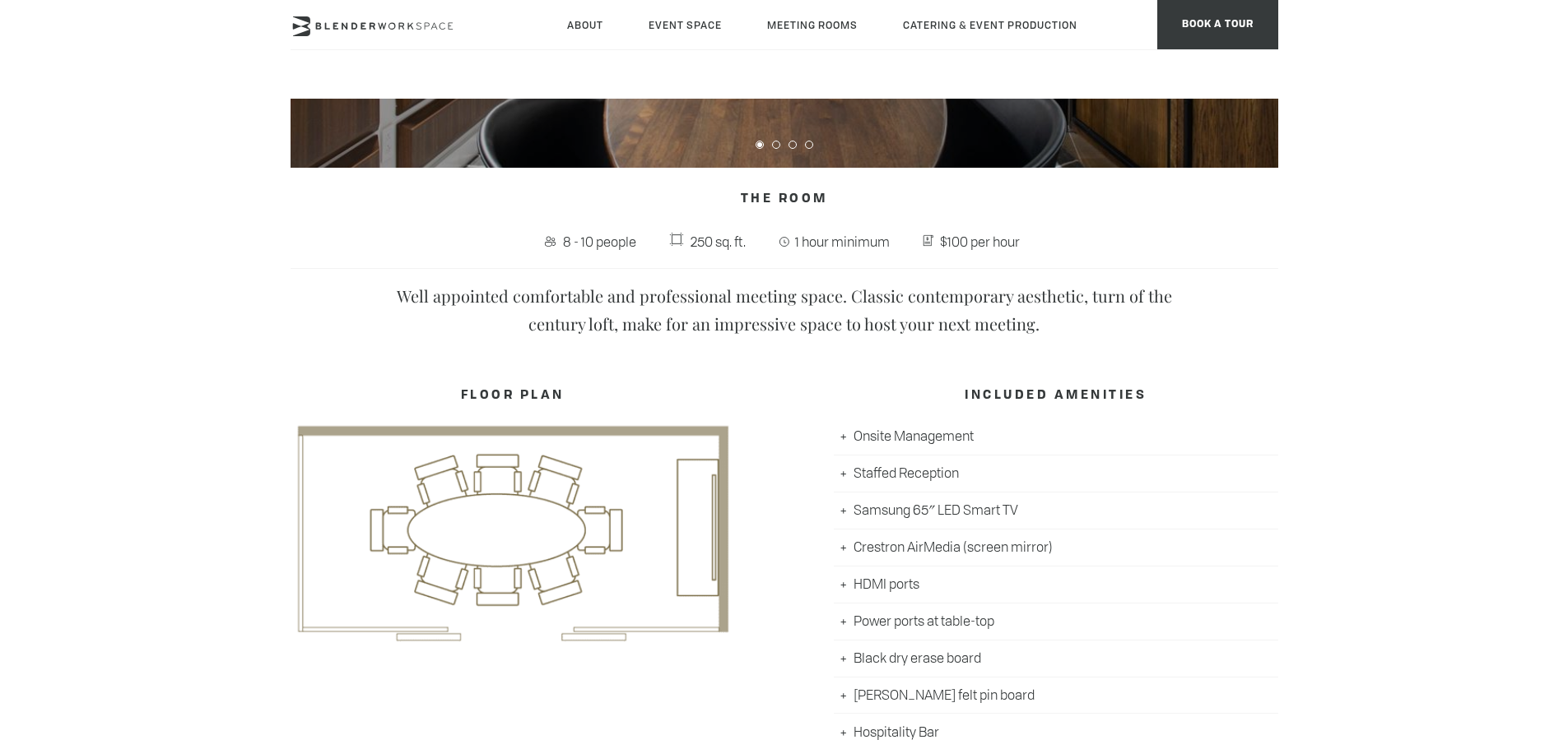
scroll to position [802, 0]
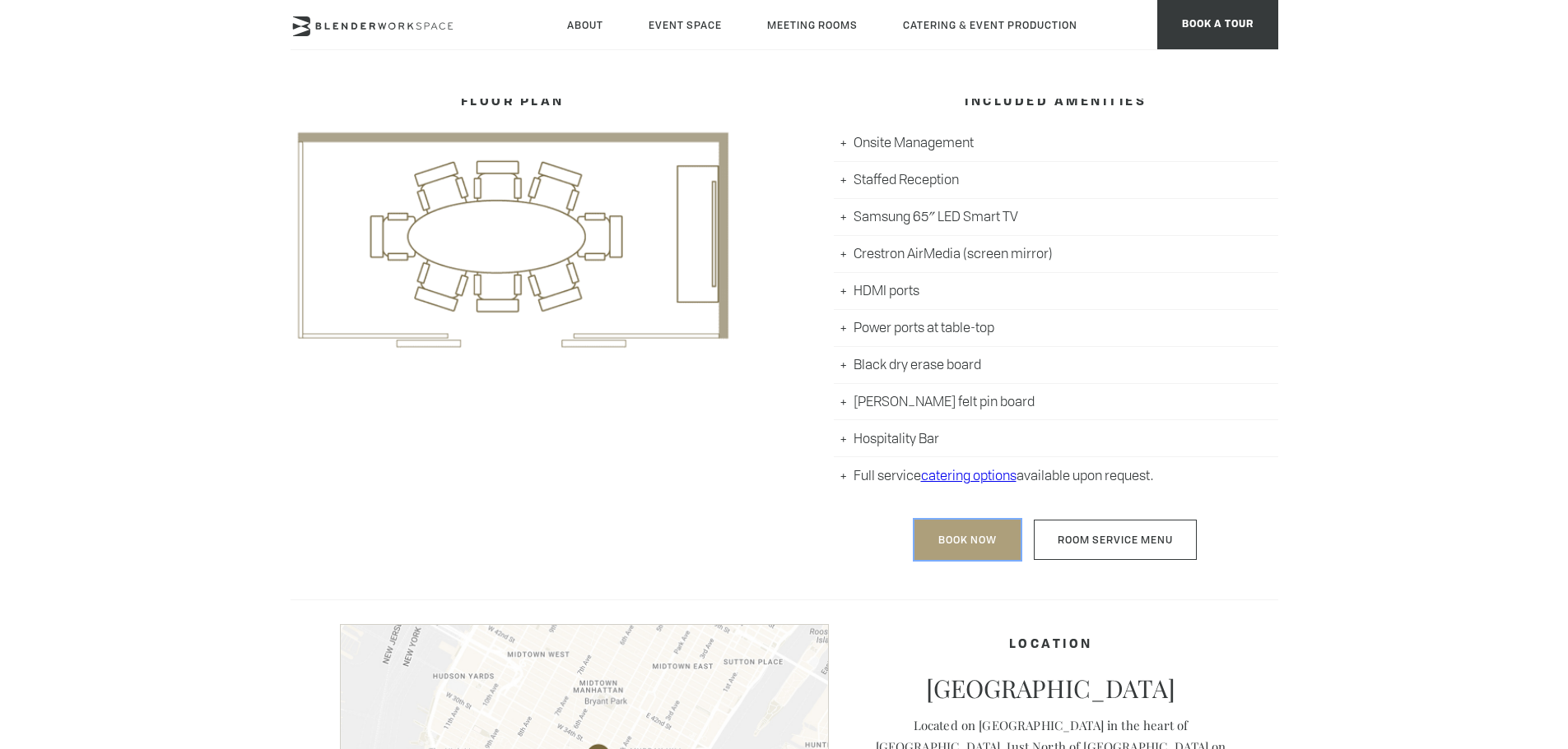
click at [971, 543] on link "Book Now" at bounding box center [967, 539] width 106 height 40
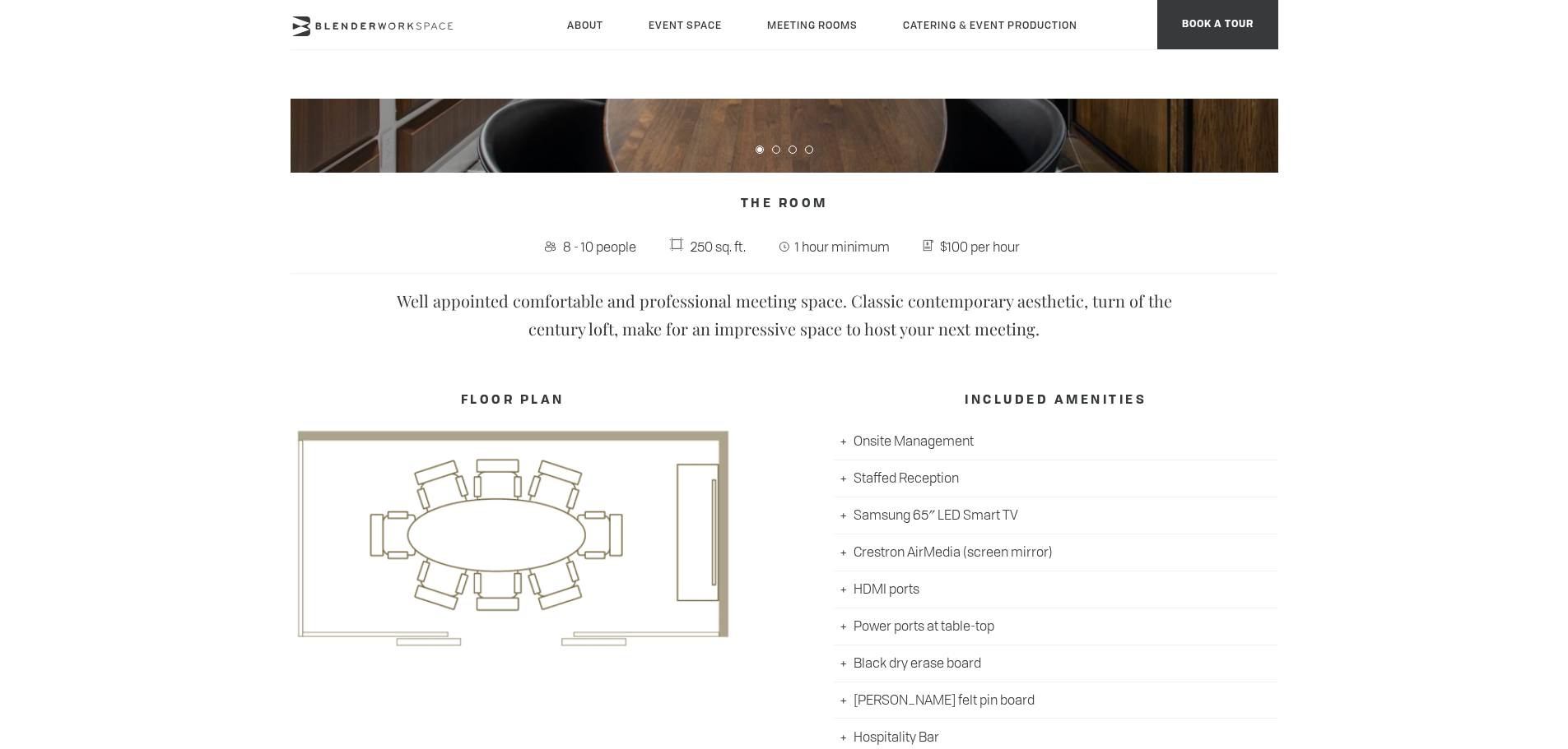
scroll to position [720, 0]
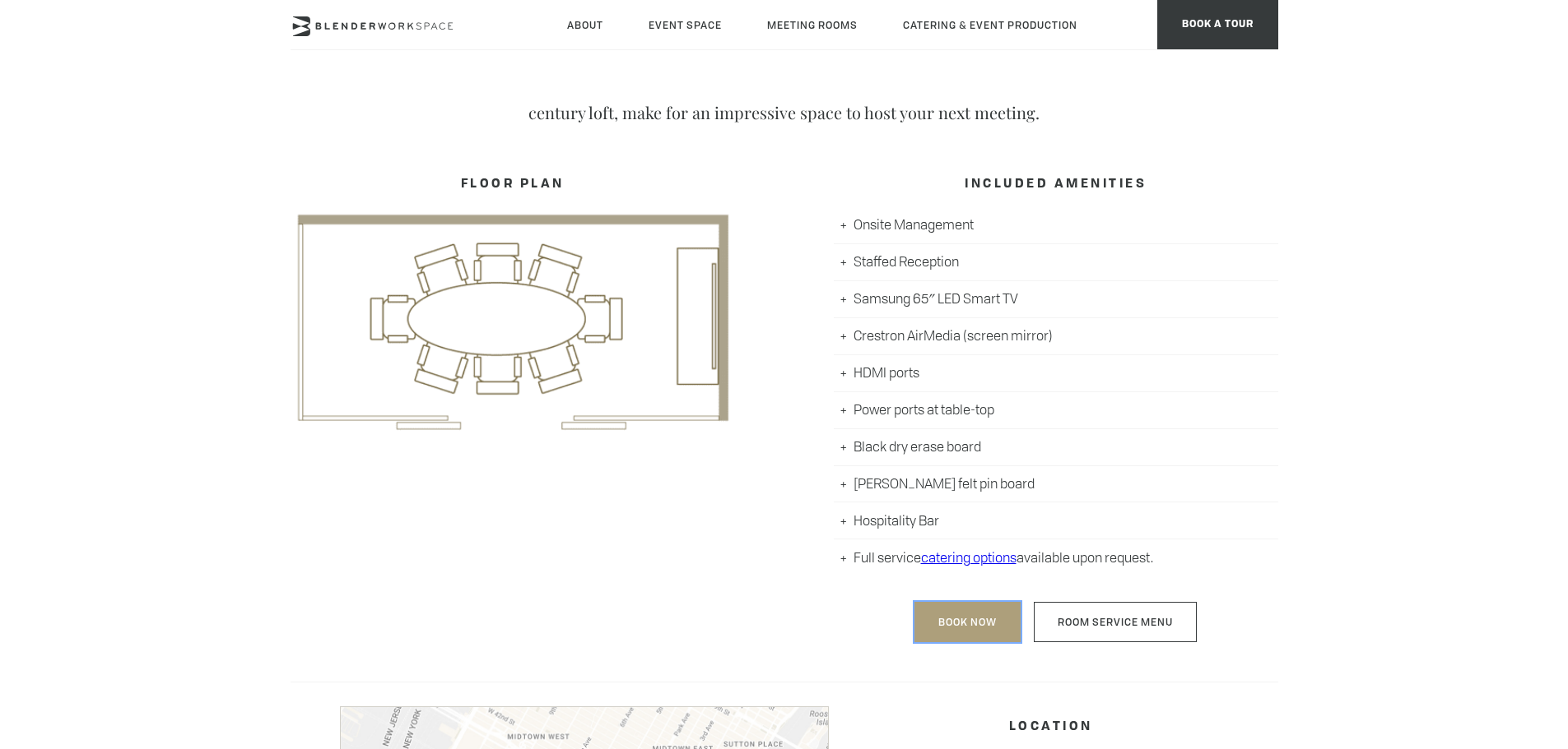
click at [947, 628] on link "Book Now" at bounding box center [967, 621] width 106 height 40
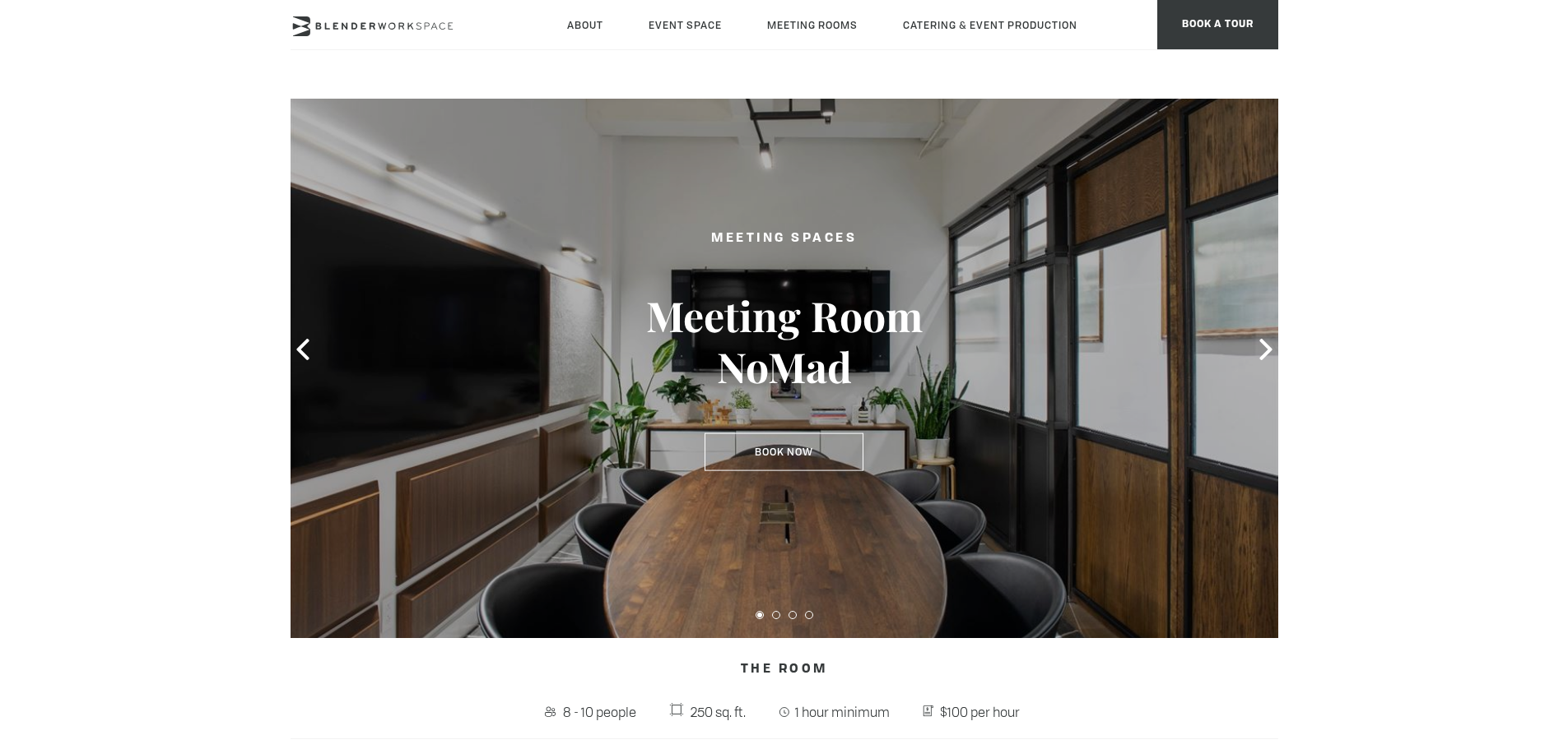
scroll to position [0, 0]
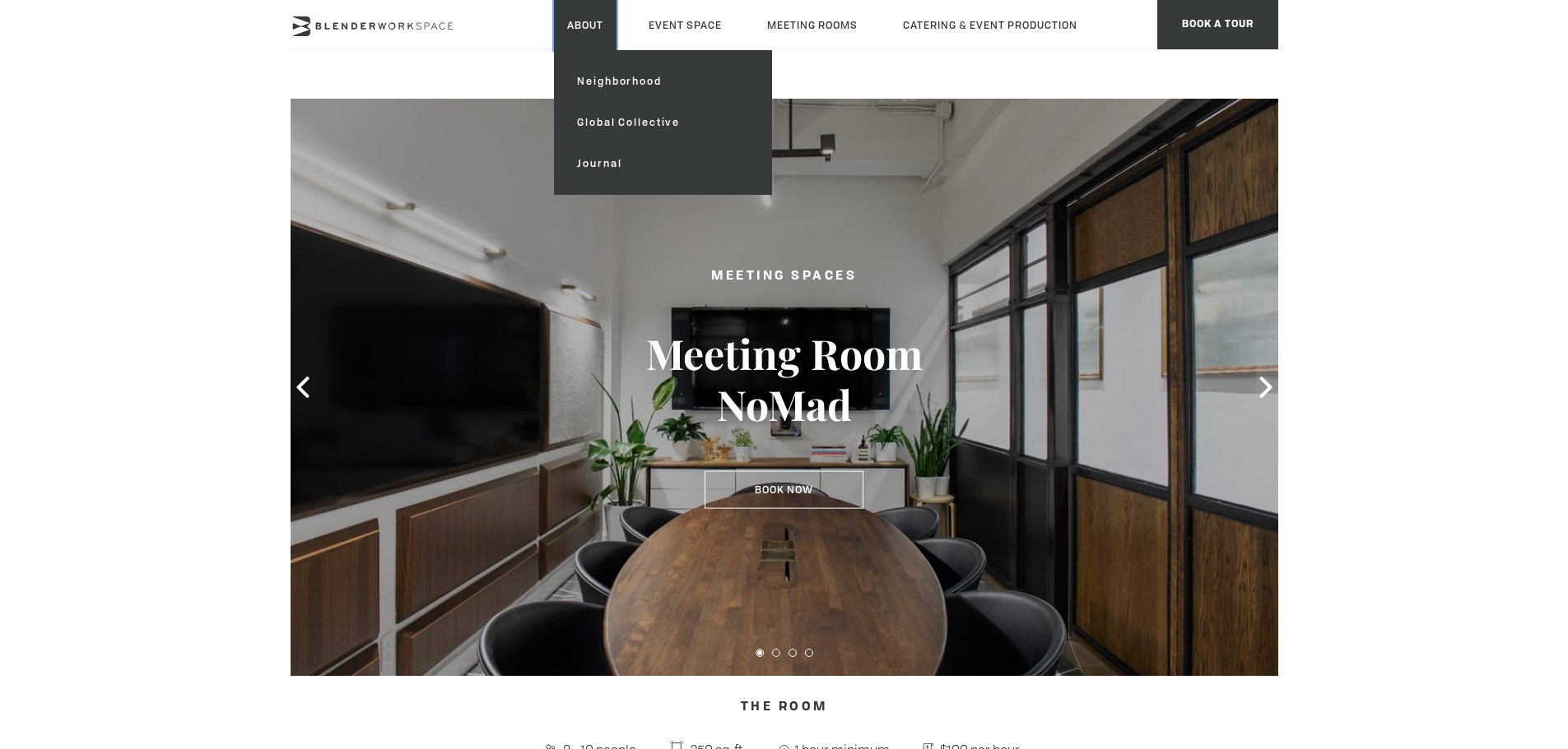
click at [582, 30] on link "About" at bounding box center [585, 24] width 62 height 50
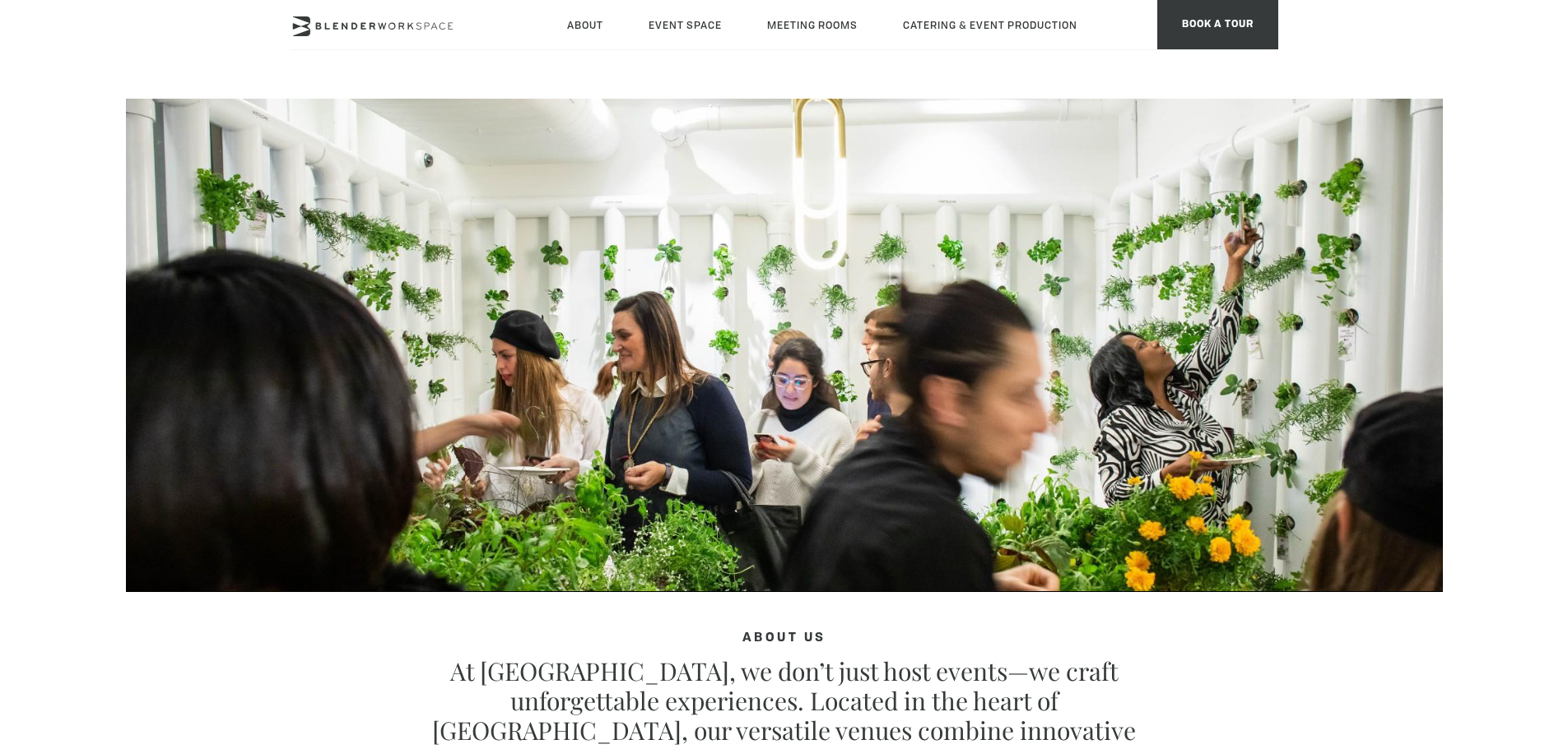
type div "[DATE]"
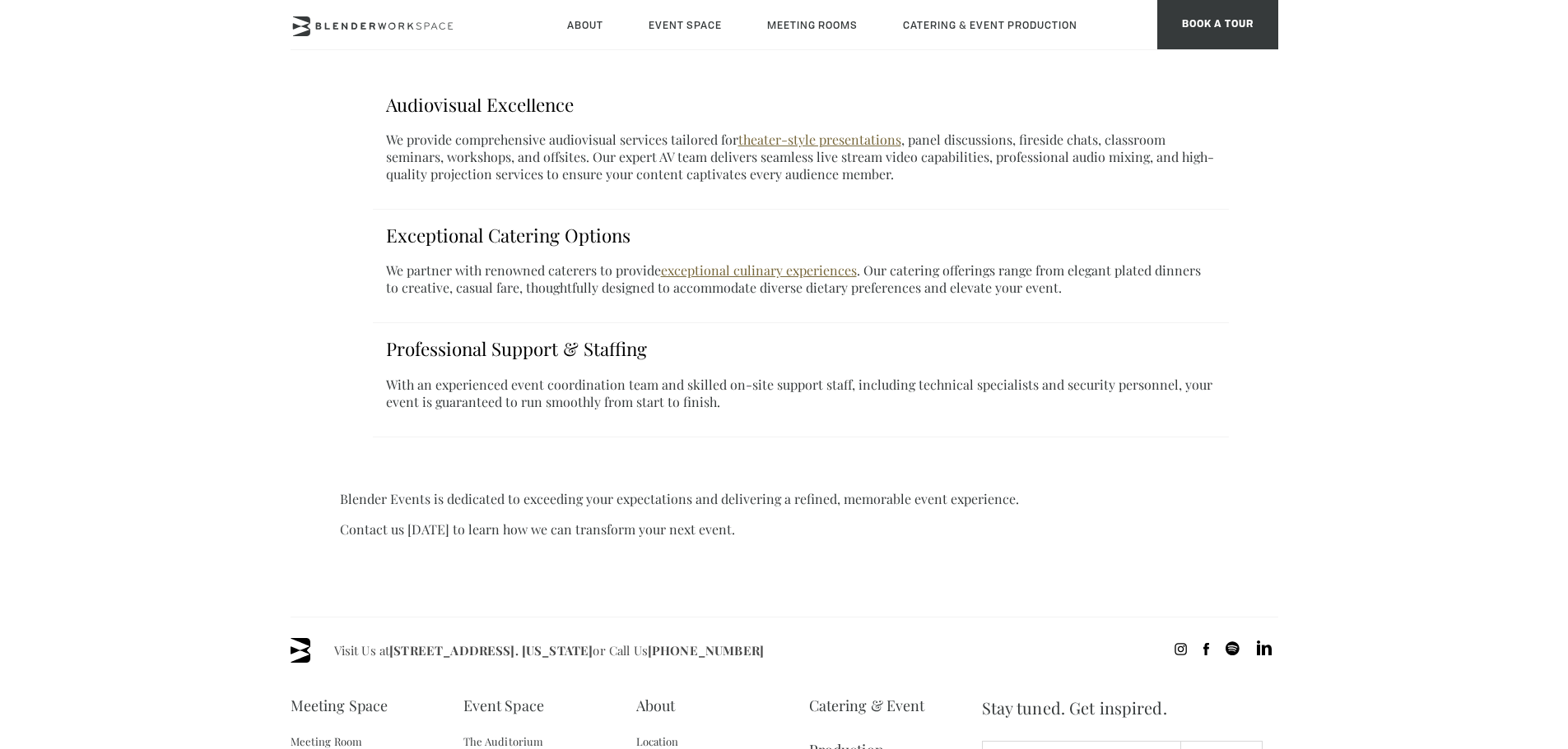
scroll to position [947, 0]
